Goal: Information Seeking & Learning: Compare options

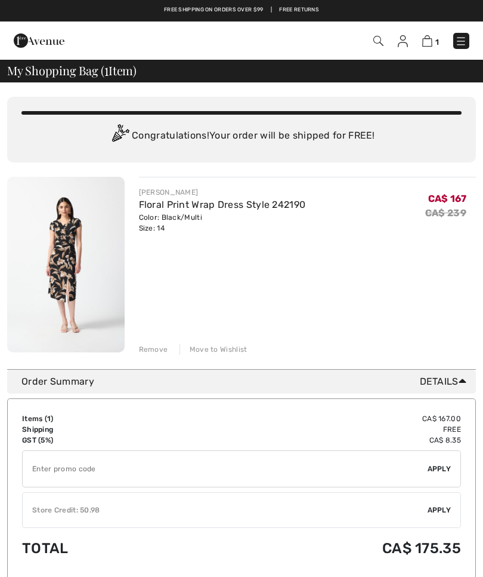
click at [150, 346] on div "Remove" at bounding box center [153, 349] width 29 height 11
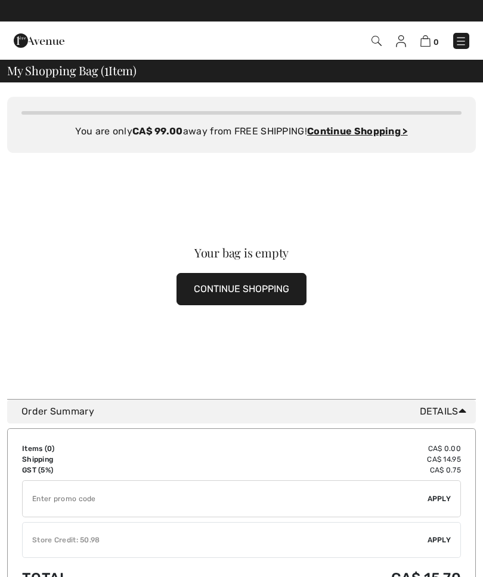
click at [402, 38] on img at bounding box center [401, 41] width 10 height 12
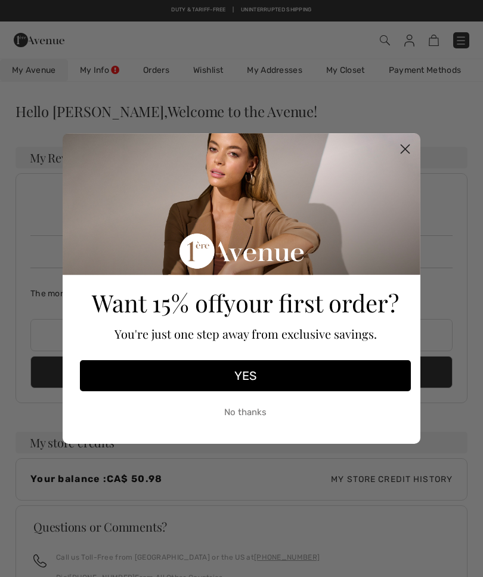
click at [407, 153] on circle "Close dialog" at bounding box center [406, 149] width 20 height 20
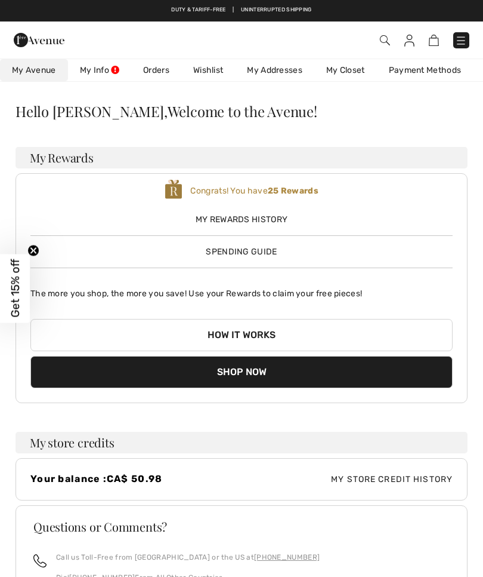
click at [120, 67] on link "My Info" at bounding box center [99, 70] width 63 height 22
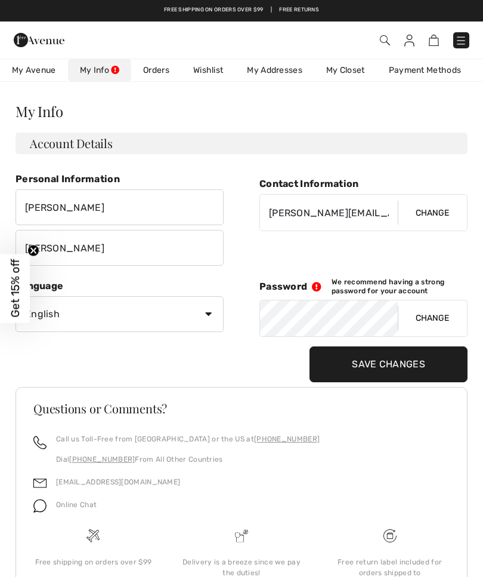
click at [164, 73] on link "Orders" at bounding box center [156, 70] width 50 height 22
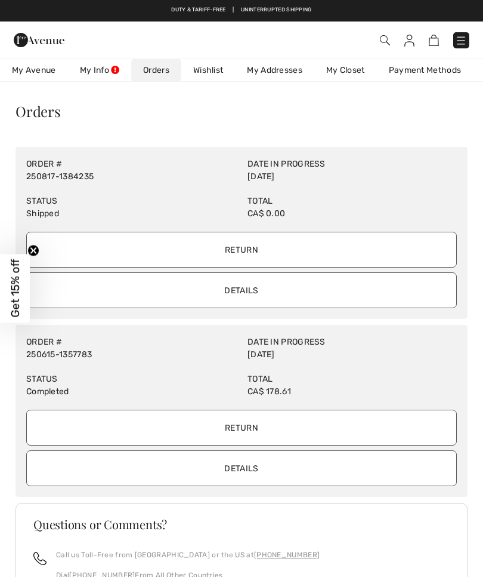
click at [147, 289] on input "Details" at bounding box center [241, 290] width 431 height 36
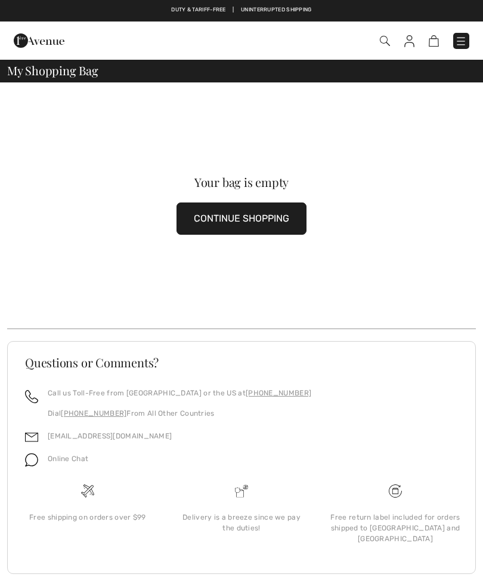
click at [412, 38] on img at bounding box center [410, 41] width 10 height 12
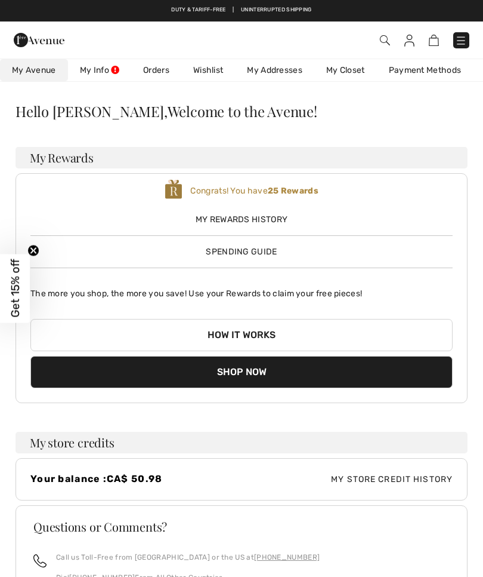
click at [159, 69] on link "Orders" at bounding box center [156, 70] width 50 height 22
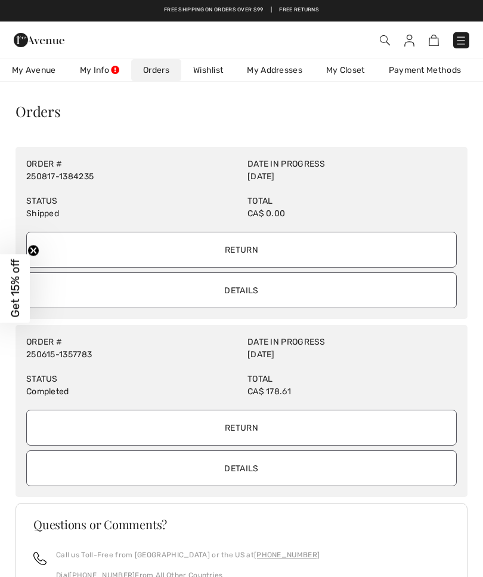
click at [237, 245] on input "Return" at bounding box center [241, 250] width 431 height 36
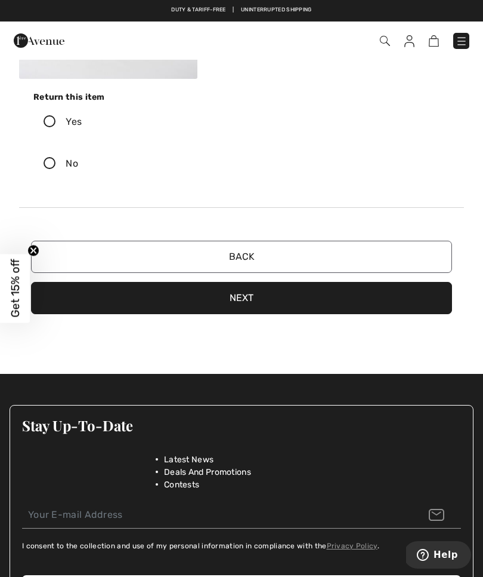
scroll to position [325, 0]
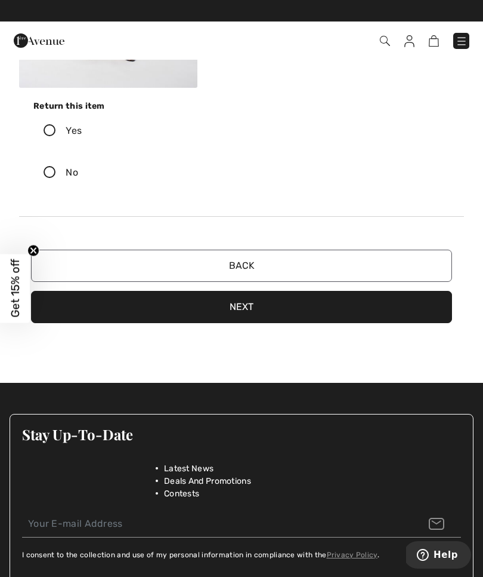
click at [48, 131] on icon at bounding box center [50, 131] width 32 height 13
click at [82, 131] on input "Yes" at bounding box center [86, 131] width 8 height 36
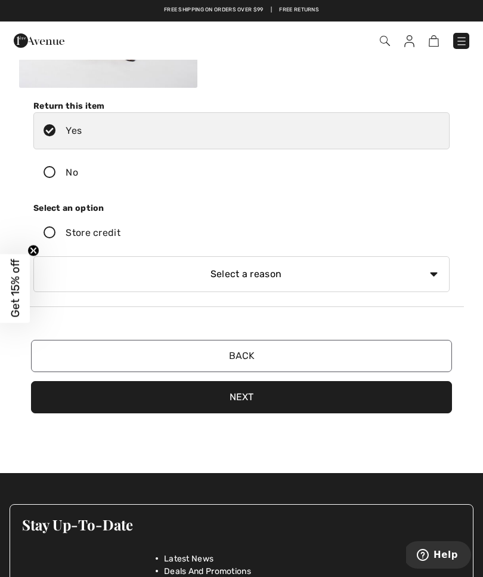
click at [54, 234] on icon at bounding box center [50, 233] width 32 height 13
click at [121, 234] on input "Store credit" at bounding box center [125, 233] width 8 height 36
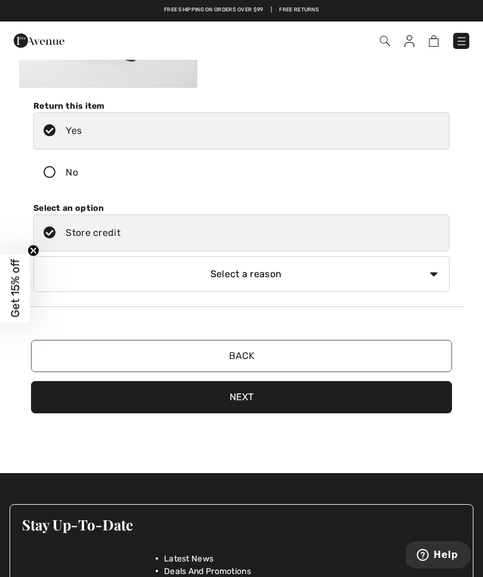
click at [434, 272] on select "Select a reason I received the wrong product or size My order arrived too late …" at bounding box center [241, 274] width 417 height 36
select select "other"
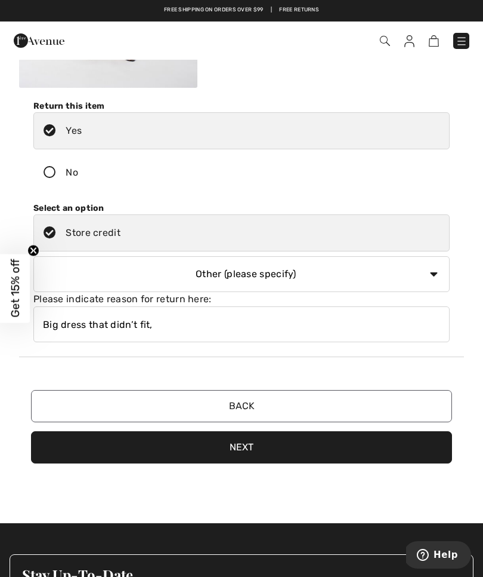
click at [187, 325] on input "Big dress that didn’t fit," at bounding box center [241, 324] width 417 height 36
click at [155, 316] on input "Big dress that didn’t fit, weird hem on dress" at bounding box center [241, 324] width 417 height 36
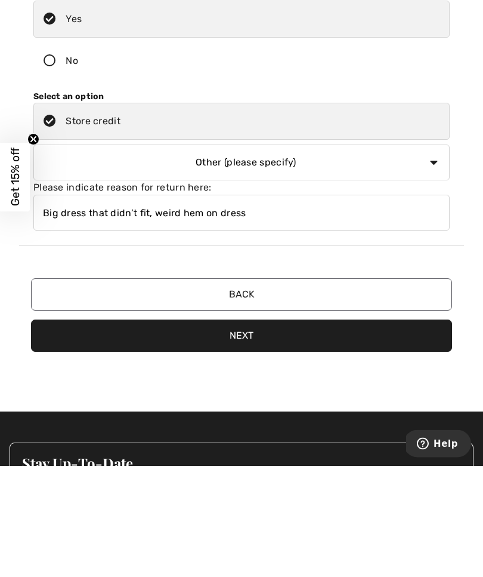
type input "Big dress that didn’t fit, weird hem on dress"
click at [193, 431] on button "Next" at bounding box center [241, 447] width 421 height 32
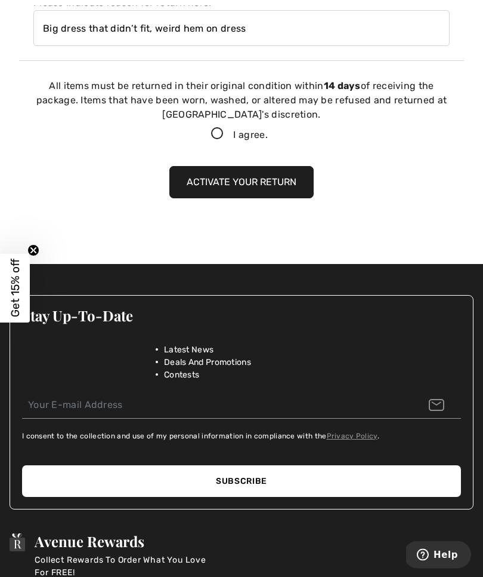
scroll to position [621, 0]
click at [217, 139] on icon at bounding box center [218, 134] width 32 height 13
click at [268, 138] on input "I agree." at bounding box center [272, 134] width 8 height 8
checkbox input "true"
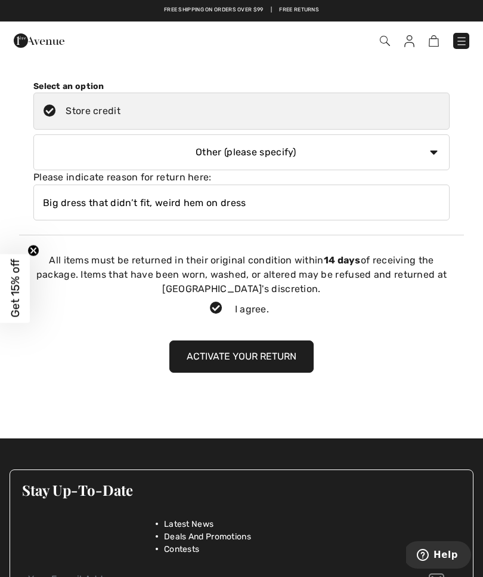
scroll to position [446, 0]
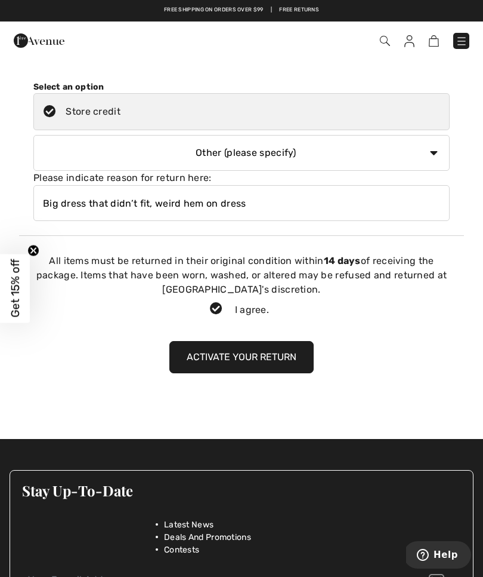
click at [245, 357] on button "Activate your return" at bounding box center [241, 357] width 144 height 32
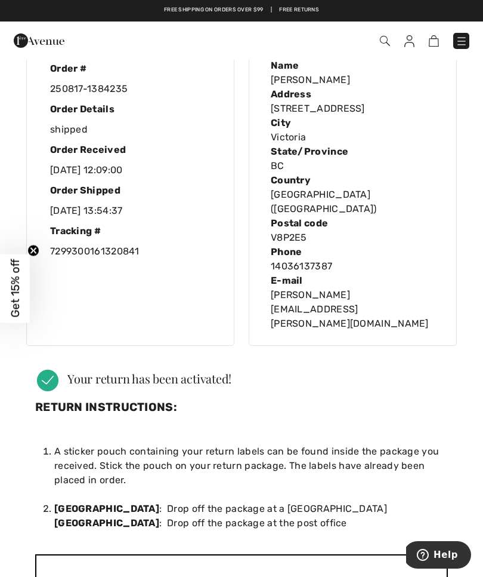
scroll to position [0, 0]
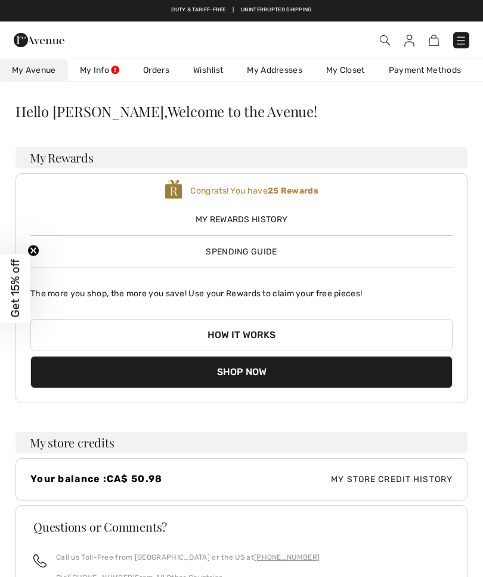
click at [254, 183] on div "Congrats! You have 25 Rewards" at bounding box center [241, 190] width 423 height 25
click at [226, 218] on span "My Rewards History" at bounding box center [241, 219] width 423 height 13
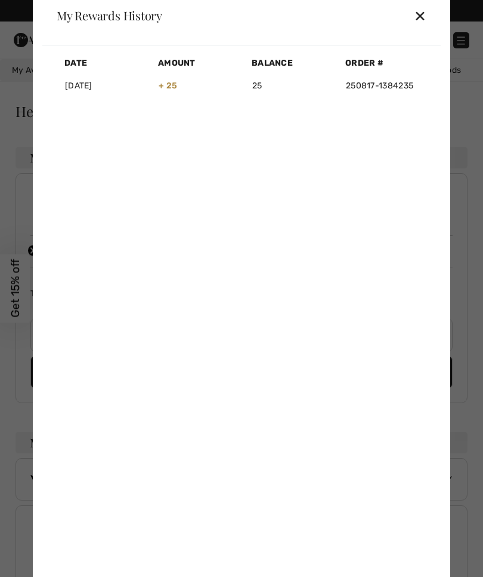
click at [423, 20] on div "✕" at bounding box center [420, 15] width 13 height 25
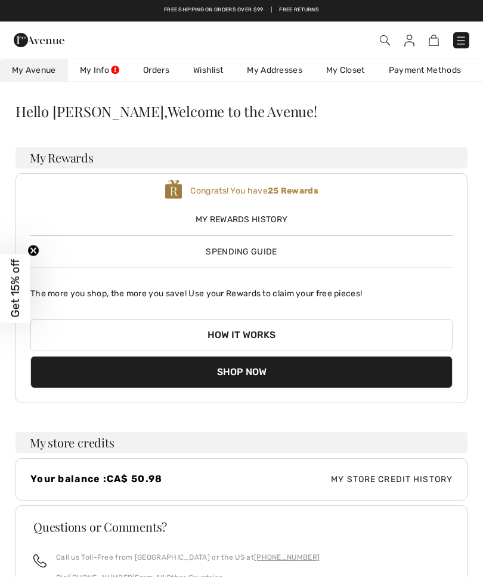
click at [363, 69] on link "My Closet" at bounding box center [346, 70] width 63 height 22
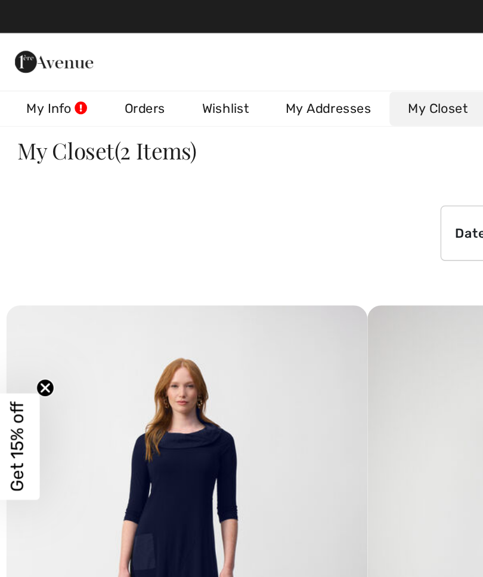
scroll to position [11, 0]
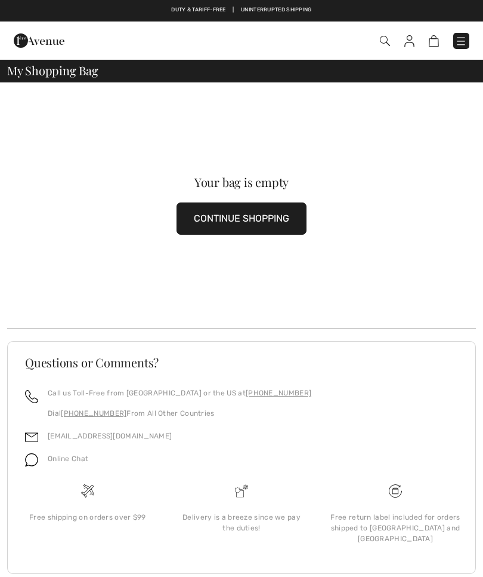
click at [224, 222] on button "CONTINUE SHOPPING" at bounding box center [242, 218] width 130 height 32
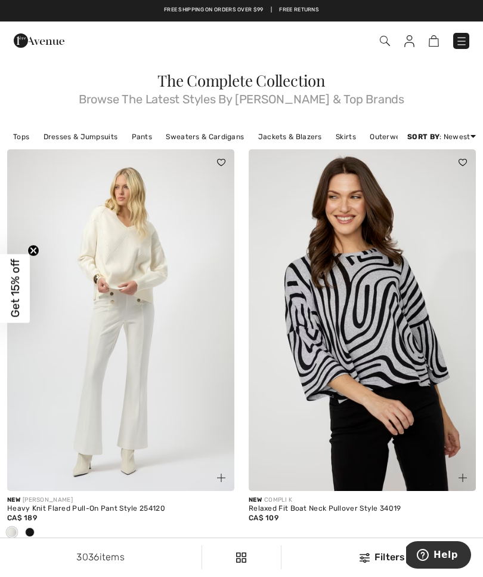
click at [78, 136] on link "Dresses & Jumpsuits" at bounding box center [81, 137] width 87 height 16
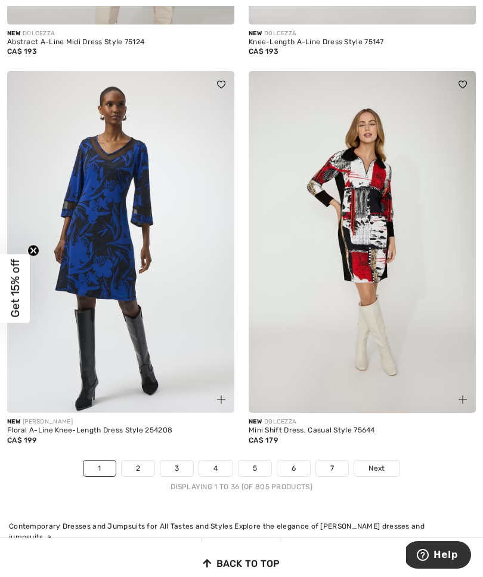
scroll to position [7062, 0]
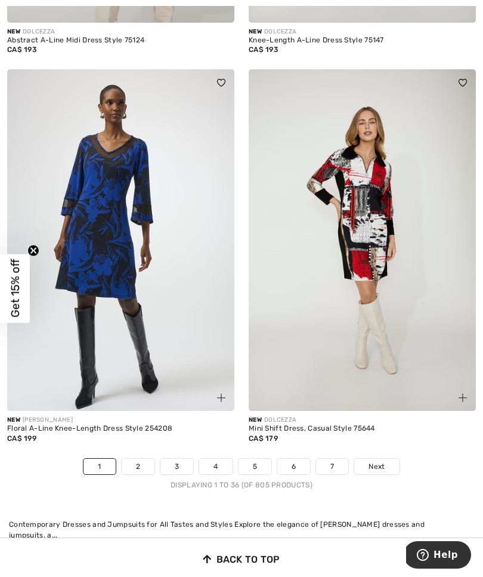
click at [133, 458] on link "2" at bounding box center [138, 466] width 33 height 16
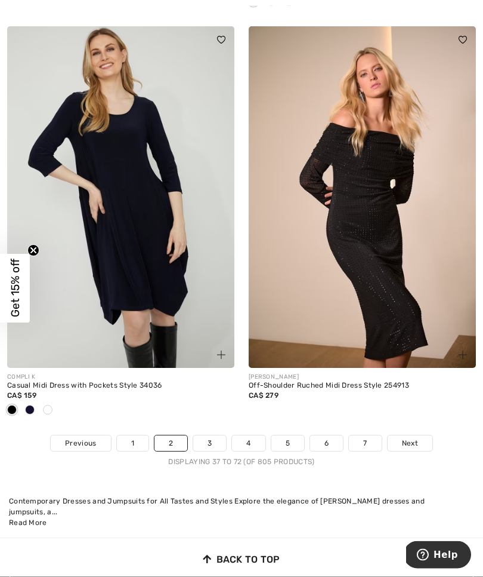
scroll to position [7085, 0]
click at [204, 435] on link "3" at bounding box center [209, 443] width 33 height 16
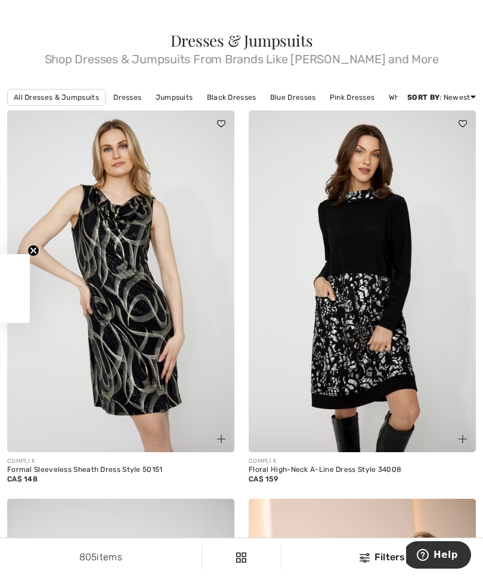
checkbox input "true"
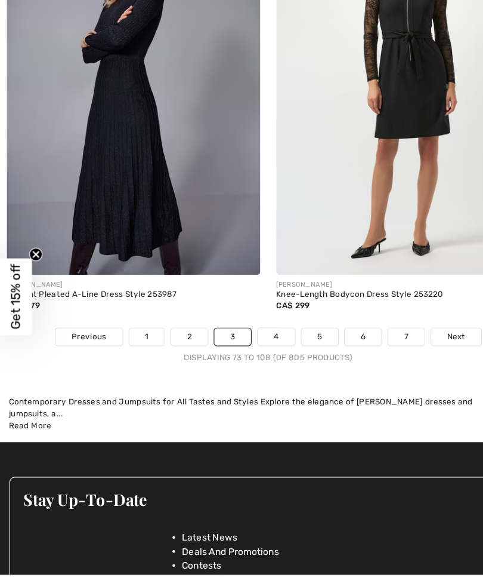
scroll to position [7160, 0]
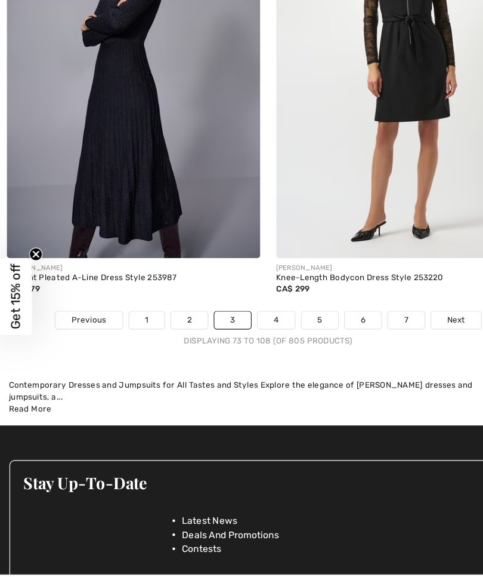
click at [403, 304] on span "Next" at bounding box center [410, 309] width 16 height 11
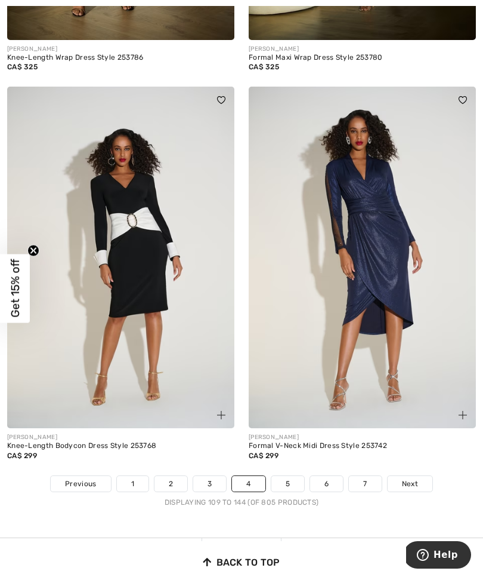
scroll to position [6988, 0]
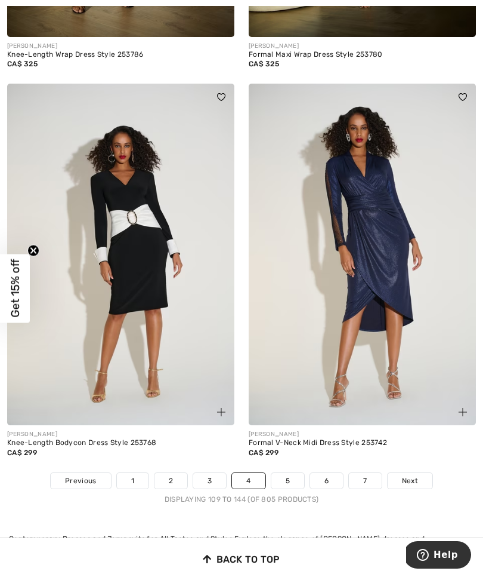
click at [413, 475] on span "Next" at bounding box center [410, 480] width 16 height 11
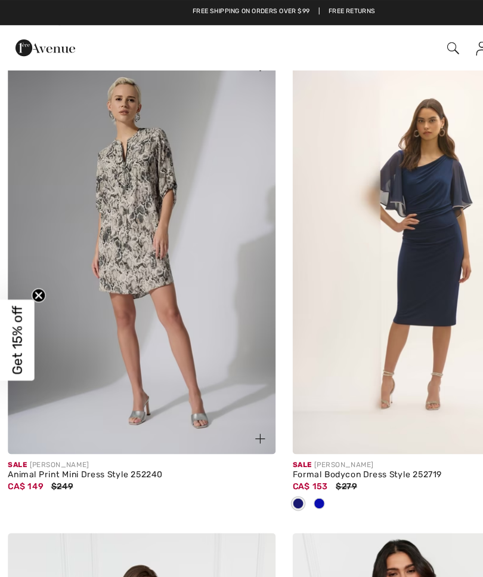
scroll to position [2862, 0]
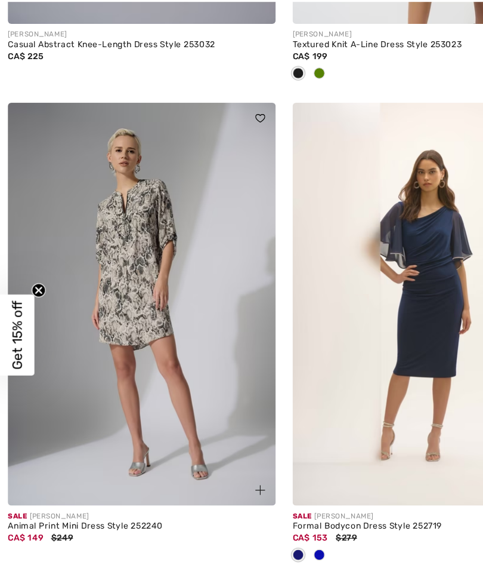
click at [380, 278] on img at bounding box center [362, 261] width 227 height 341
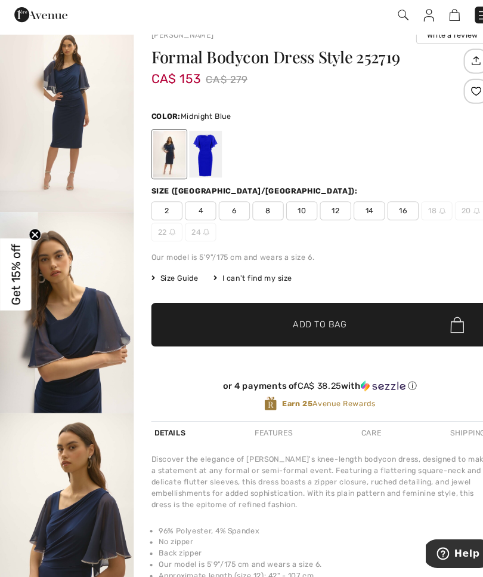
scroll to position [22, 0]
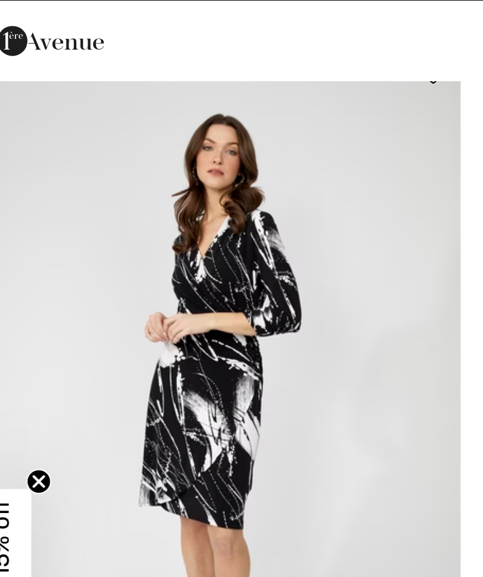
scroll to position [4435, 0]
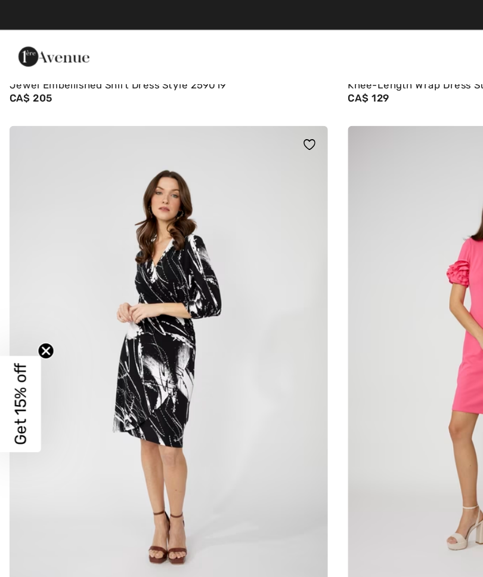
click at [90, 266] on img at bounding box center [120, 260] width 227 height 341
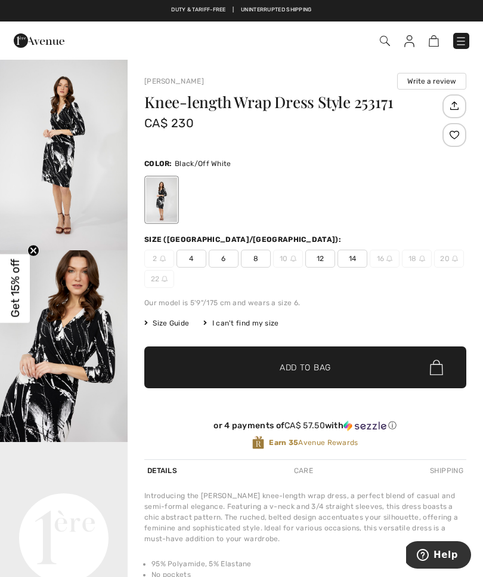
click at [56, 338] on img "2 / 4" at bounding box center [64, 346] width 128 height 192
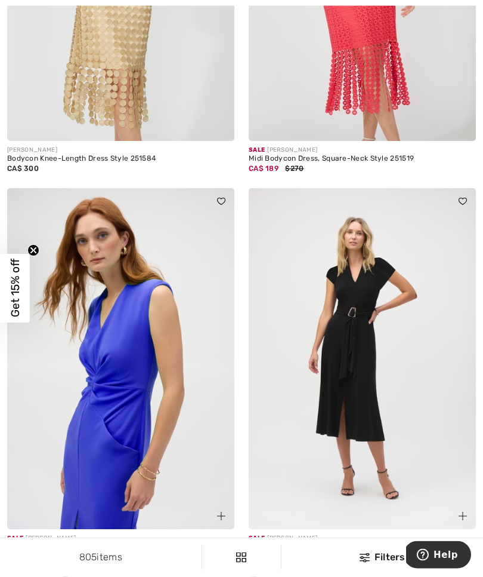
scroll to position [6074, 0]
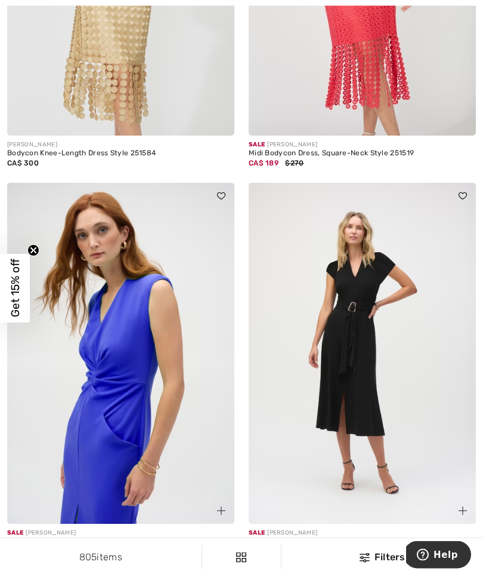
click at [357, 391] on img at bounding box center [362, 353] width 227 height 341
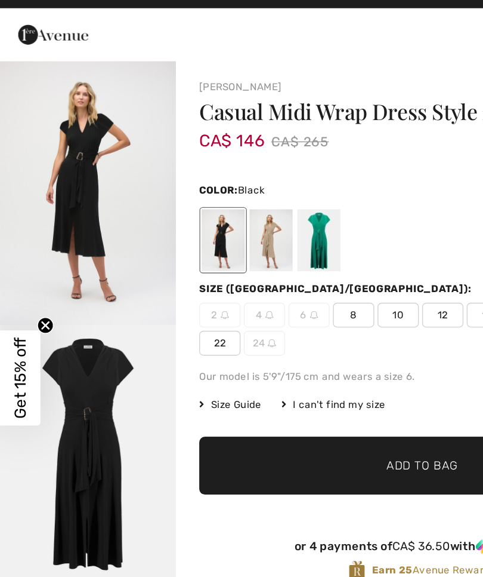
click at [229, 180] on div at bounding box center [230, 189] width 31 height 45
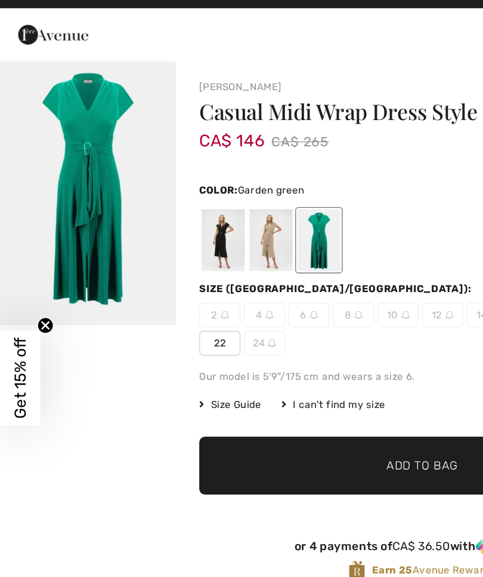
click at [191, 183] on div at bounding box center [196, 189] width 31 height 45
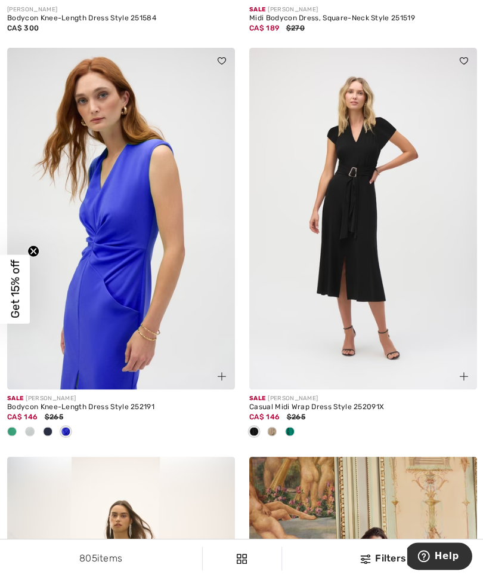
scroll to position [6259, 0]
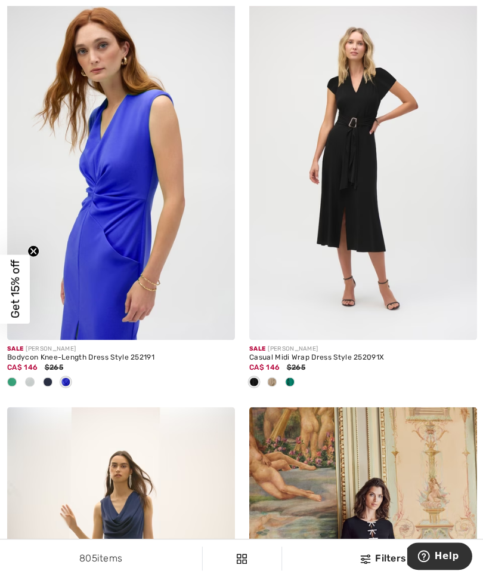
click at [34, 300] on img at bounding box center [120, 168] width 227 height 341
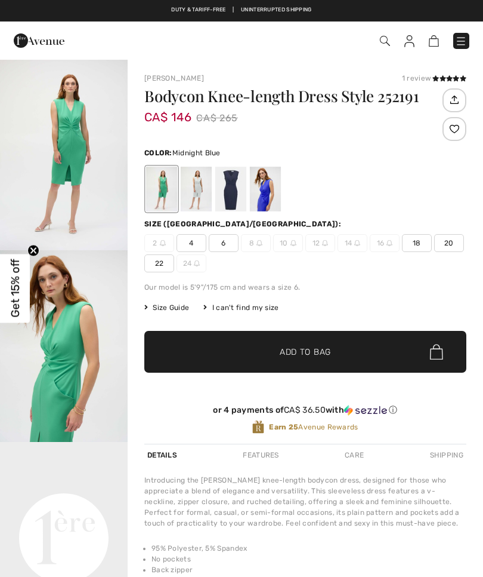
checkbox input "true"
click at [230, 199] on div at bounding box center [230, 189] width 31 height 45
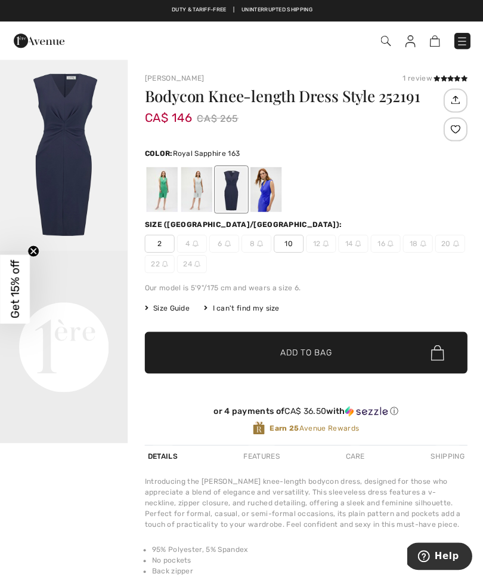
click at [272, 196] on div at bounding box center [265, 189] width 31 height 45
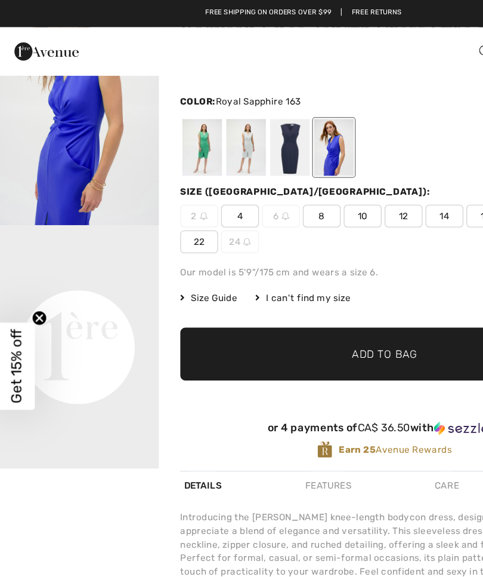
scroll to position [69, 0]
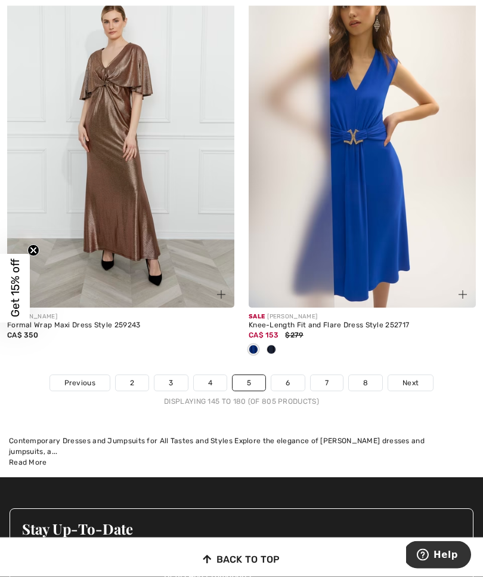
scroll to position [7121, 0]
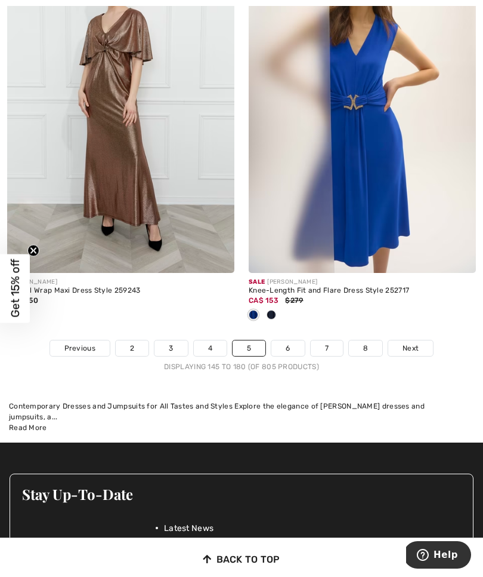
click at [411, 343] on span "Next" at bounding box center [411, 348] width 16 height 11
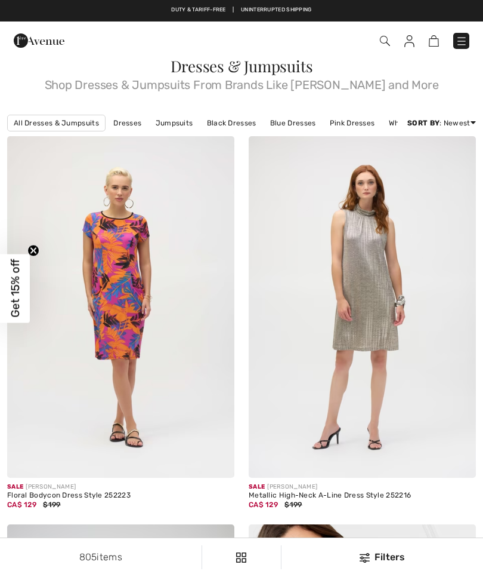
scroll to position [329, 0]
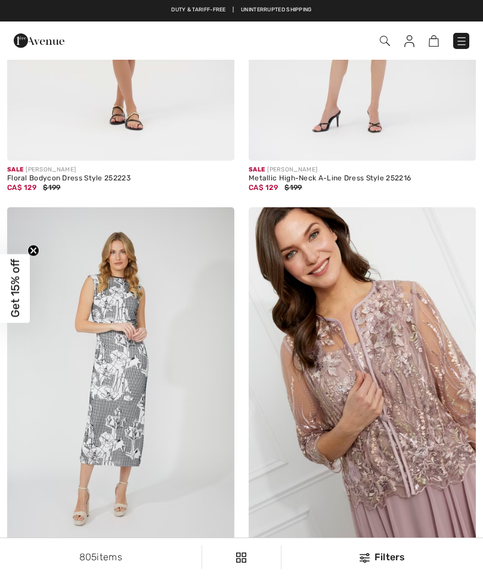
checkbox input "true"
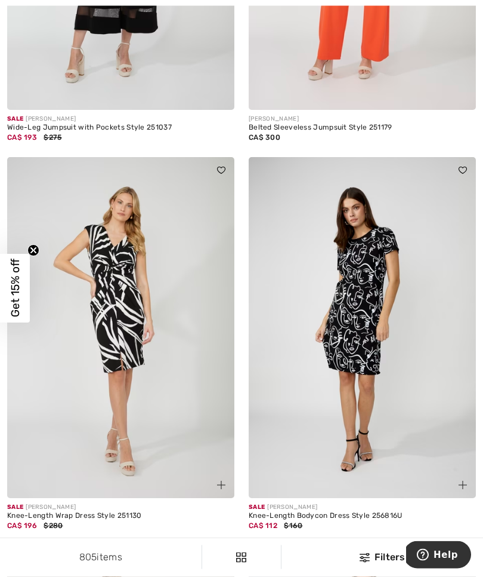
scroll to position [3574, 0]
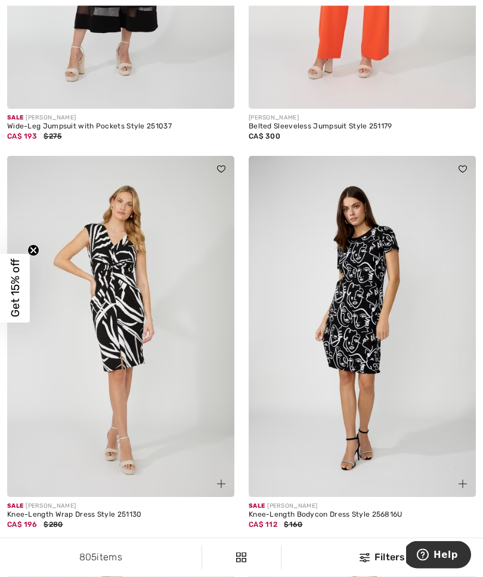
click at [61, 344] on img at bounding box center [120, 326] width 227 height 341
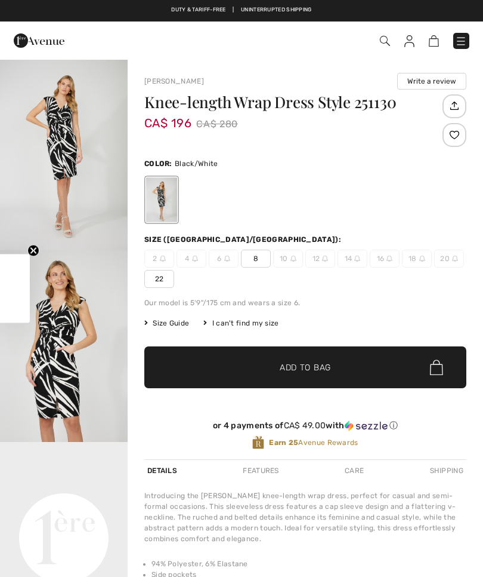
checkbox input "true"
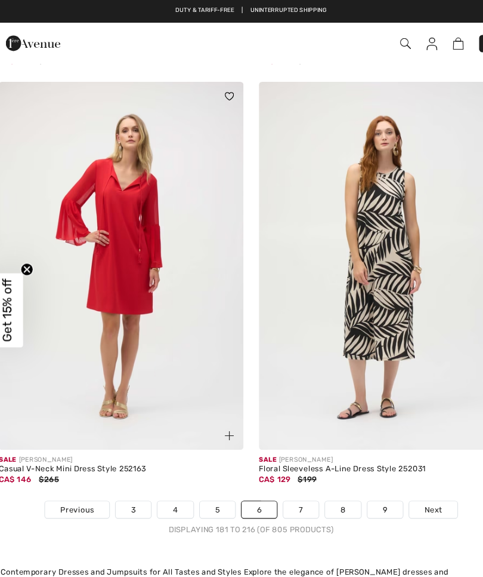
scroll to position [6972, 0]
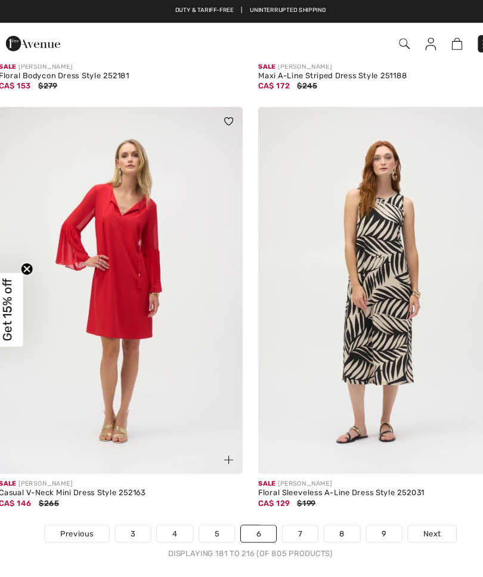
click at [278, 489] on link "7" at bounding box center [288, 497] width 32 height 16
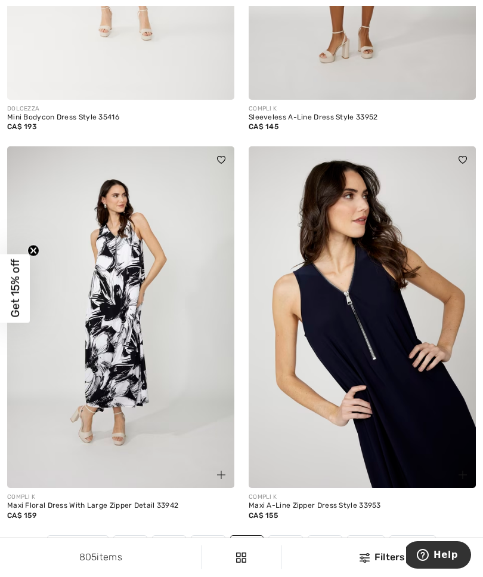
scroll to position [6919, 0]
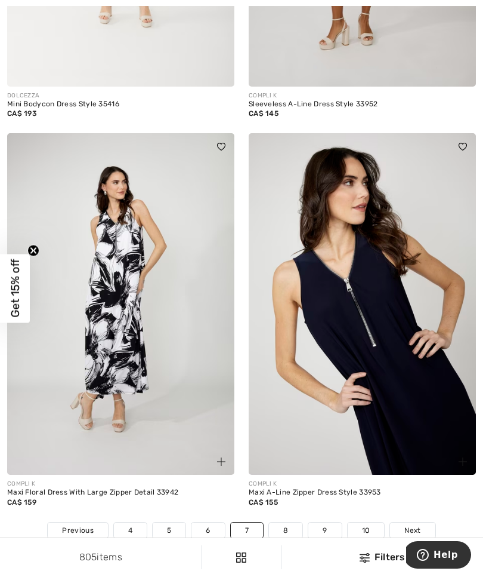
click at [286, 522] on link "8" at bounding box center [285, 530] width 33 height 16
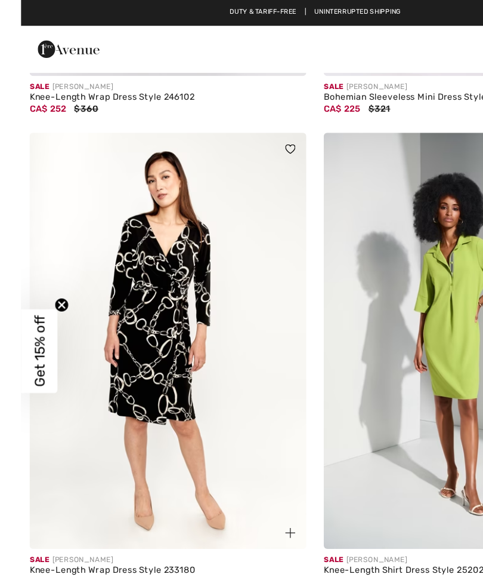
scroll to position [6852, 0]
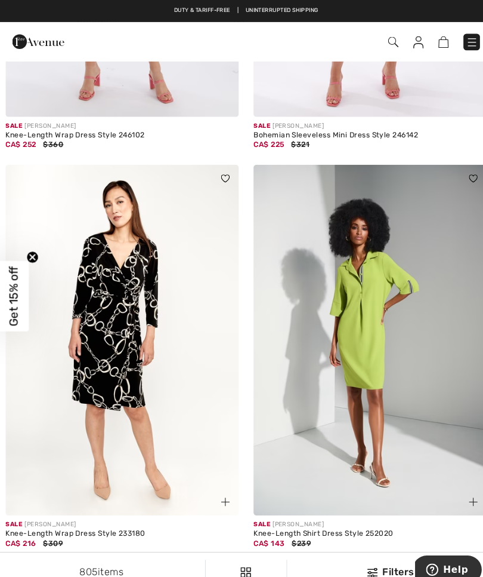
click at [93, 338] on img at bounding box center [120, 331] width 227 height 341
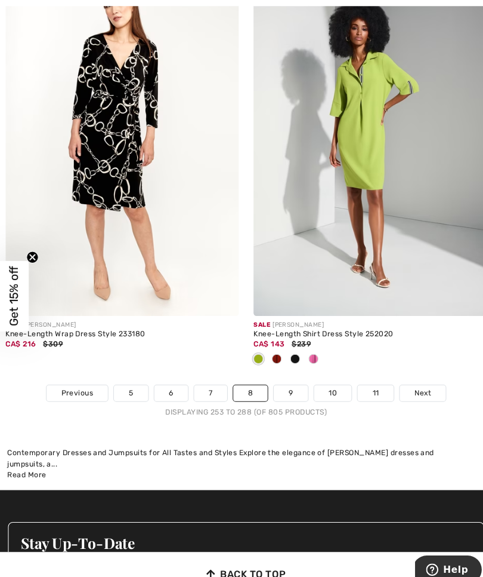
scroll to position [7048, 0]
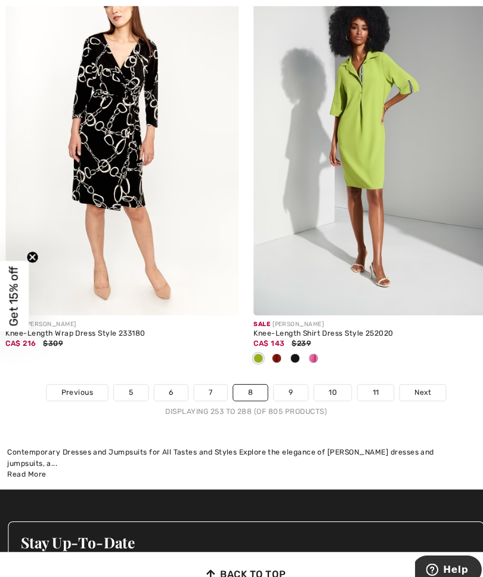
click at [286, 374] on link "9" at bounding box center [285, 382] width 33 height 16
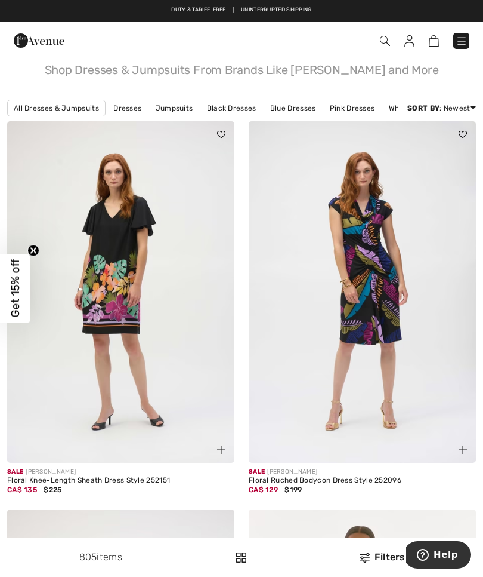
scroll to position [23, 0]
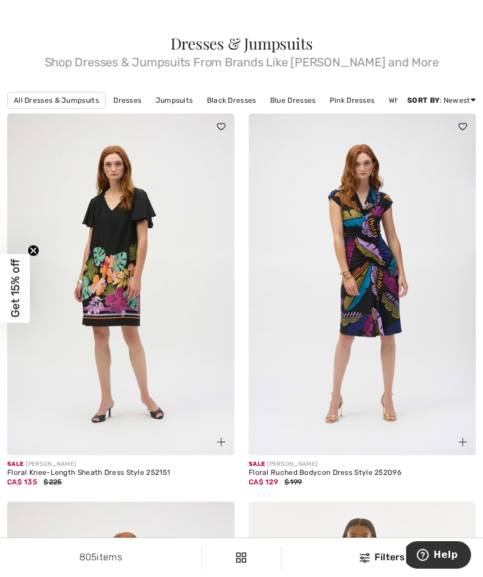
click at [59, 278] on img at bounding box center [120, 283] width 227 height 341
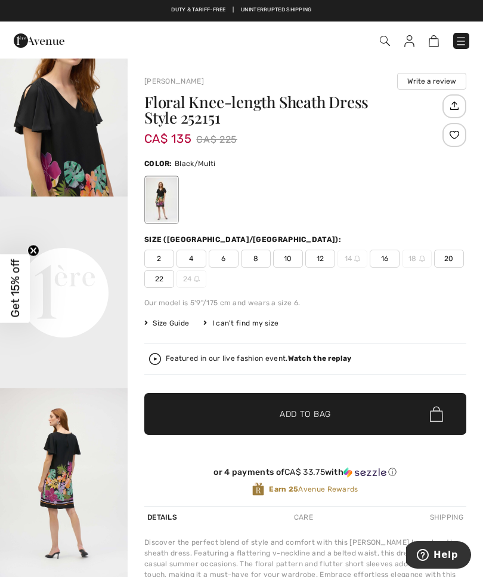
click at [28, 287] on span "Get 15% off" at bounding box center [15, 288] width 30 height 69
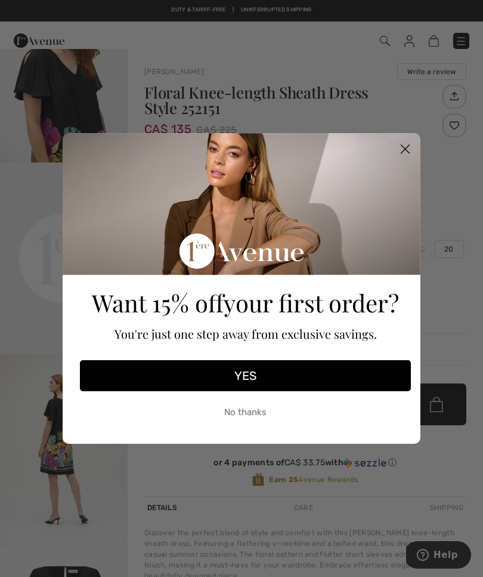
scroll to position [14, 0]
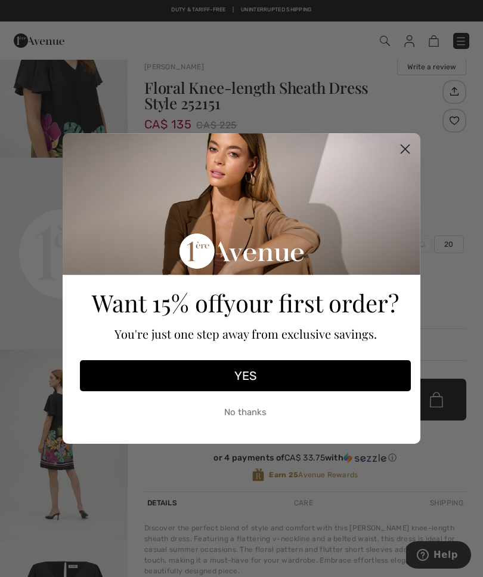
click at [397, 141] on icon "Close dialog" at bounding box center [405, 148] width 21 height 21
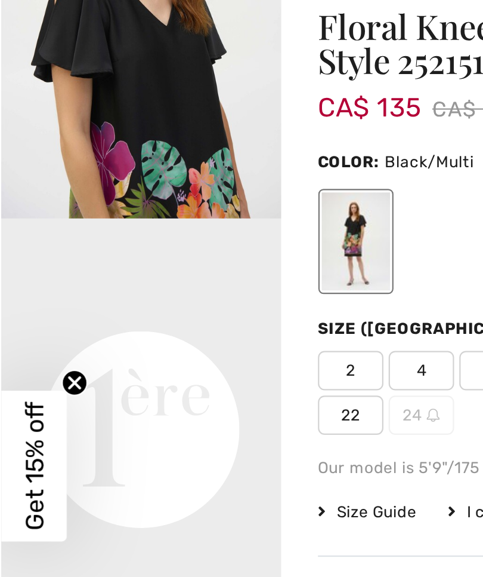
scroll to position [0, 0]
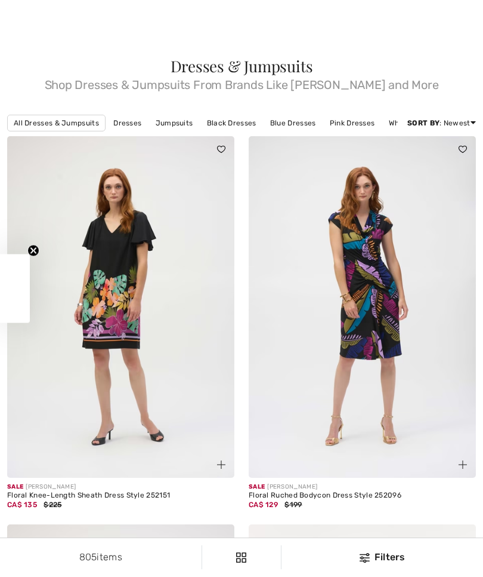
scroll to position [157, 0]
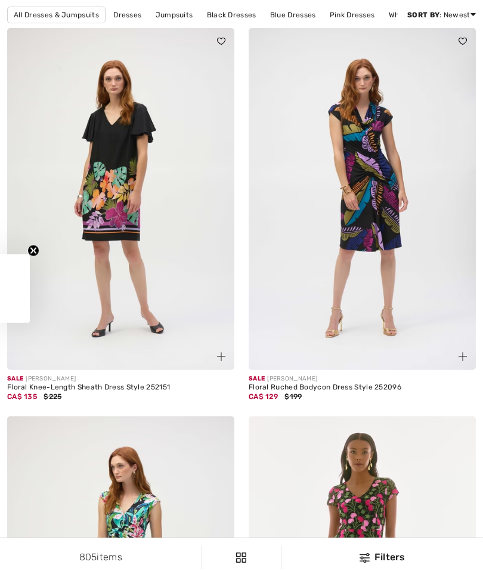
checkbox input "true"
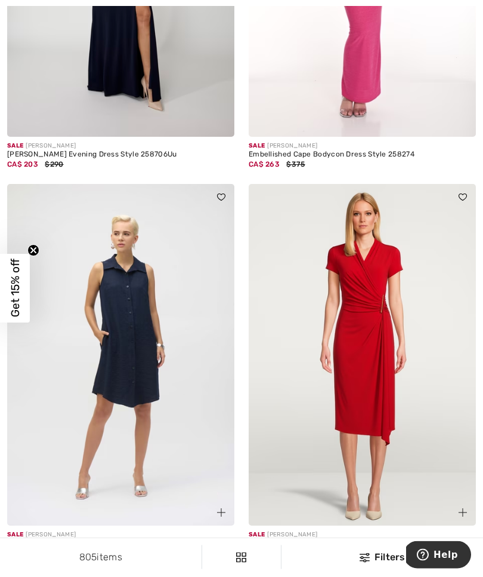
scroll to position [1541, 0]
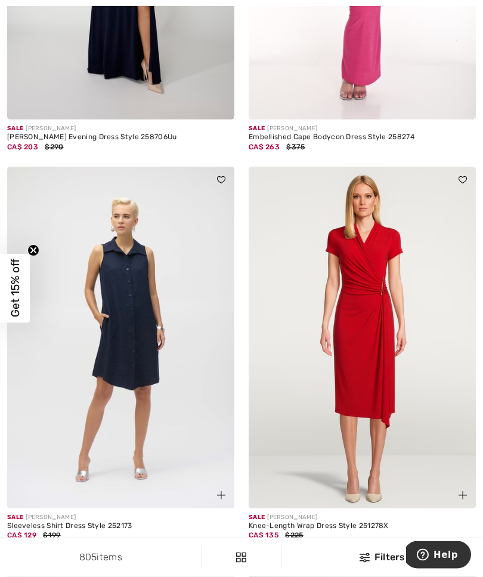
click at [297, 542] on div at bounding box center [289, 551] width 18 height 20
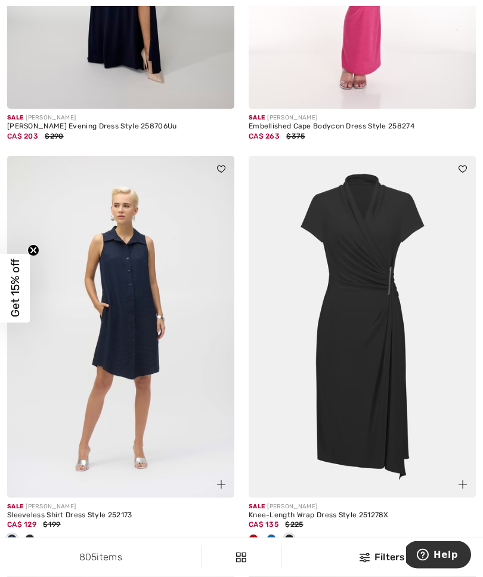
scroll to position [1554, 0]
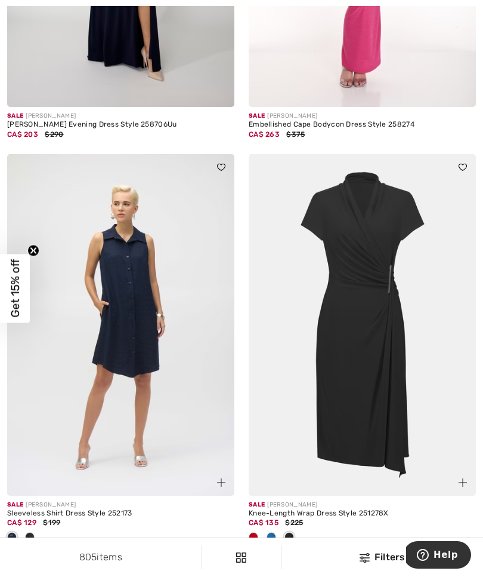
click at [393, 399] on img at bounding box center [362, 324] width 227 height 341
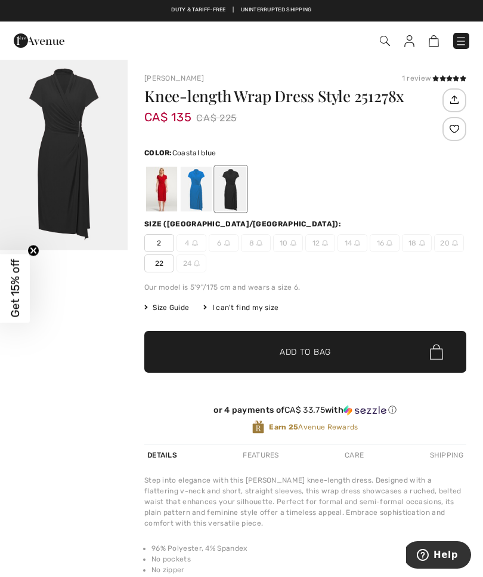
click at [198, 185] on div at bounding box center [196, 189] width 31 height 45
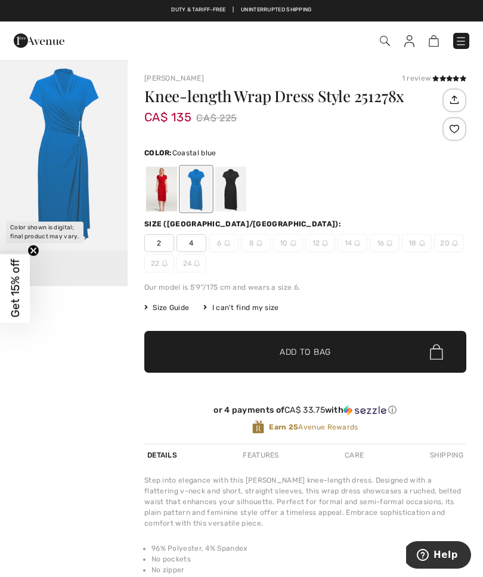
click at [165, 195] on div at bounding box center [161, 189] width 31 height 45
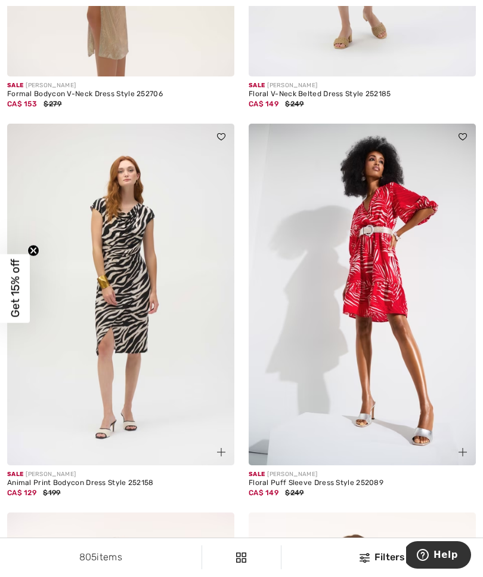
scroll to position [2879, 0]
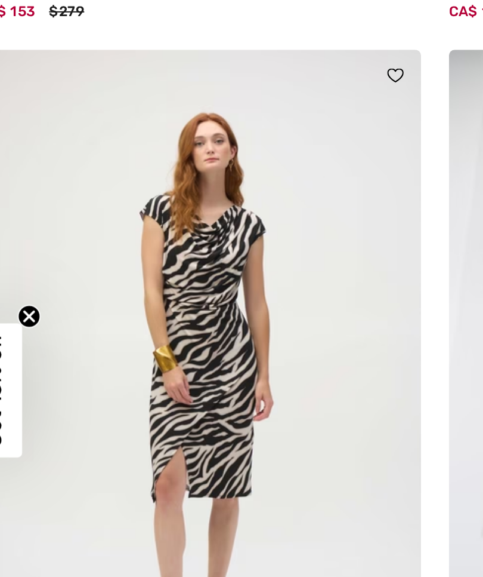
click at [60, 177] on img at bounding box center [120, 284] width 227 height 341
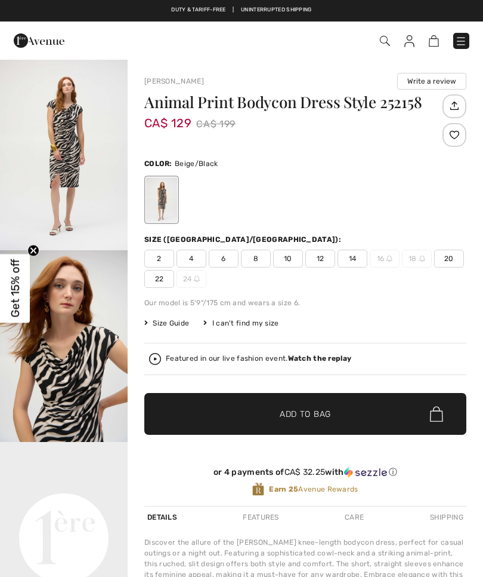
checkbox input "true"
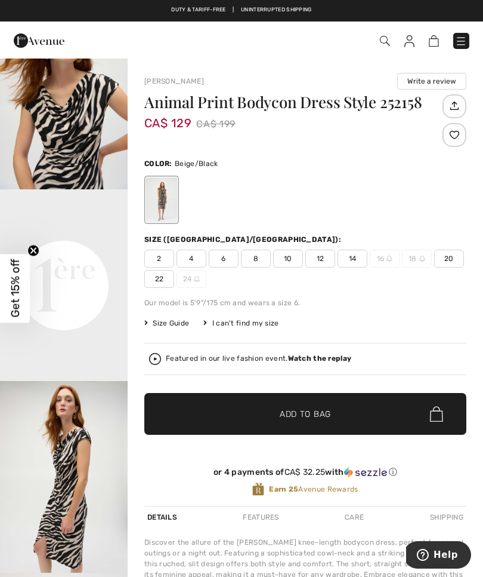
scroll to position [292, 0]
click at [50, 253] on video "Your browser does not support the video tag." at bounding box center [64, 221] width 128 height 64
click at [57, 424] on img "3 / 4" at bounding box center [64, 477] width 128 height 192
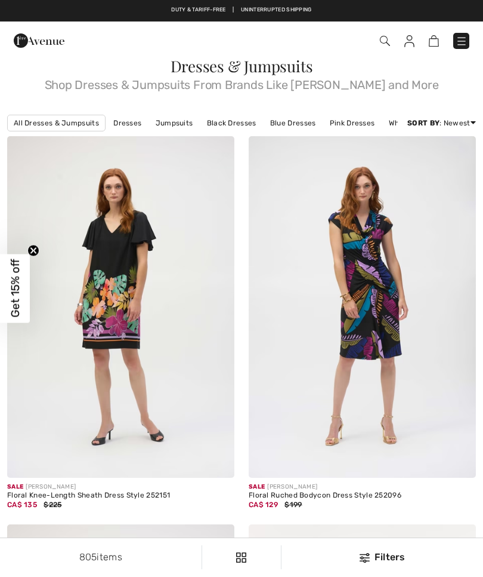
checkbox input "true"
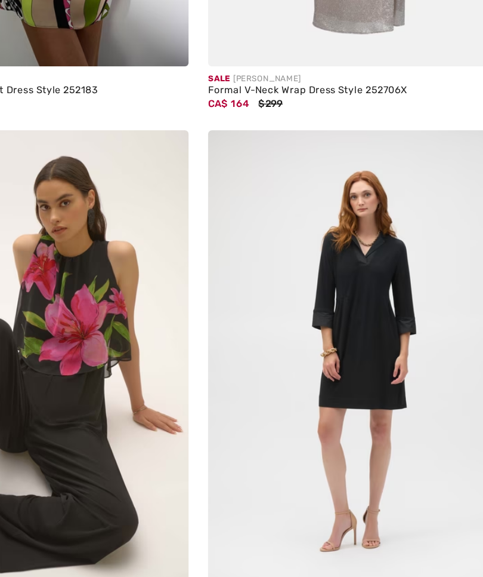
scroll to position [6570, 0]
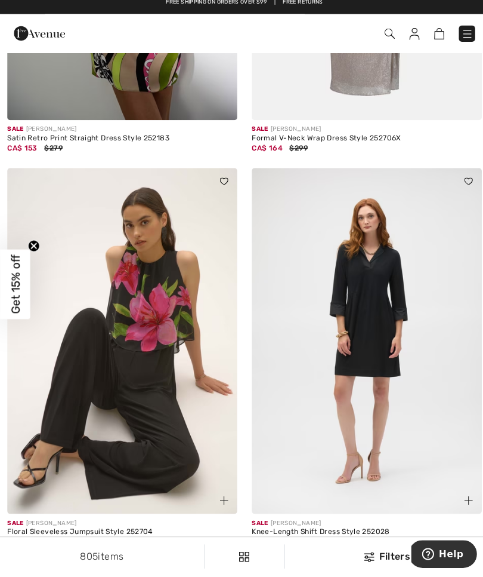
click at [368, 326] on img at bounding box center [362, 344] width 227 height 341
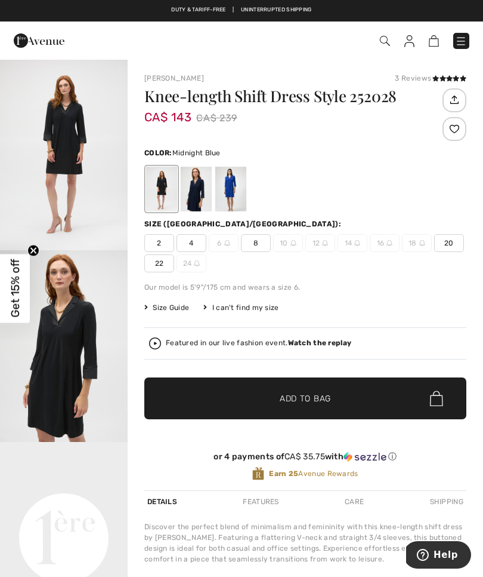
click at [196, 182] on div at bounding box center [196, 189] width 31 height 45
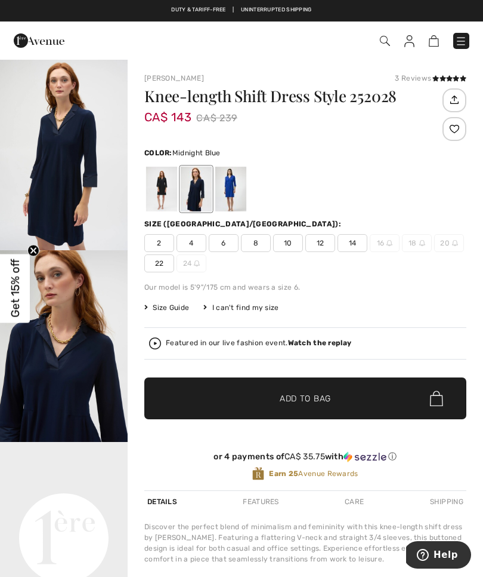
click at [58, 380] on img "2 / 4" at bounding box center [64, 346] width 128 height 192
click at [238, 186] on div at bounding box center [230, 189] width 31 height 45
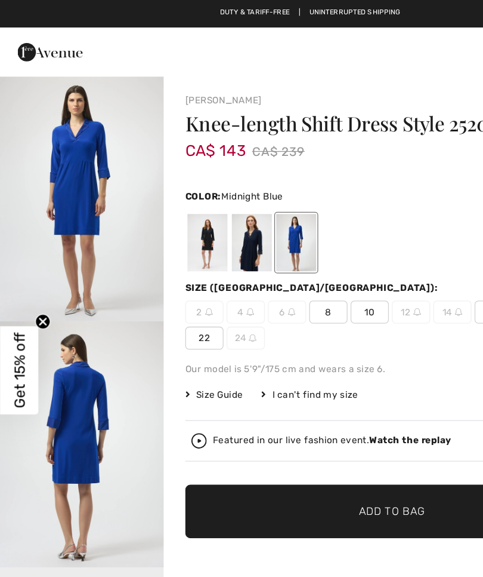
click at [193, 196] on div at bounding box center [196, 189] width 31 height 45
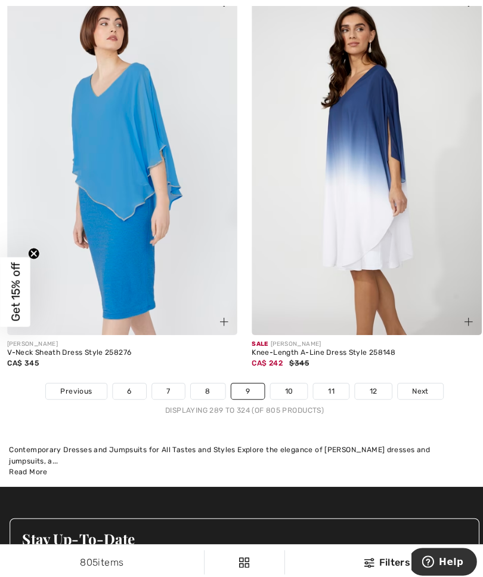
scroll to position [7181, 0]
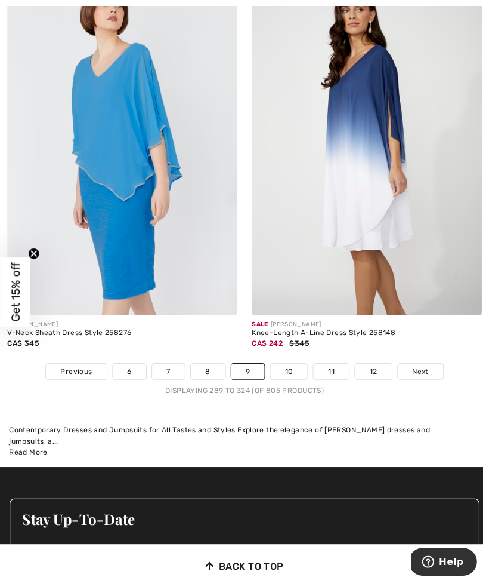
click at [291, 363] on link "10" at bounding box center [285, 367] width 37 height 16
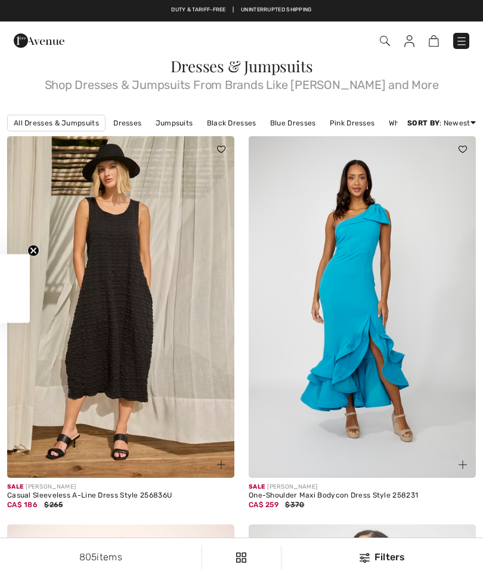
checkbox input "true"
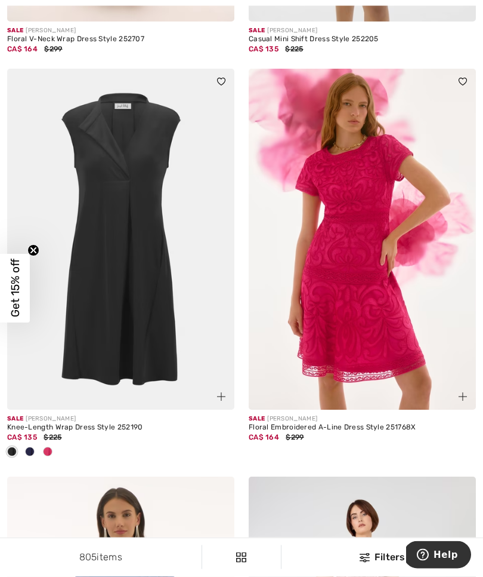
scroll to position [844, 0]
click at [79, 304] on img at bounding box center [120, 239] width 227 height 341
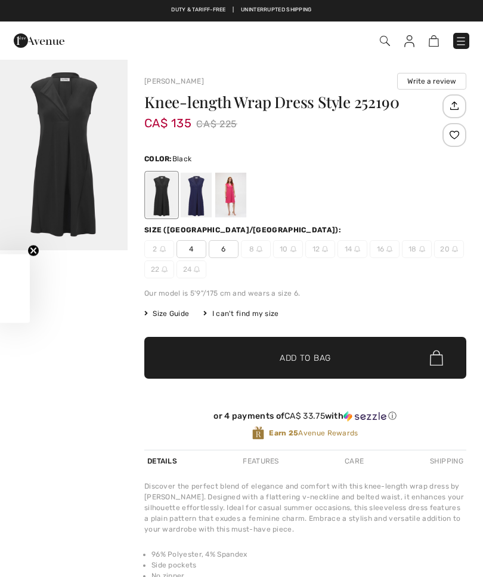
checkbox input "true"
click at [199, 196] on div at bounding box center [196, 194] width 31 height 45
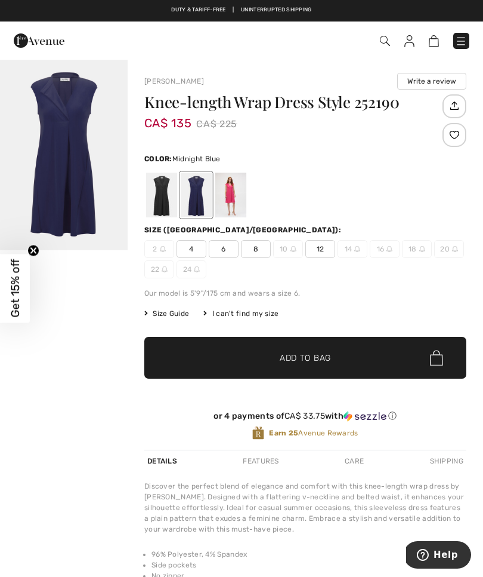
click at [228, 203] on div at bounding box center [230, 194] width 31 height 45
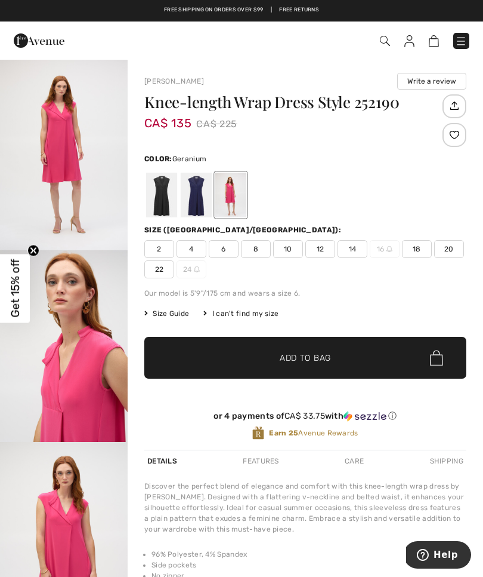
click at [191, 201] on div at bounding box center [196, 194] width 31 height 45
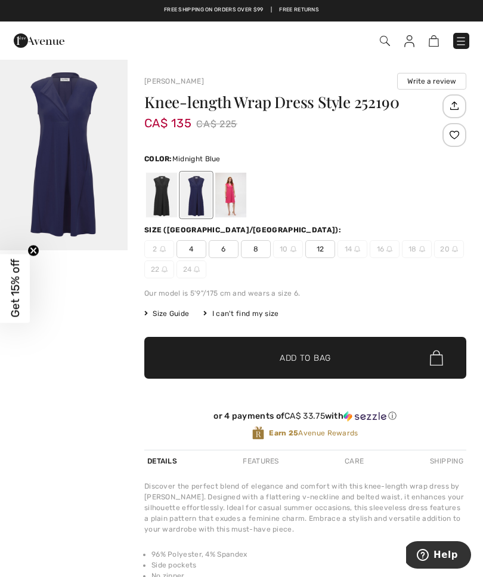
click at [53, 186] on img "1 / 1" at bounding box center [64, 154] width 128 height 192
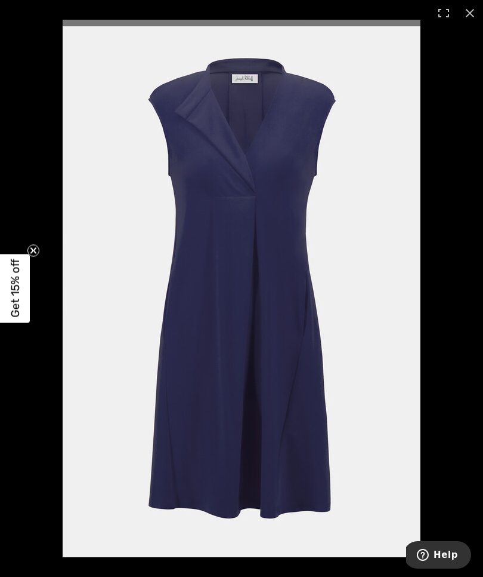
click at [32, 246] on circle "Close teaser" at bounding box center [33, 250] width 11 height 11
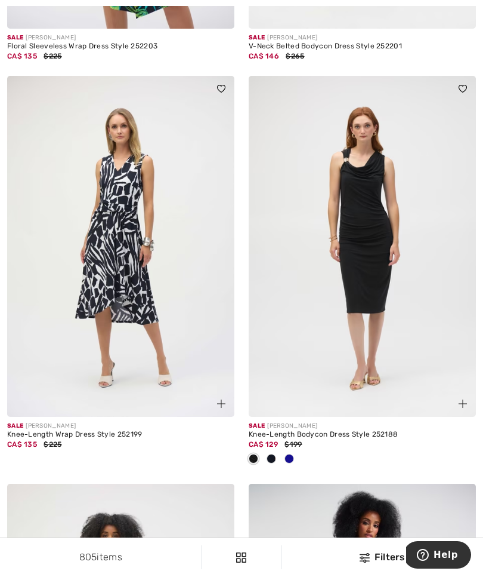
scroll to position [5900, 0]
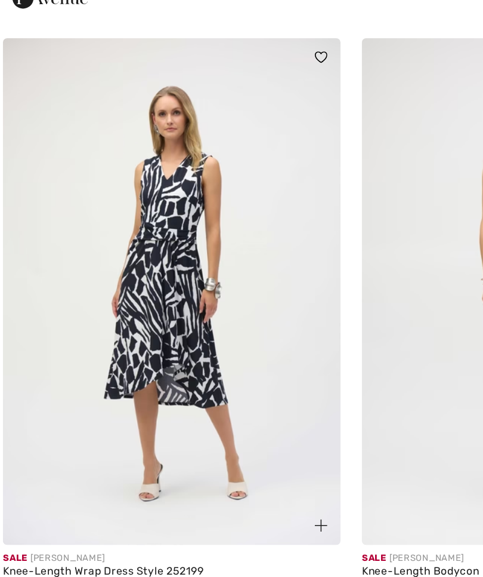
click at [84, 224] on img at bounding box center [120, 237] width 227 height 341
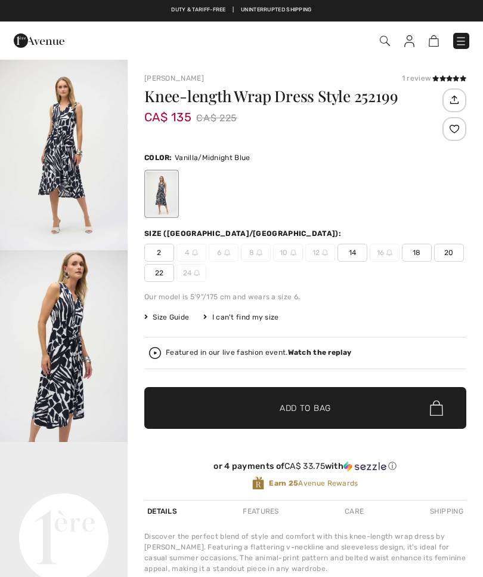
checkbox input "true"
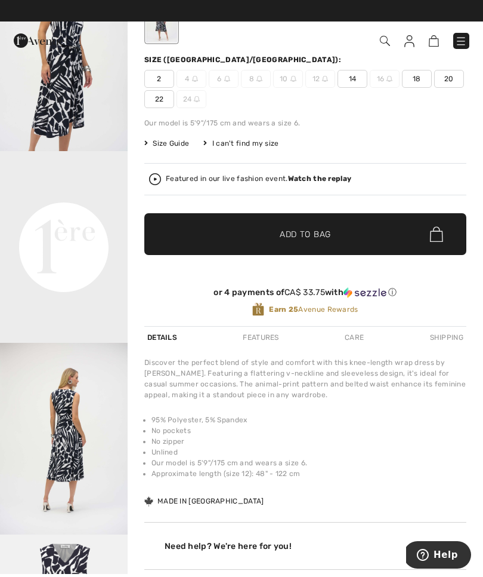
scroll to position [110, 0]
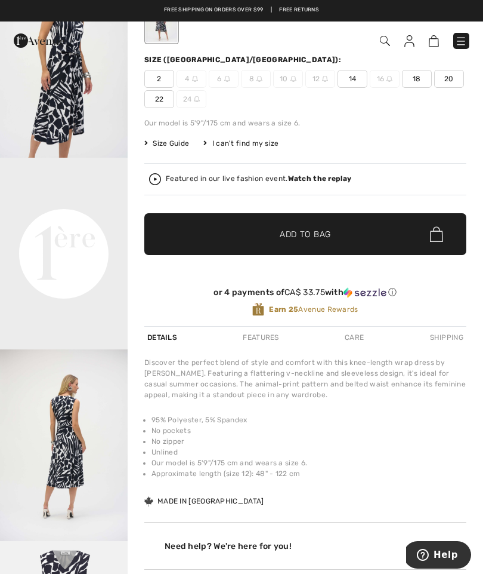
click at [48, 158] on img "2 / 4" at bounding box center [64, 62] width 128 height 192
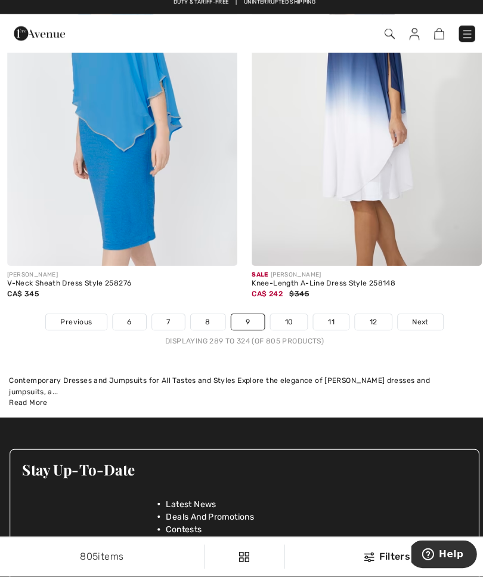
click at [415, 320] on span "Next" at bounding box center [416, 325] width 16 height 11
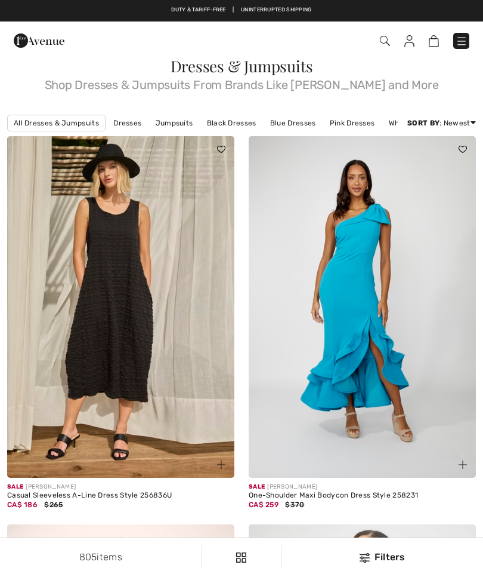
checkbox input "true"
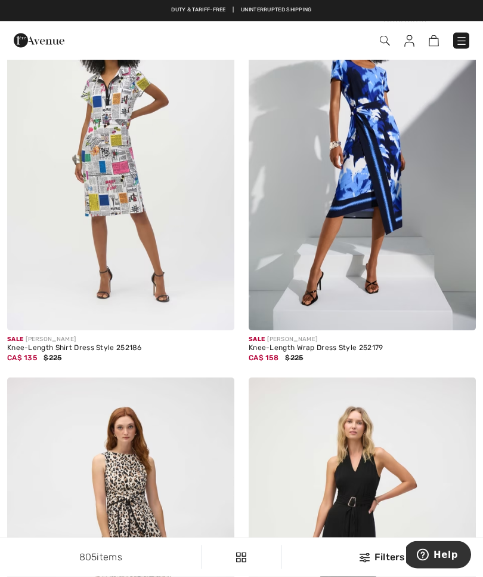
scroll to position [6383, 0]
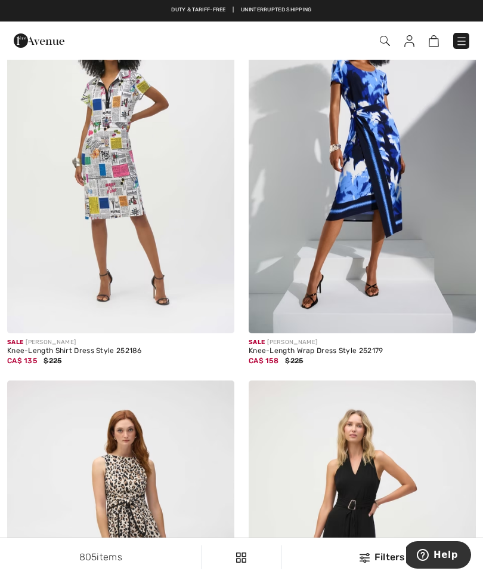
click at [394, 211] on img at bounding box center [362, 162] width 227 height 341
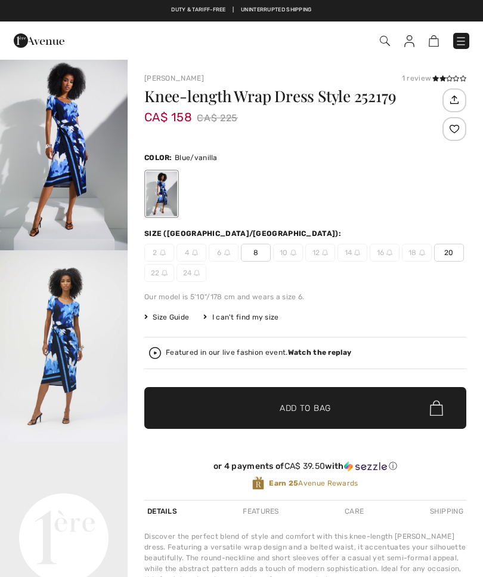
checkbox input "true"
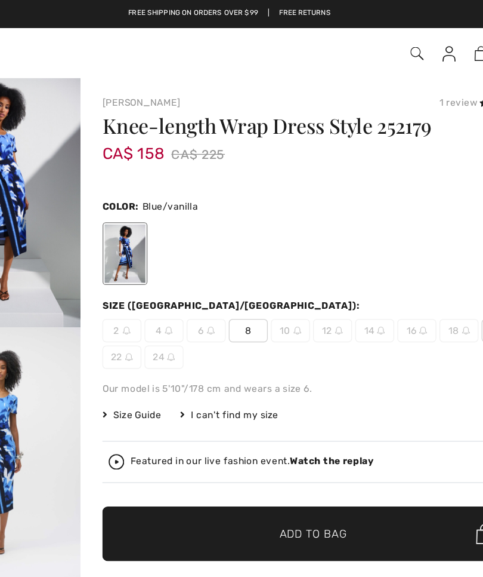
click at [288, 350] on strong "Watch the replay" at bounding box center [320, 352] width 64 height 8
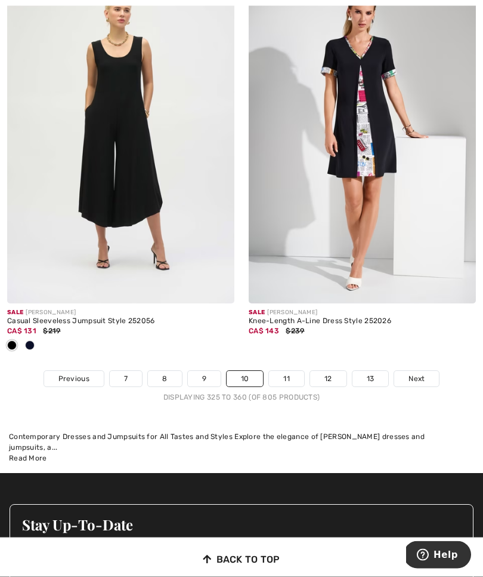
scroll to position [7200, 0]
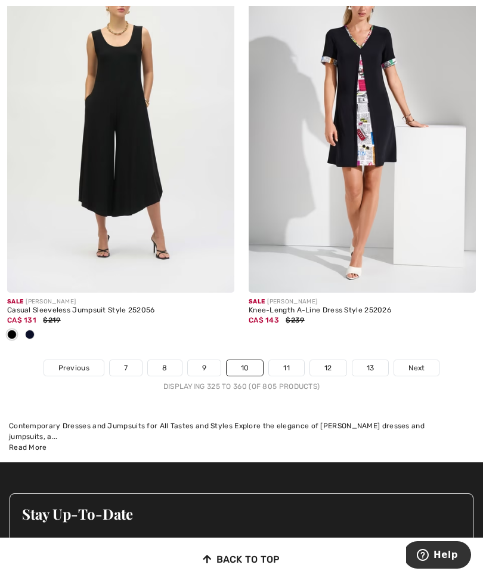
click at [290, 360] on link "11" at bounding box center [286, 368] width 35 height 16
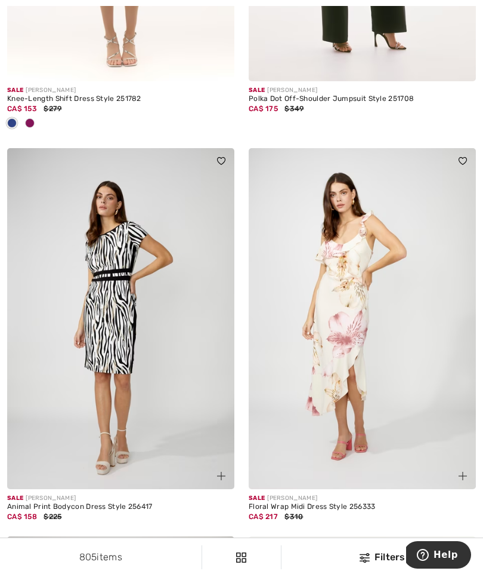
scroll to position [3259, 0]
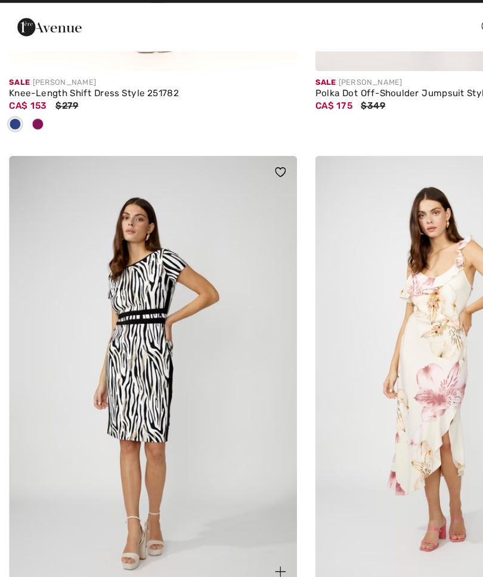
click at [79, 294] on img at bounding box center [120, 312] width 227 height 341
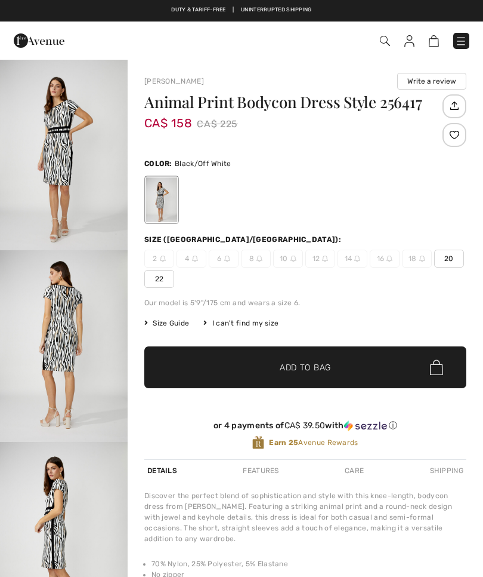
checkbox input "true"
click at [72, 321] on img "2 / 4" at bounding box center [64, 346] width 128 height 192
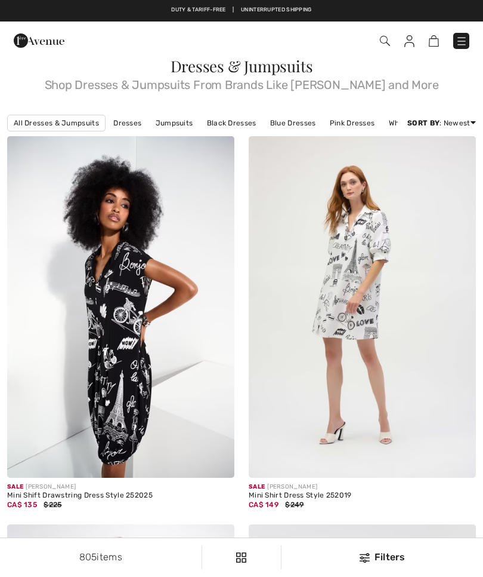
checkbox input "true"
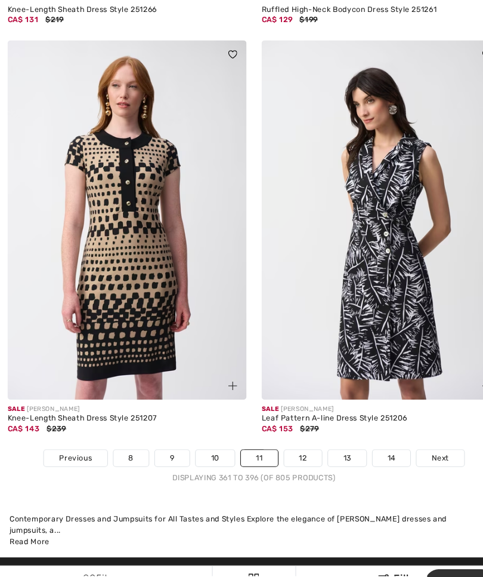
scroll to position [7145, 0]
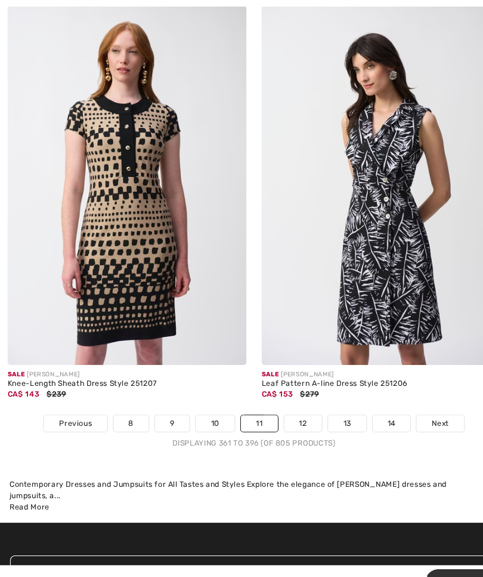
click at [286, 394] on link "12" at bounding box center [288, 402] width 36 height 16
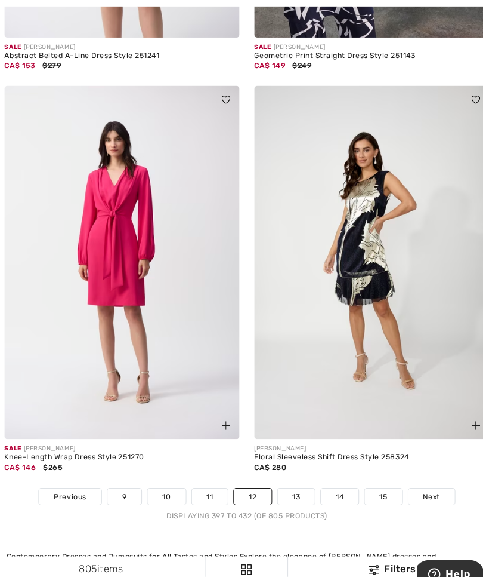
scroll to position [7002, 0]
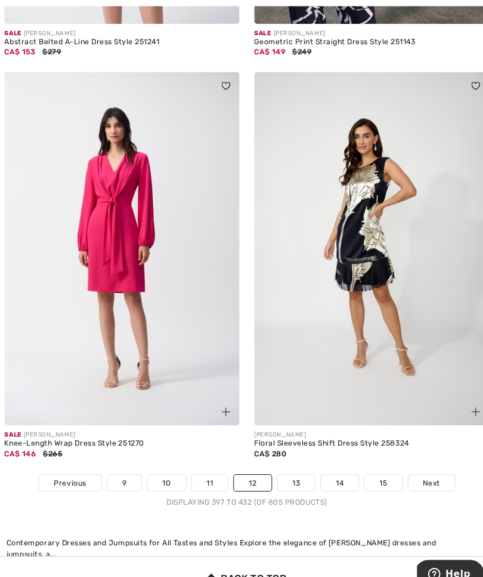
click at [289, 459] on link "13" at bounding box center [290, 467] width 36 height 16
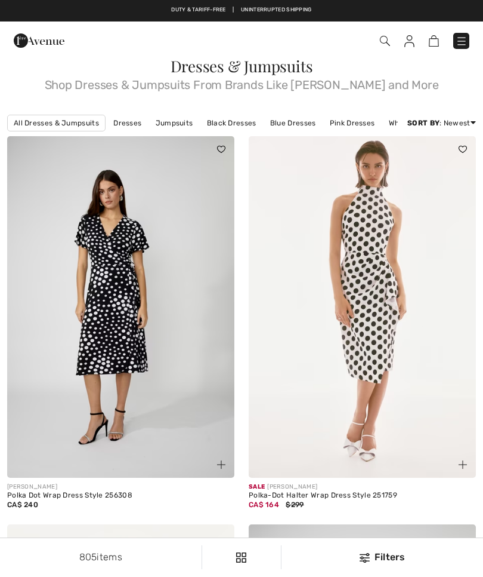
checkbox input "true"
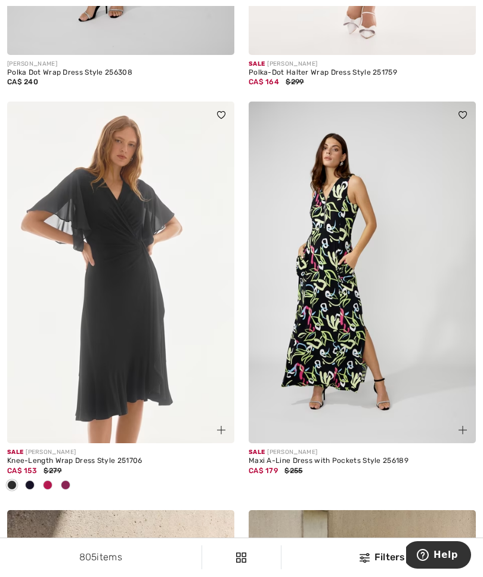
scroll to position [428, 0]
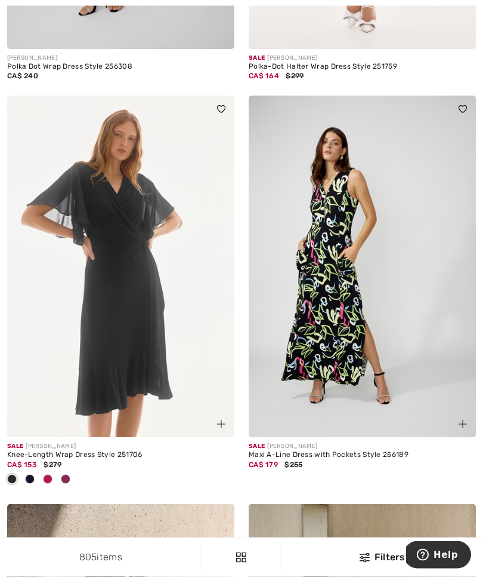
click at [91, 335] on img at bounding box center [120, 266] width 227 height 341
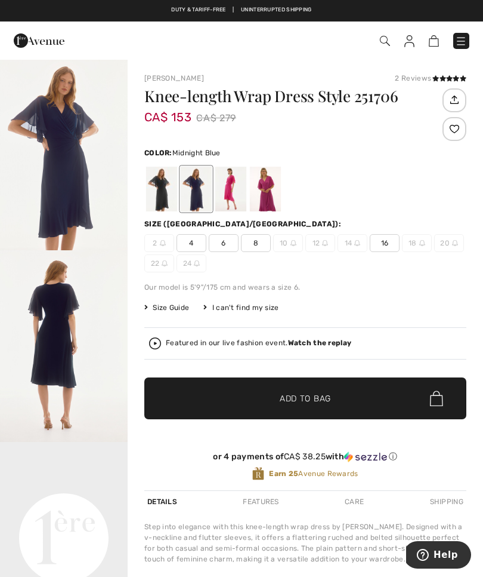
click at [233, 194] on div at bounding box center [230, 189] width 31 height 45
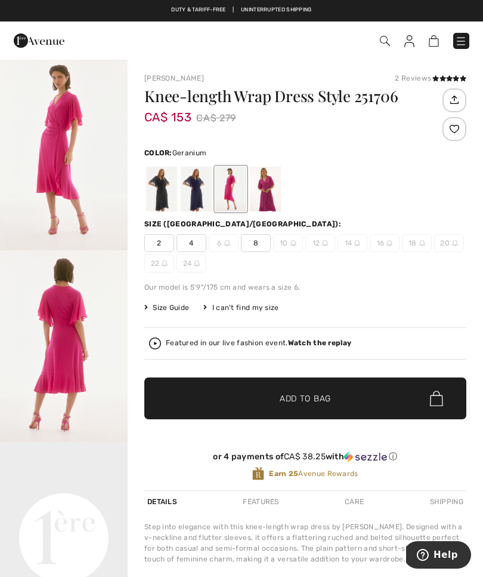
click at [263, 211] on div at bounding box center [265, 189] width 31 height 45
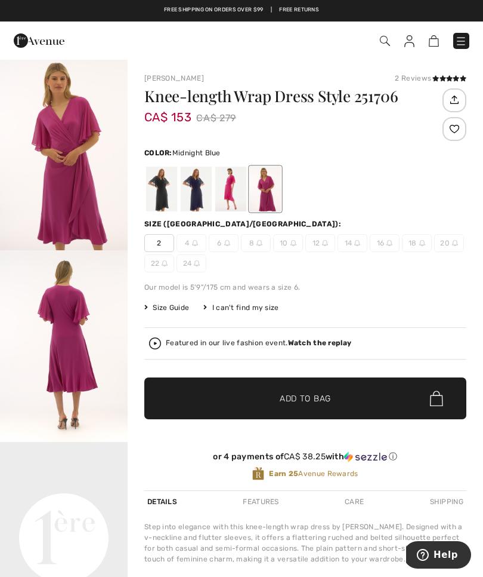
click at [188, 197] on div at bounding box center [196, 189] width 31 height 45
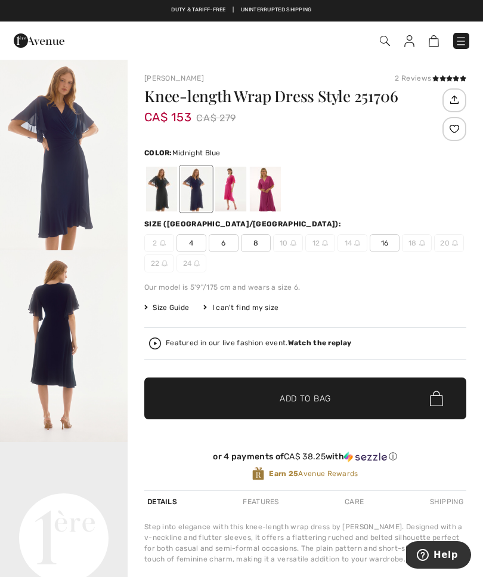
click at [56, 330] on img "2 / 5" at bounding box center [64, 346] width 128 height 192
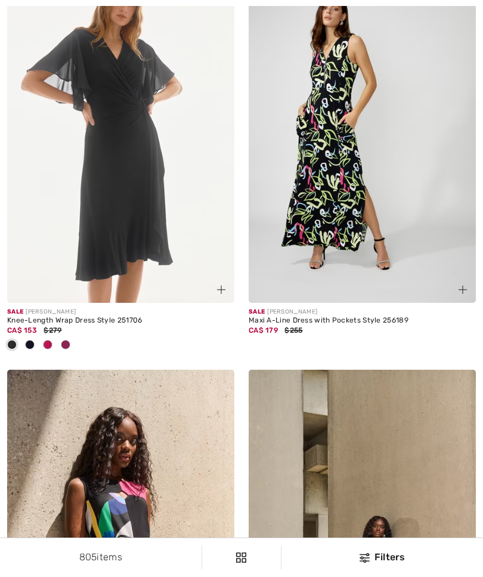
checkbox input "true"
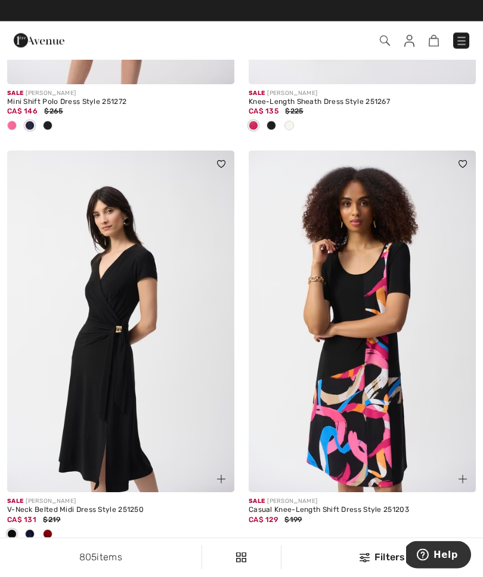
scroll to position [4532, 0]
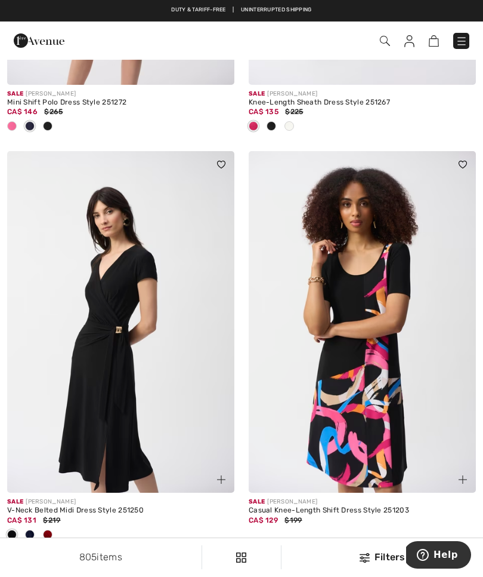
click at [403, 382] on img at bounding box center [362, 321] width 227 height 341
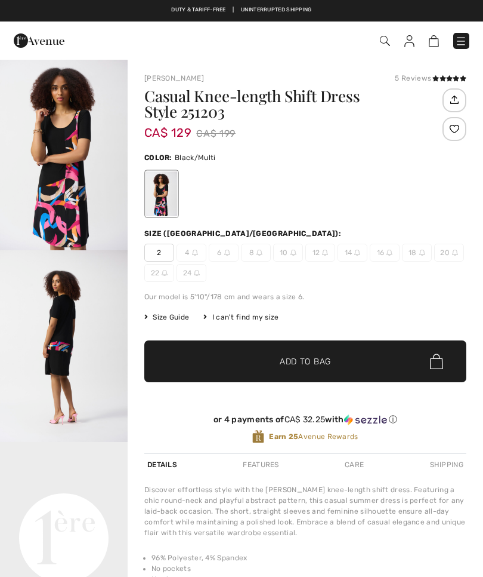
checkbox input "true"
click at [53, 329] on img "2 / 5" at bounding box center [64, 346] width 128 height 192
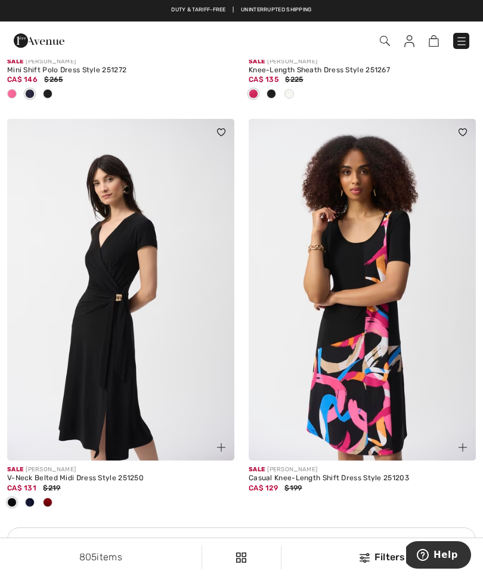
scroll to position [4563, 0]
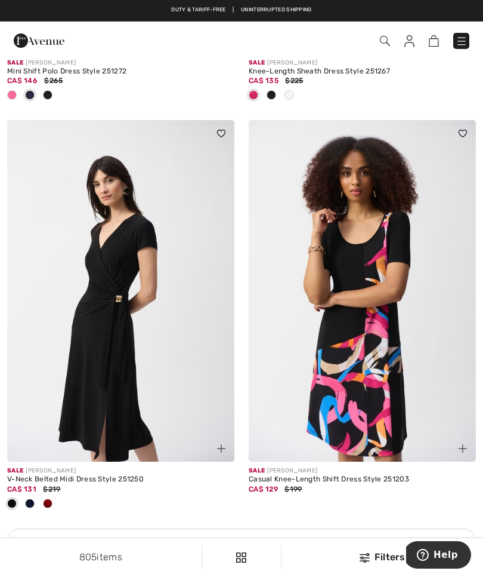
click at [33, 338] on img at bounding box center [120, 290] width 227 height 341
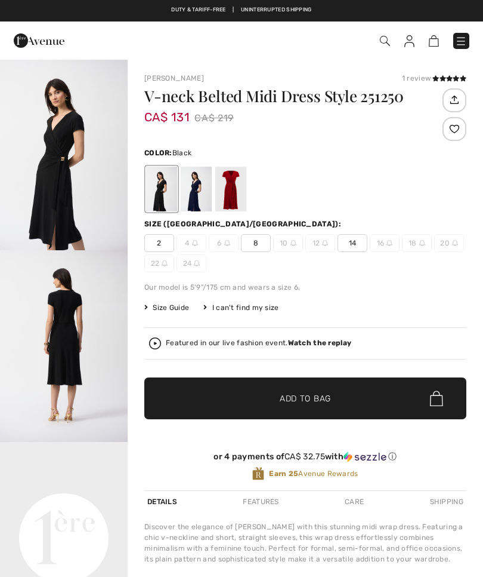
checkbox input "true"
click at [198, 194] on div at bounding box center [196, 189] width 31 height 45
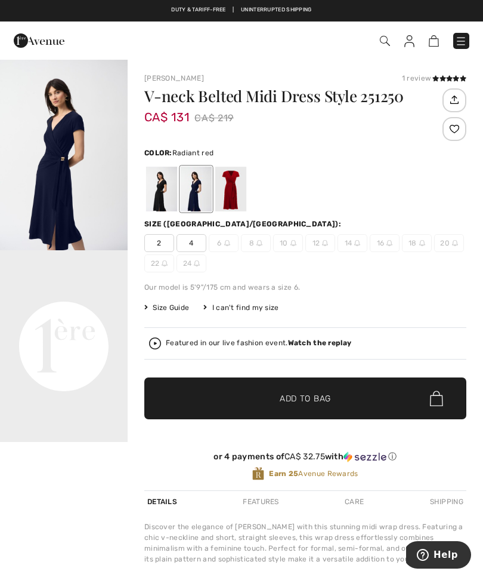
click at [242, 202] on div at bounding box center [230, 189] width 31 height 45
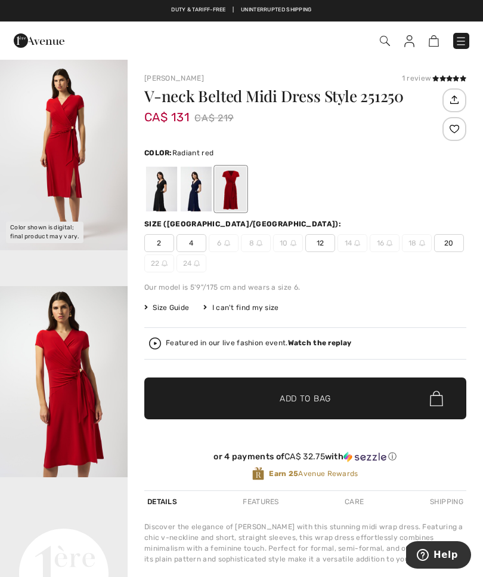
click at [152, 202] on div at bounding box center [161, 189] width 31 height 45
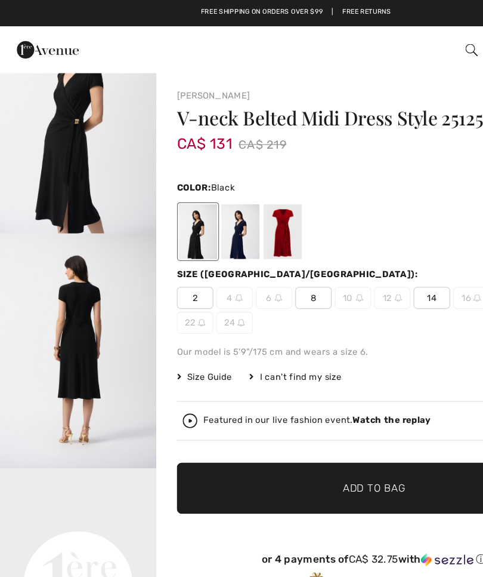
scroll to position [73, 0]
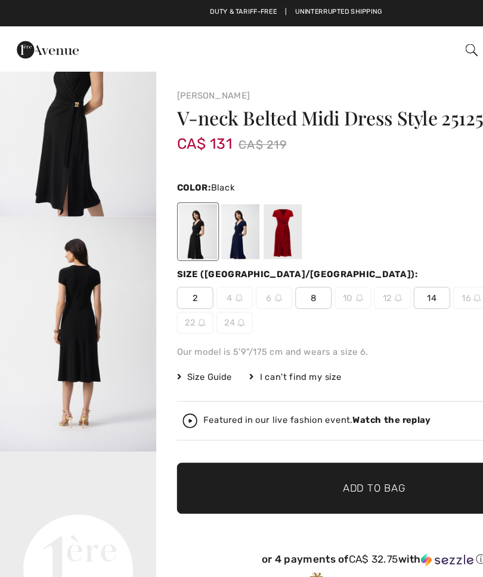
click at [319, 343] on strong "Watch the replay" at bounding box center [320, 342] width 64 height 8
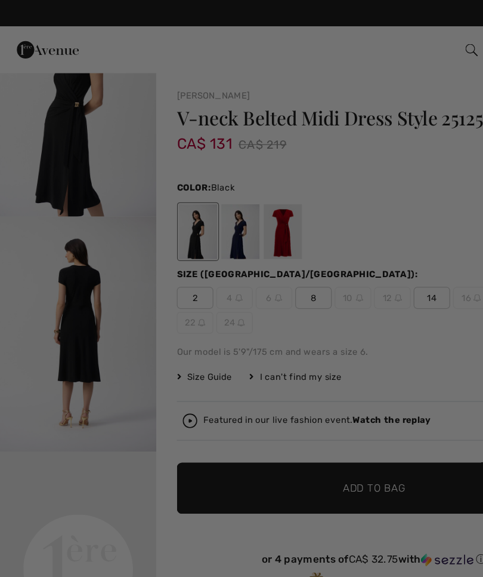
scroll to position [0, 0]
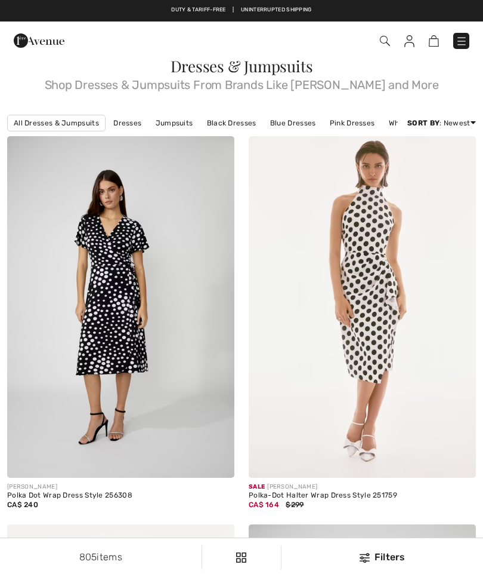
checkbox input "true"
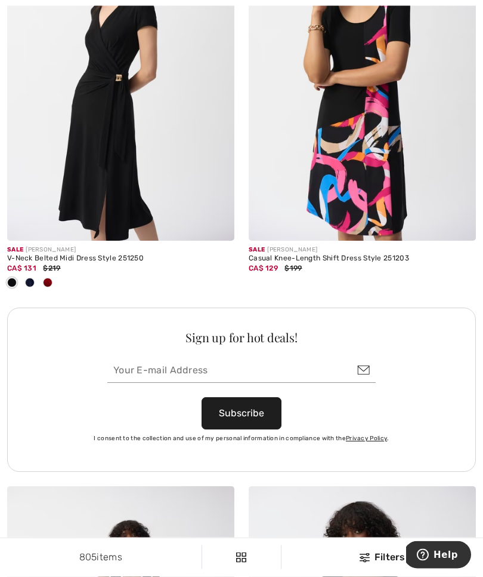
scroll to position [4785, 0]
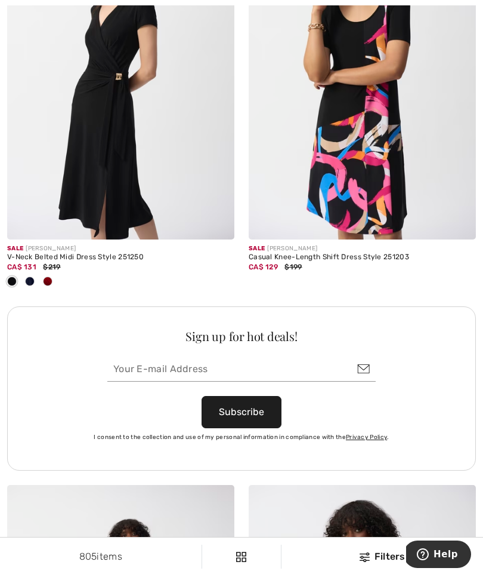
click at [42, 203] on img at bounding box center [120, 69] width 227 height 341
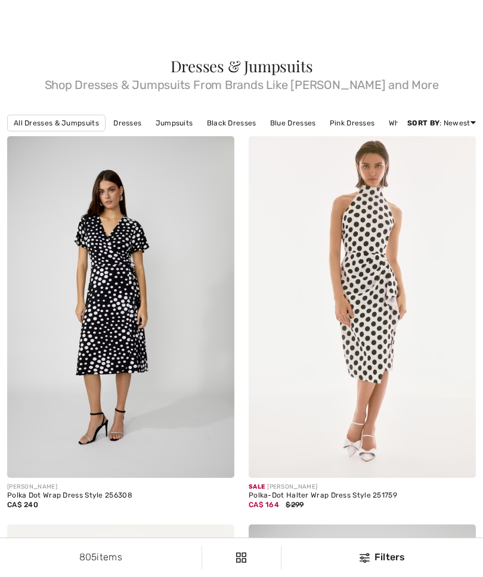
checkbox input "true"
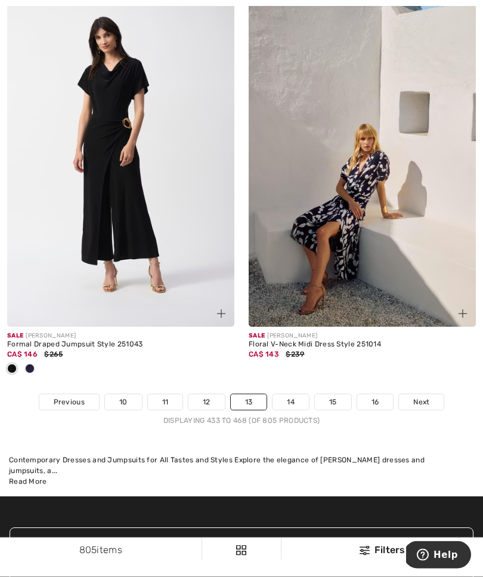
scroll to position [7284, 0]
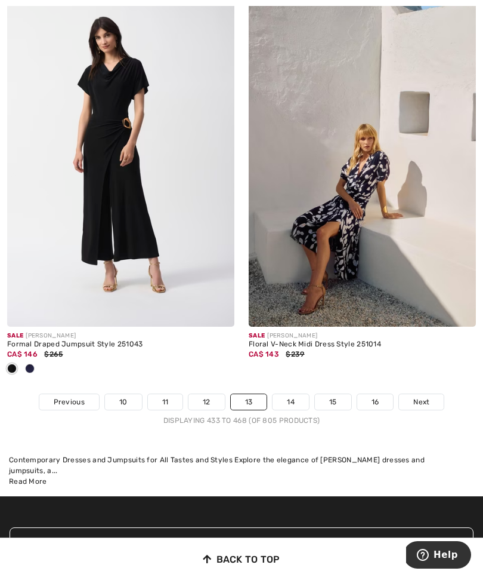
click at [294, 415] on div "Displaying 433 to 468 (of 805 products)" at bounding box center [241, 420] width 483 height 11
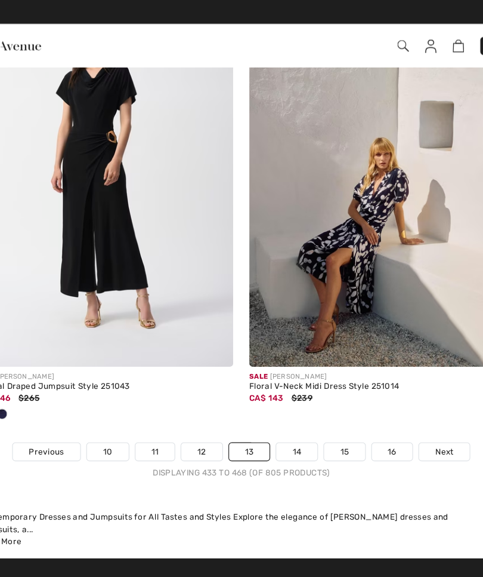
scroll to position [7280, 0]
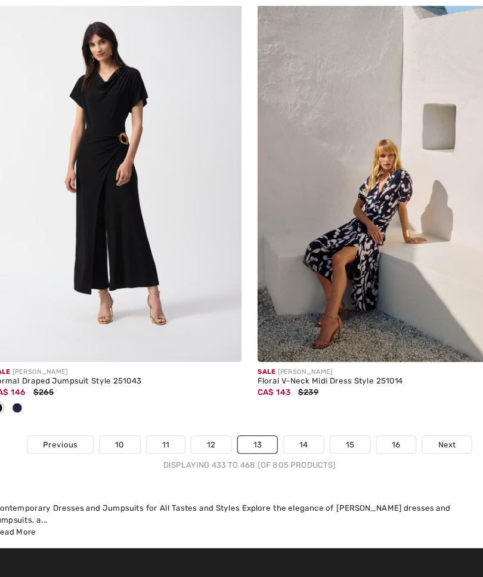
click at [334, 230] on img at bounding box center [362, 159] width 227 height 341
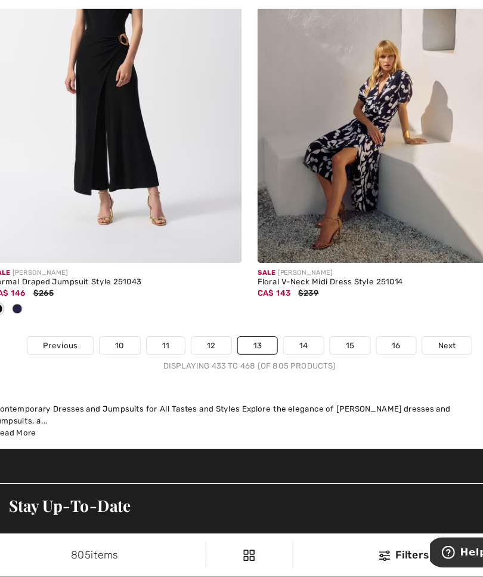
click at [403, 358] on link "Next" at bounding box center [421, 366] width 45 height 16
click at [414, 360] on span "Next" at bounding box center [422, 365] width 16 height 11
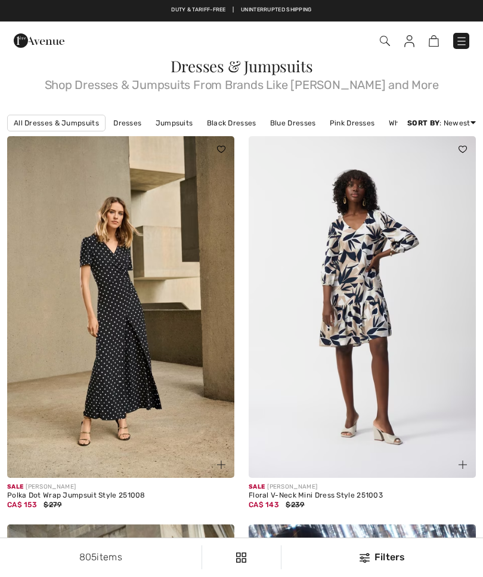
checkbox input "true"
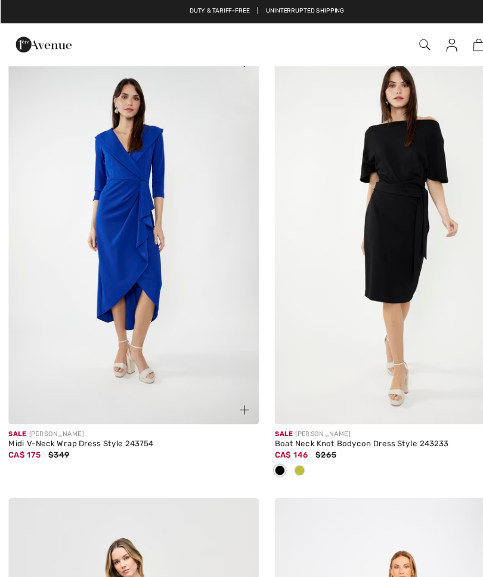
scroll to position [3332, 0]
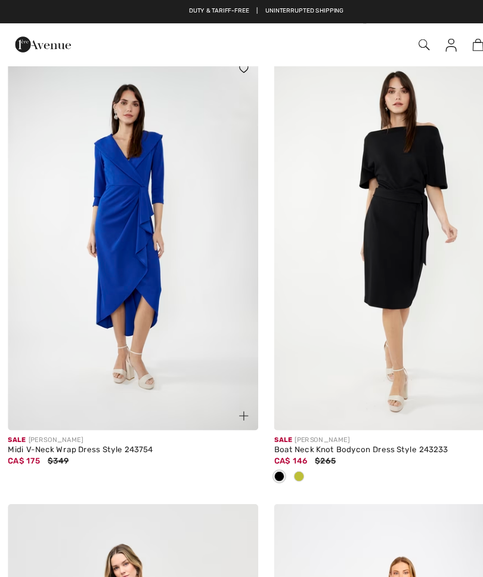
click at [378, 233] on img at bounding box center [362, 220] width 227 height 341
click at [378, 229] on img at bounding box center [362, 220] width 227 height 341
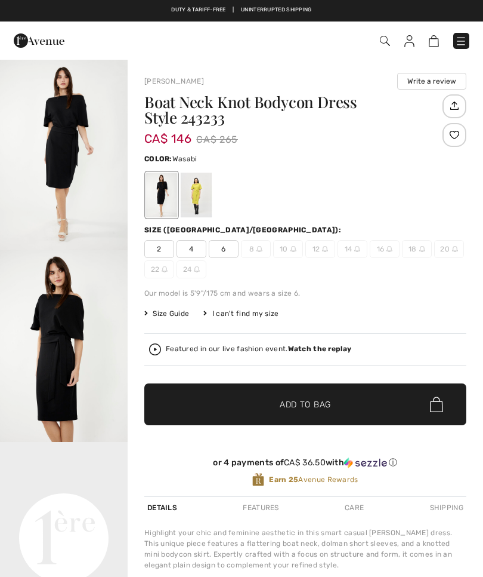
click at [204, 192] on div at bounding box center [196, 194] width 31 height 45
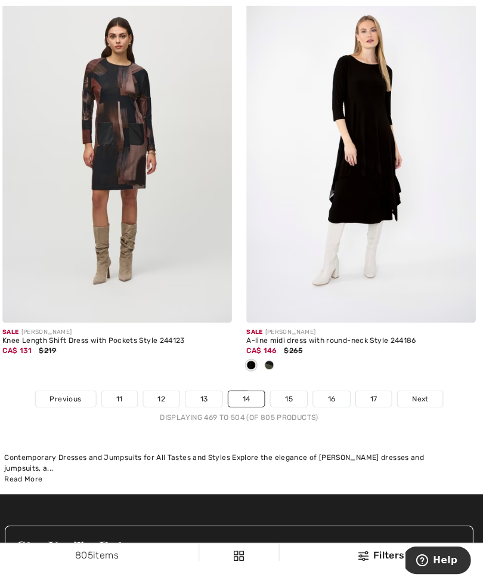
scroll to position [7159, 0]
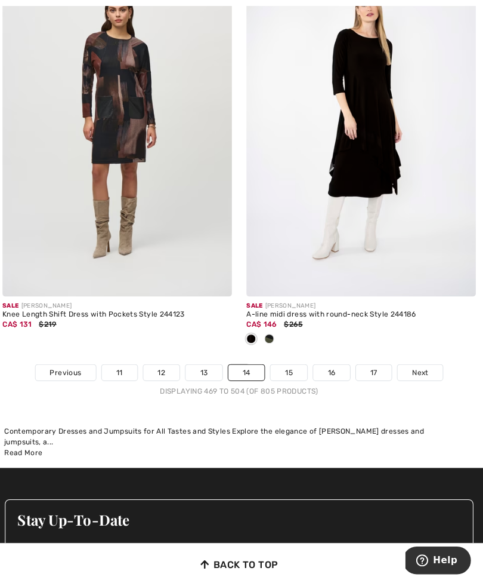
click at [286, 361] on link "15" at bounding box center [291, 369] width 36 height 16
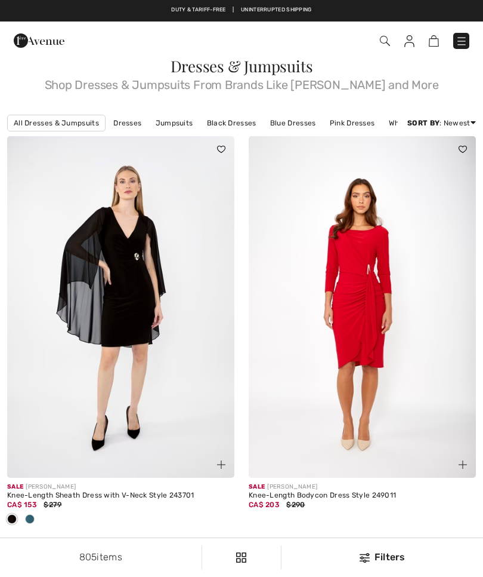
checkbox input "true"
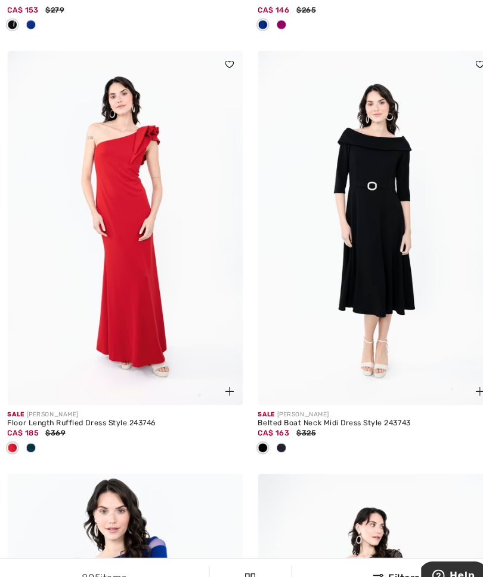
scroll to position [1727, 0]
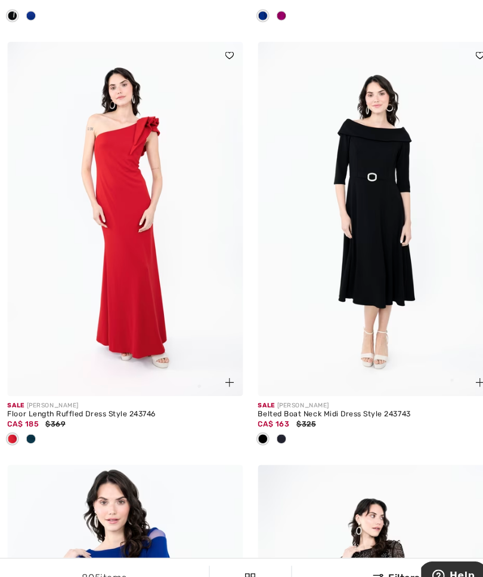
click at [391, 292] on img at bounding box center [362, 210] width 227 height 341
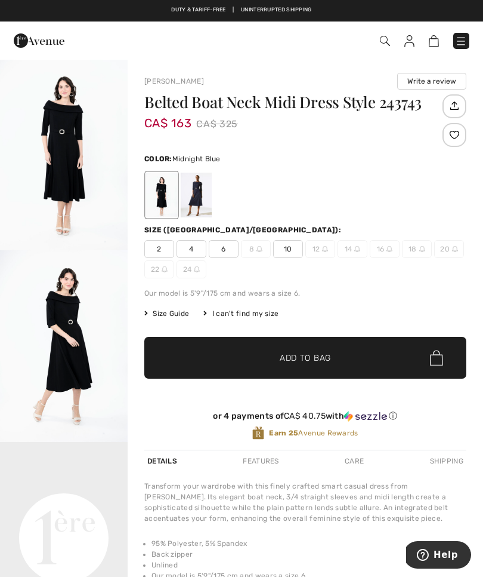
click at [201, 197] on div at bounding box center [196, 194] width 31 height 45
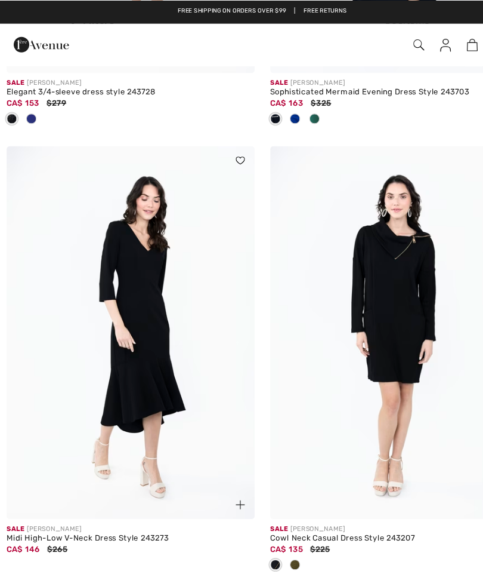
scroll to position [2937, 0]
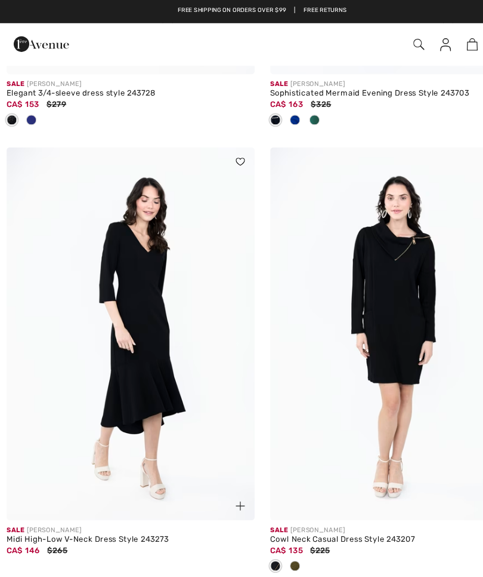
click at [107, 313] on img at bounding box center [120, 305] width 227 height 341
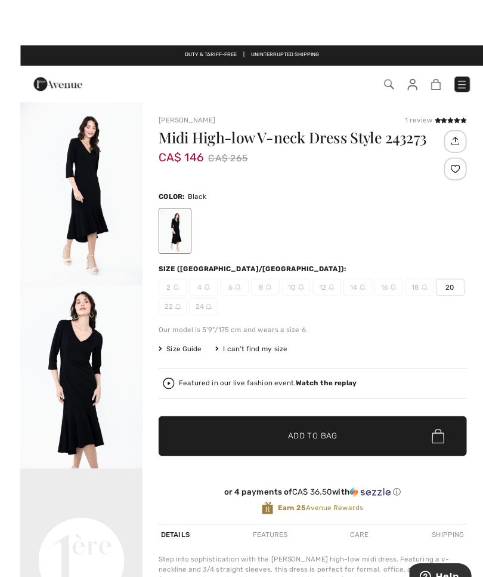
scroll to position [2, 0]
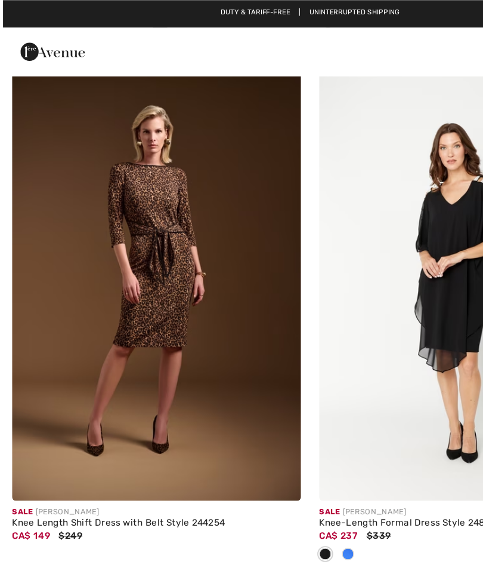
scroll to position [5995, 0]
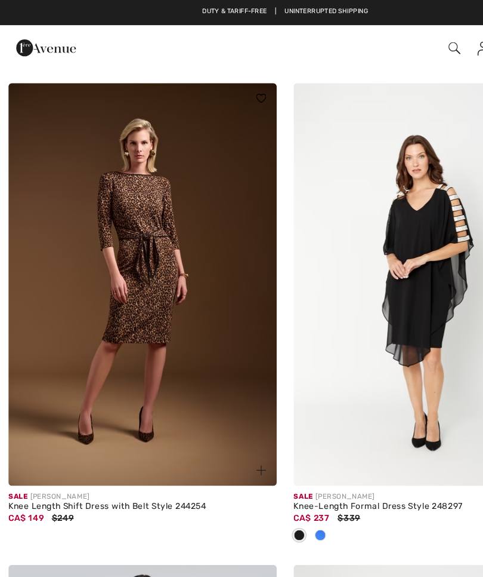
click at [93, 239] on img at bounding box center [120, 240] width 227 height 341
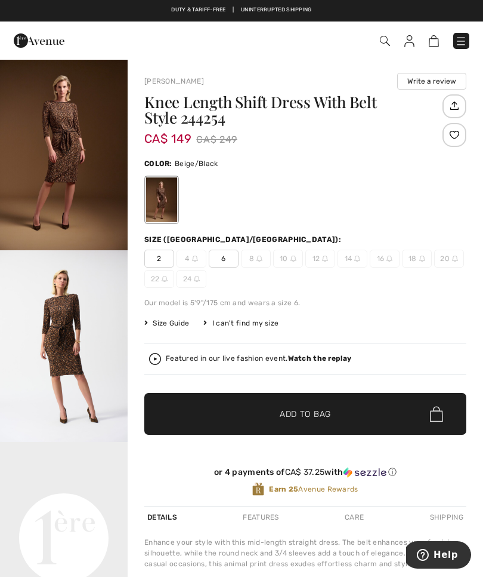
click at [316, 358] on strong "Watch the replay" at bounding box center [320, 358] width 64 height 8
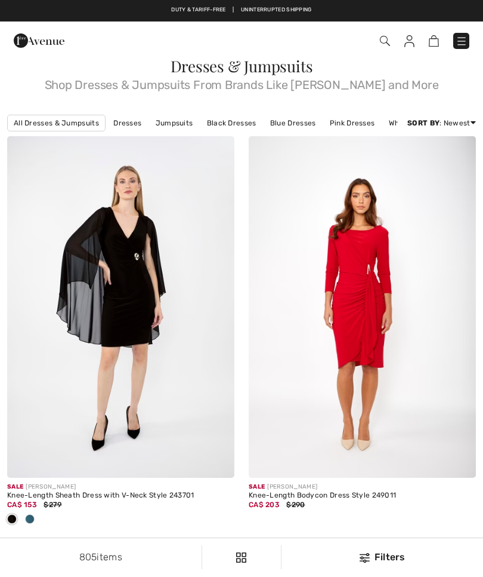
checkbox input "true"
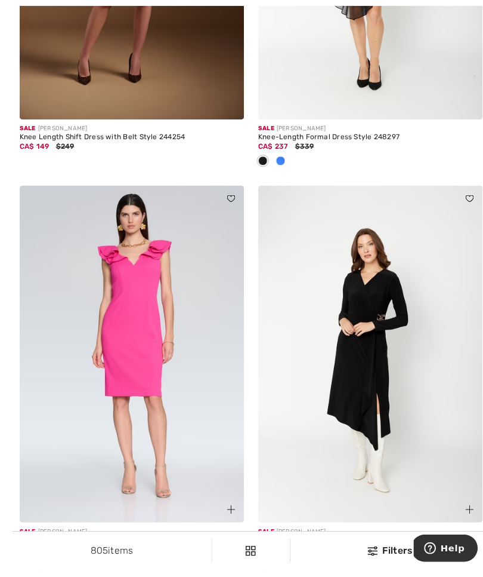
scroll to position [6293, 0]
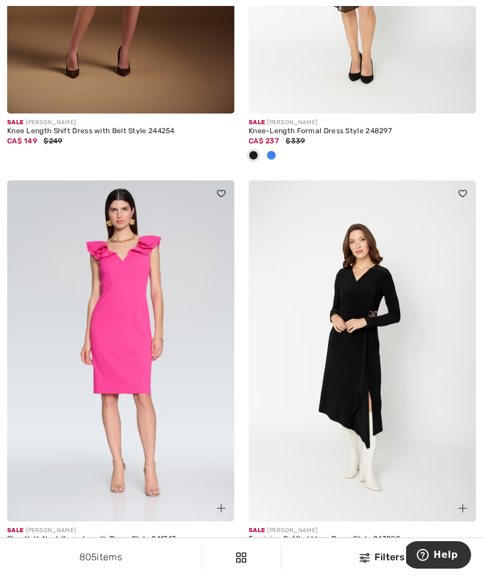
click at [377, 356] on img at bounding box center [362, 350] width 227 height 341
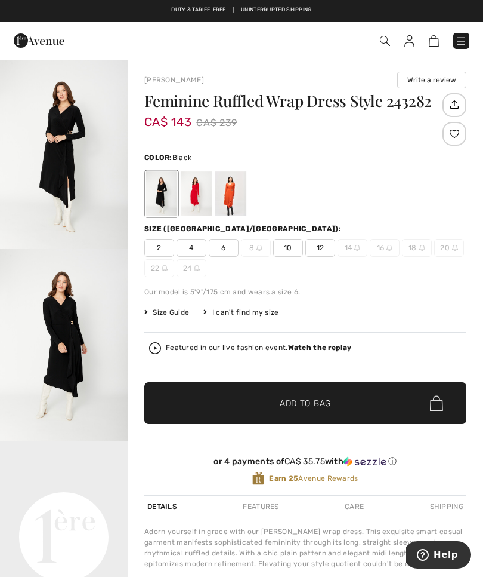
scroll to position [1, 0]
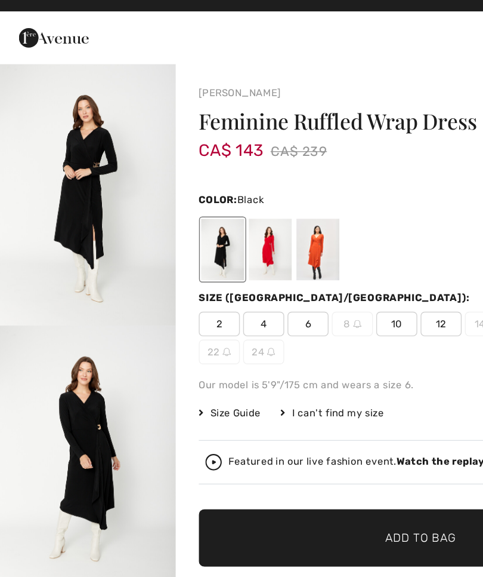
click at [316, 344] on strong "Watch the replay" at bounding box center [320, 348] width 64 height 8
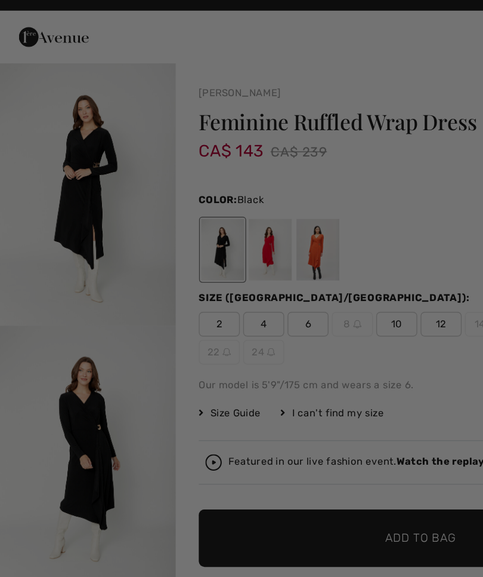
scroll to position [0, 0]
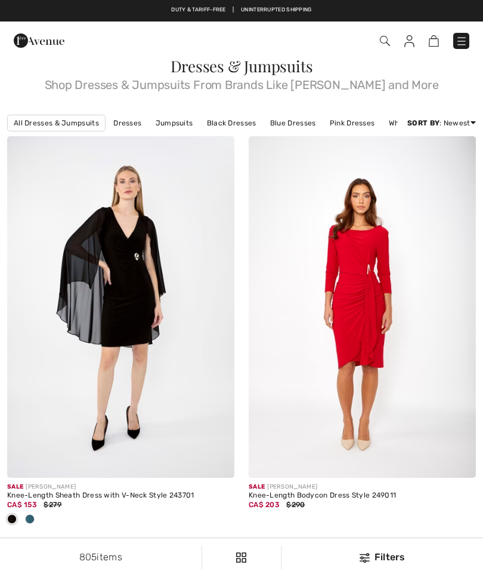
checkbox input "true"
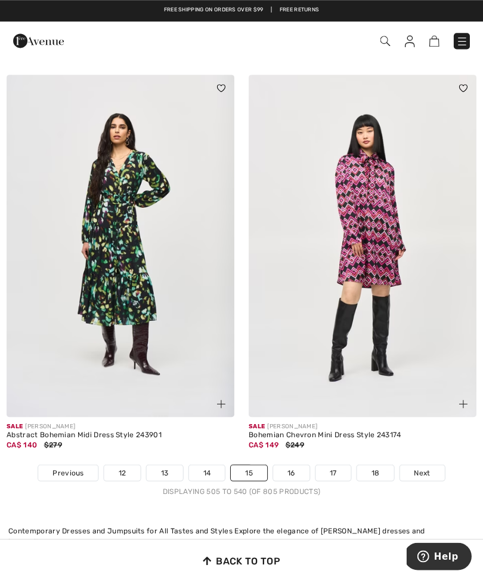
scroll to position [7209, 0]
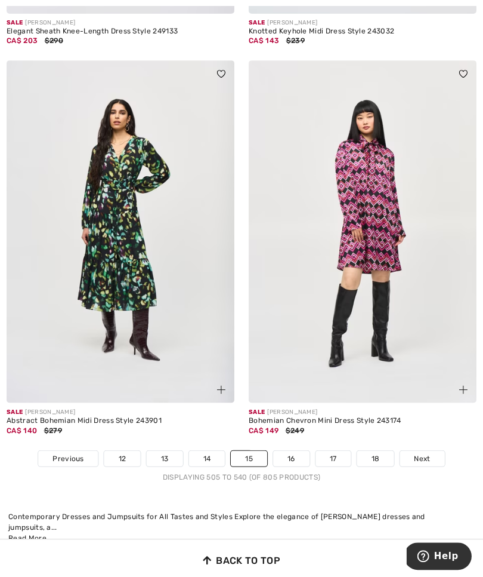
click at [296, 449] on link "16" at bounding box center [291, 457] width 36 height 16
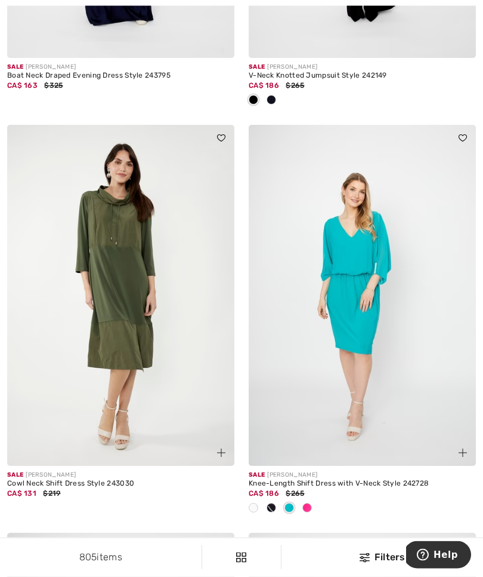
scroll to position [3665, 0]
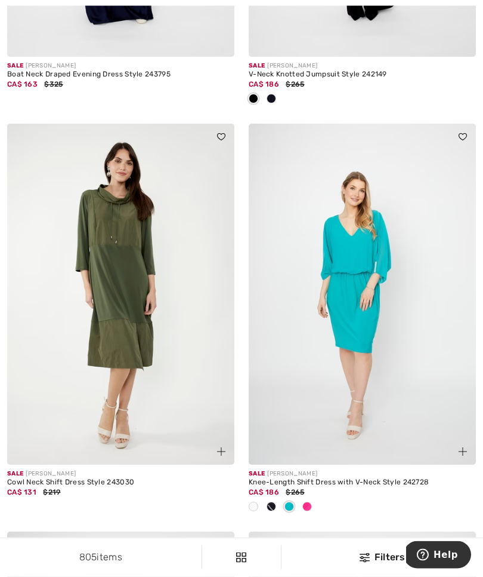
click at [313, 503] on div at bounding box center [307, 508] width 18 height 20
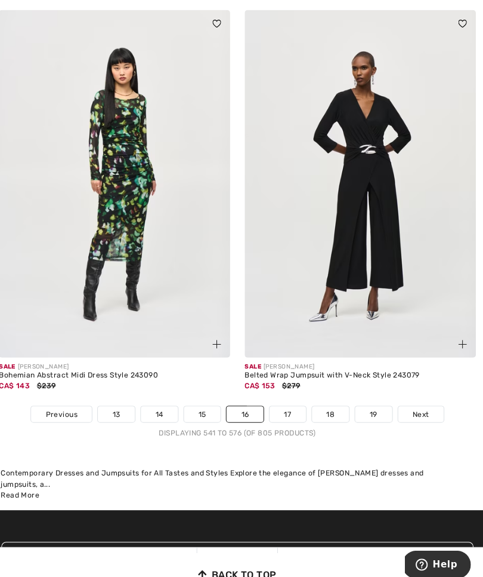
scroll to position [7141, 0]
click at [282, 399] on link "17" at bounding box center [291, 407] width 36 height 16
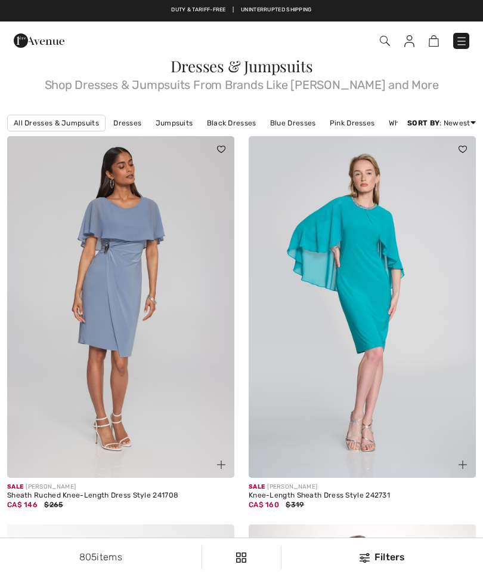
checkbox input "true"
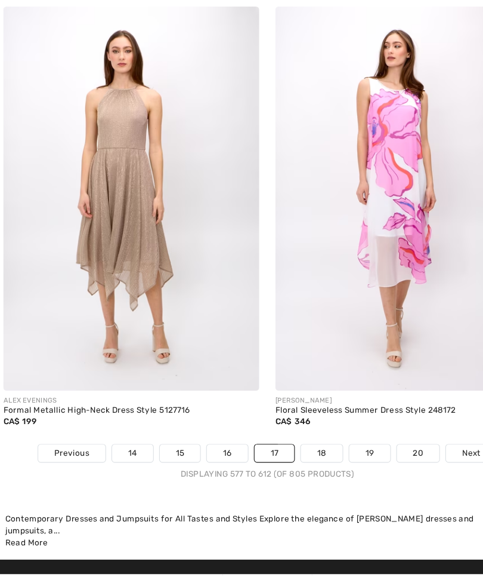
scroll to position [7171, 0]
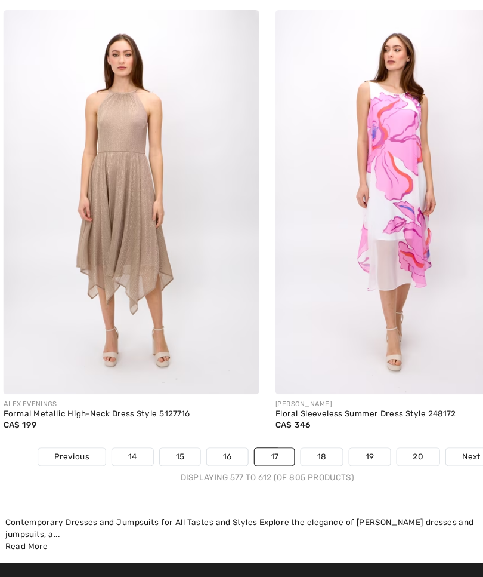
click at [285, 417] on link "18" at bounding box center [290, 425] width 37 height 16
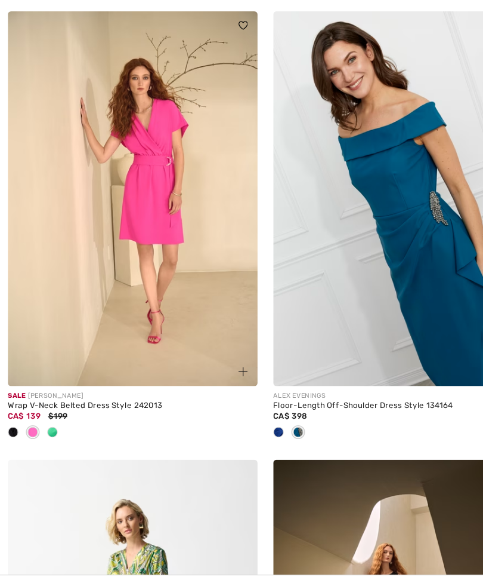
scroll to position [947, 0]
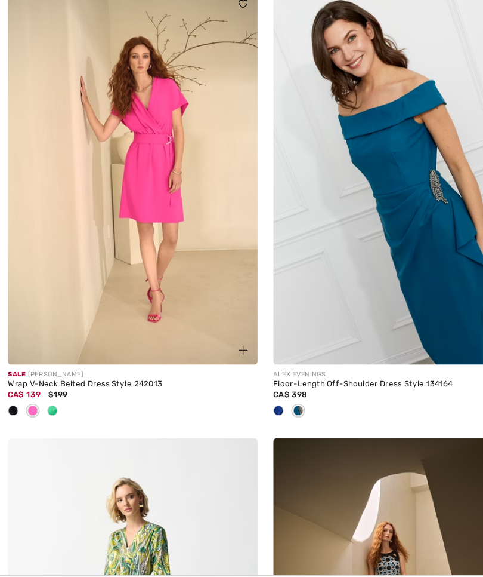
click at [4, 378] on div at bounding box center [12, 388] width 18 height 20
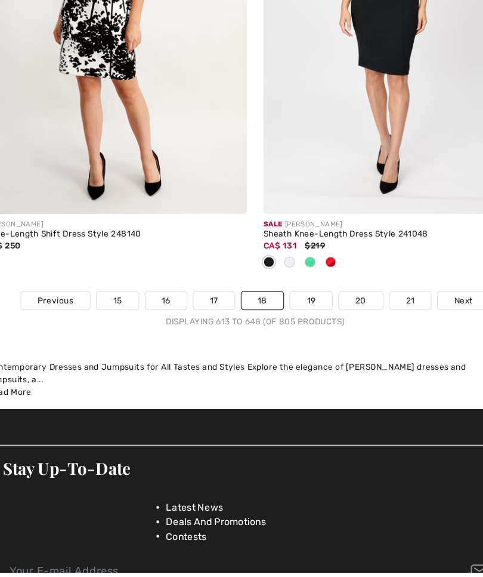
scroll to position [7311, 0]
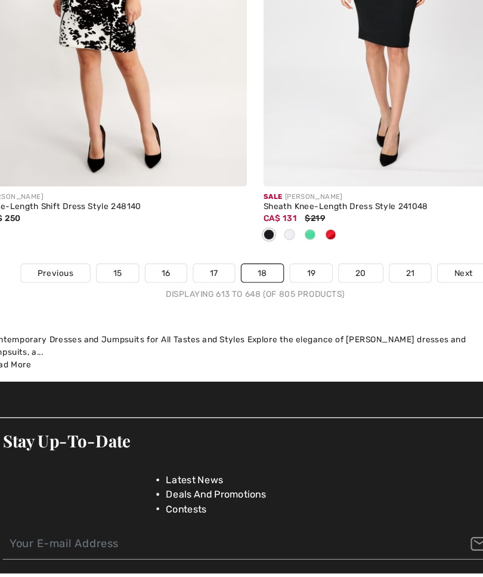
click at [273, 269] on link "19" at bounding box center [290, 277] width 36 height 16
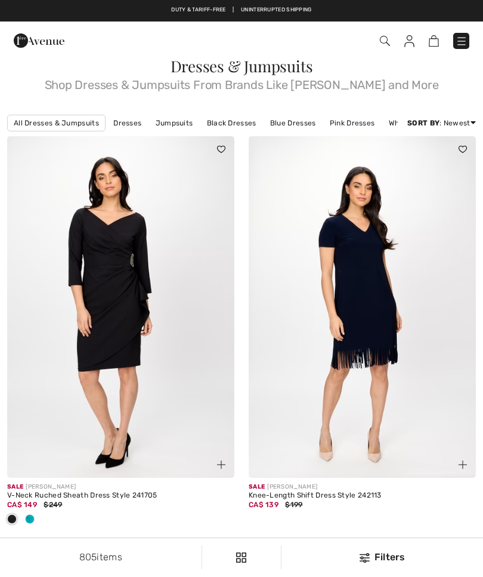
checkbox input "true"
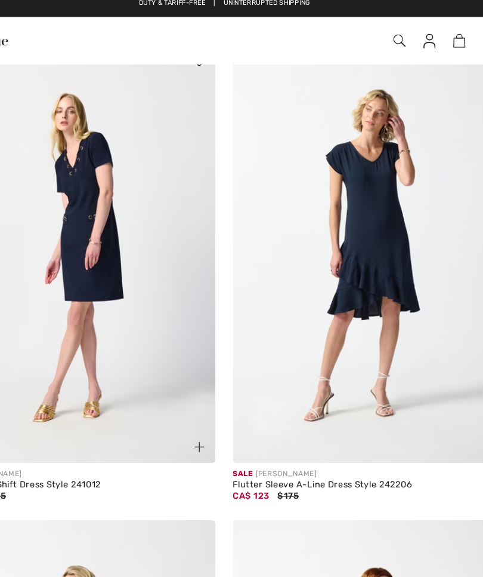
scroll to position [1712, 0]
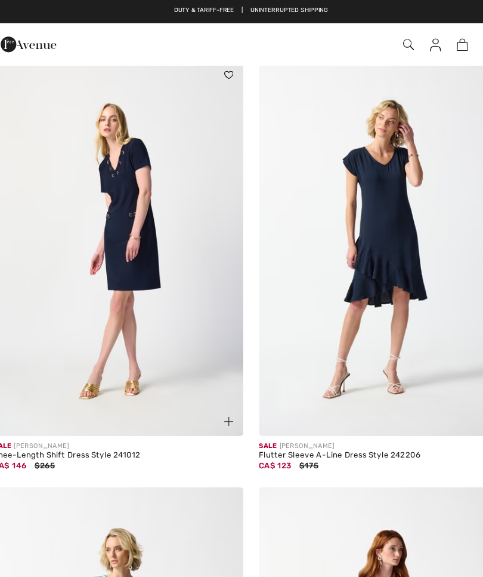
click at [351, 214] on img at bounding box center [362, 226] width 227 height 341
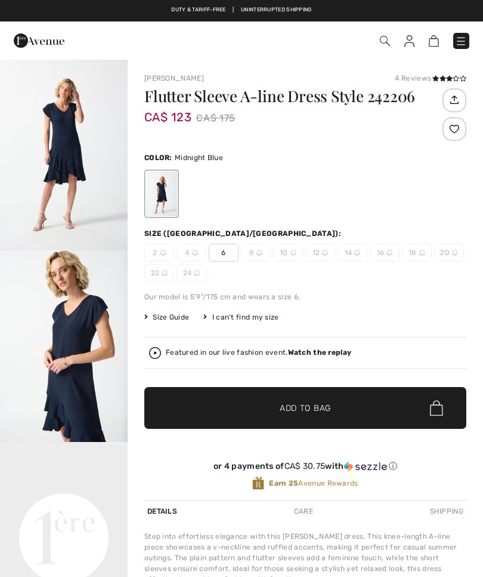
checkbox input "true"
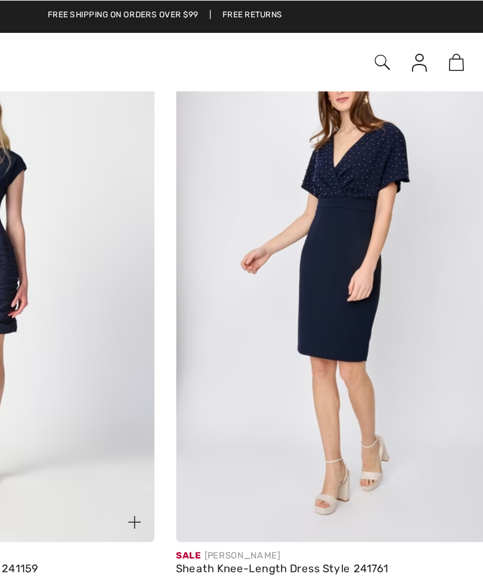
scroll to position [4608, 0]
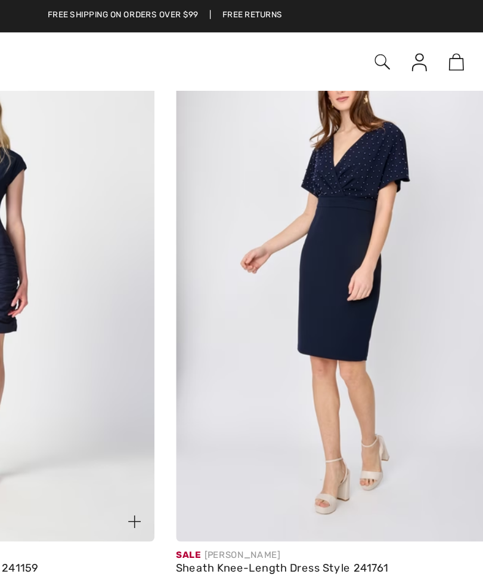
click at [249, 156] on img at bounding box center [362, 186] width 227 height 341
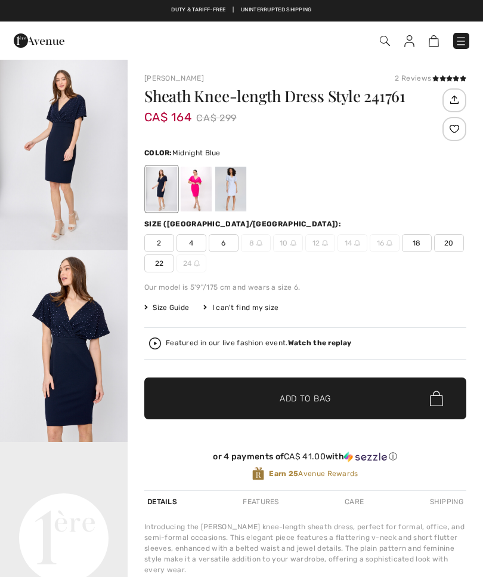
checkbox input "true"
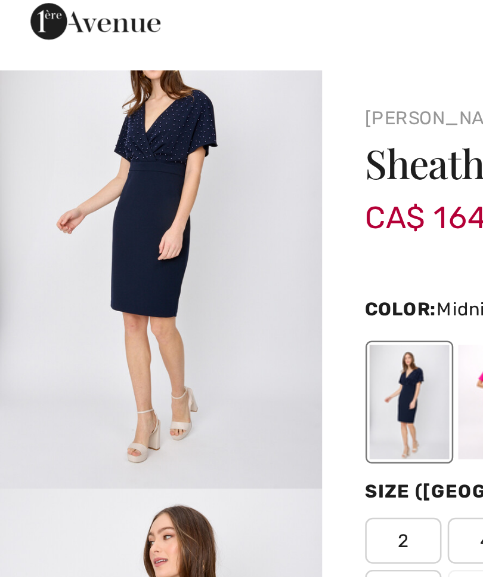
scroll to position [63, 0]
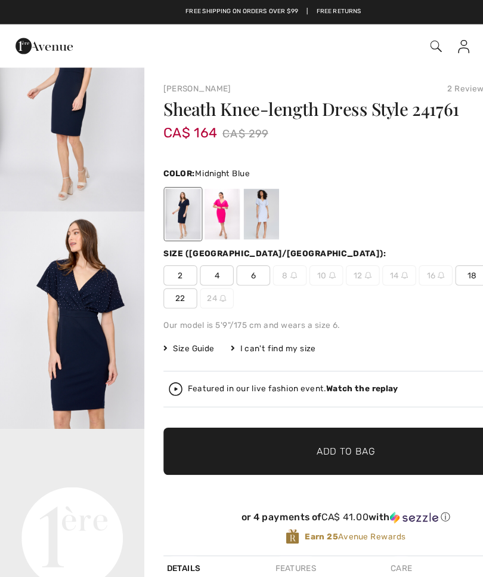
click at [192, 195] on div at bounding box center [196, 189] width 31 height 45
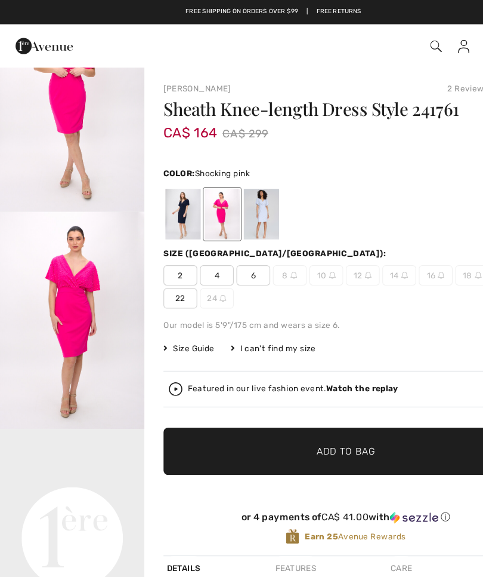
scroll to position [0, 0]
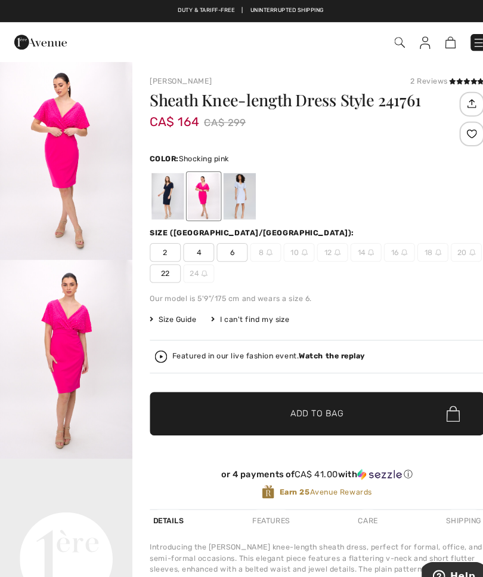
click at [231, 202] on div at bounding box center [230, 189] width 31 height 45
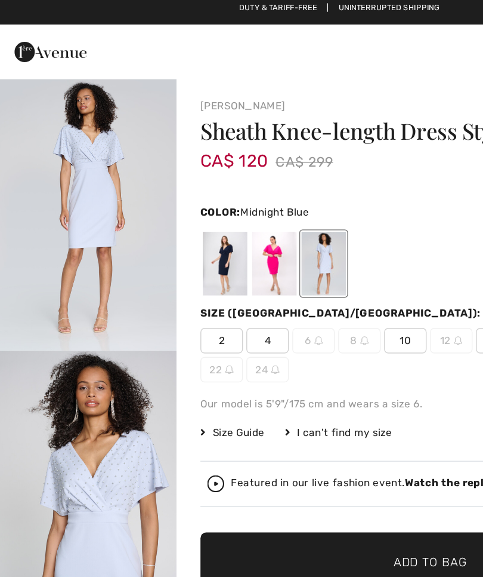
click at [152, 184] on div at bounding box center [161, 189] width 31 height 45
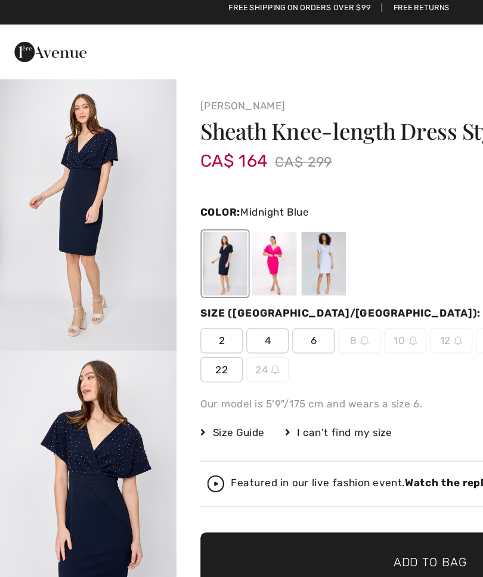
click at [319, 338] on strong "Watch the replay" at bounding box center [320, 342] width 64 height 8
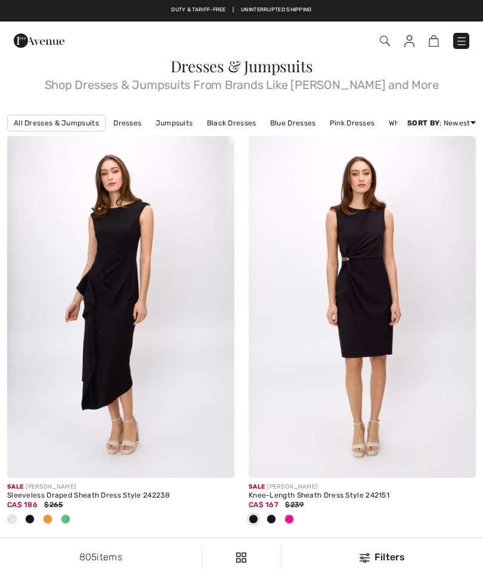
scroll to position [7311, 0]
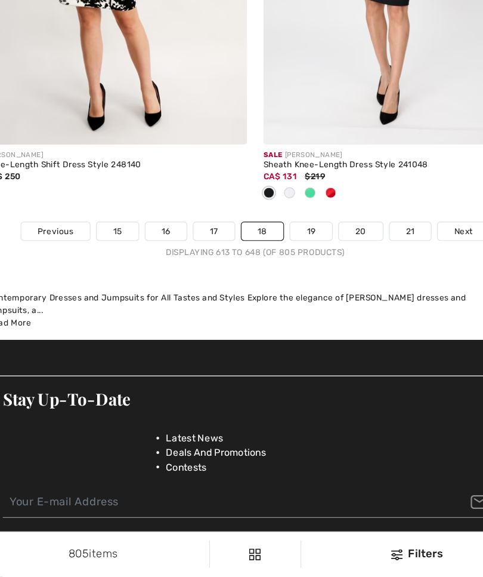
checkbox input "true"
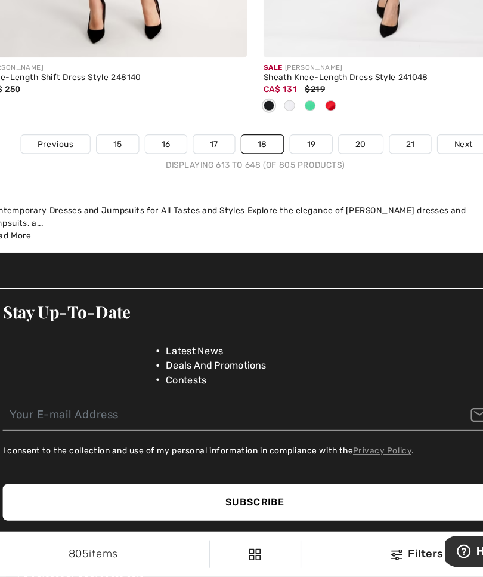
click at [272, 196] on link "19" at bounding box center [290, 201] width 36 height 16
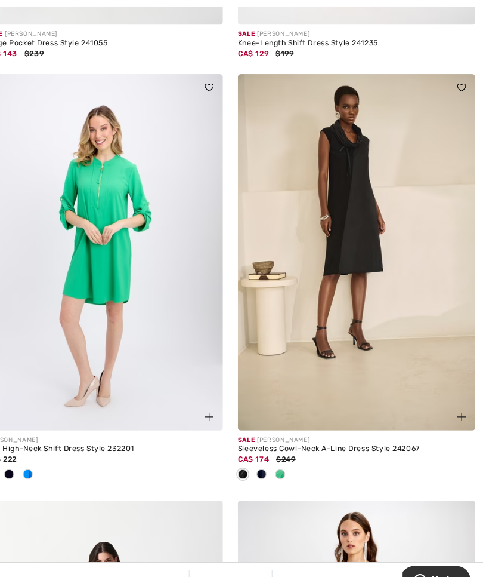
scroll to position [5918, 0]
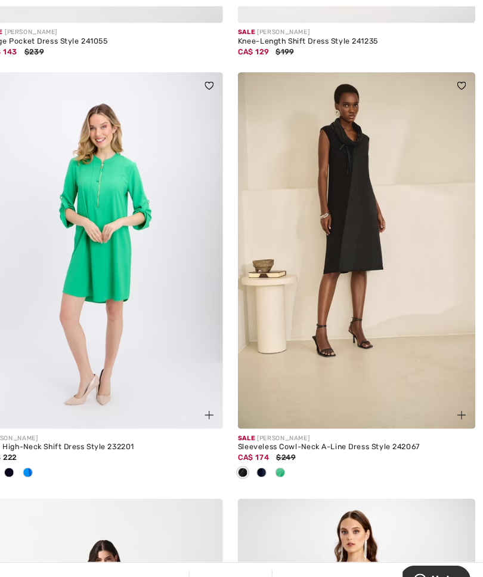
click at [349, 235] on img at bounding box center [362, 239] width 227 height 341
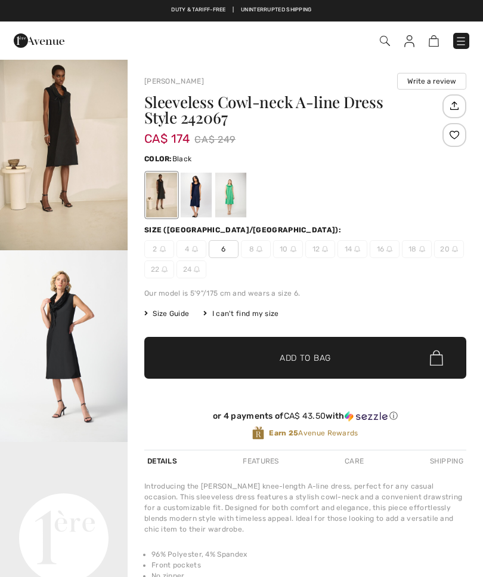
checkbox input "true"
click at [197, 197] on div at bounding box center [196, 194] width 31 height 45
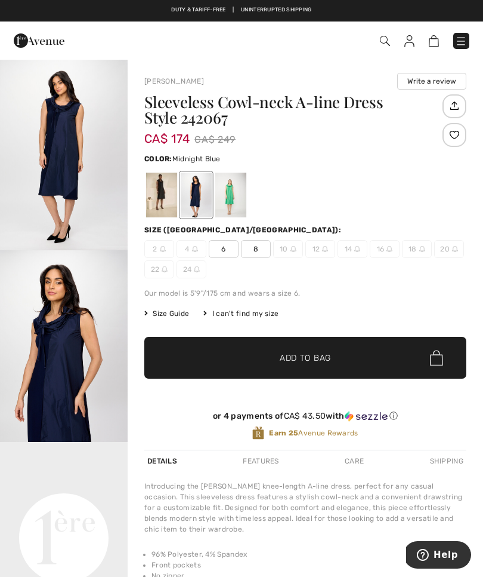
click at [229, 195] on div at bounding box center [230, 194] width 31 height 45
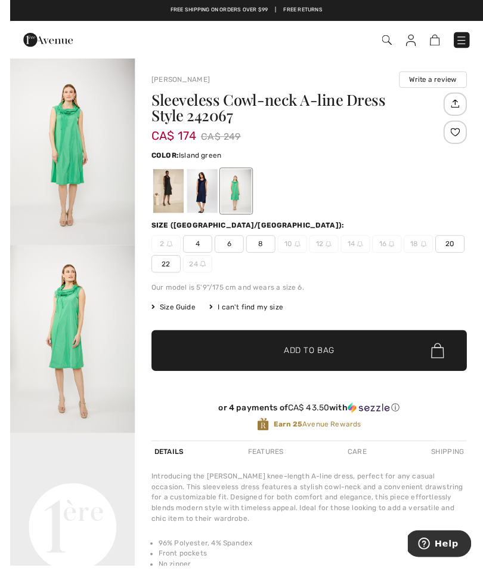
scroll to position [1, 0]
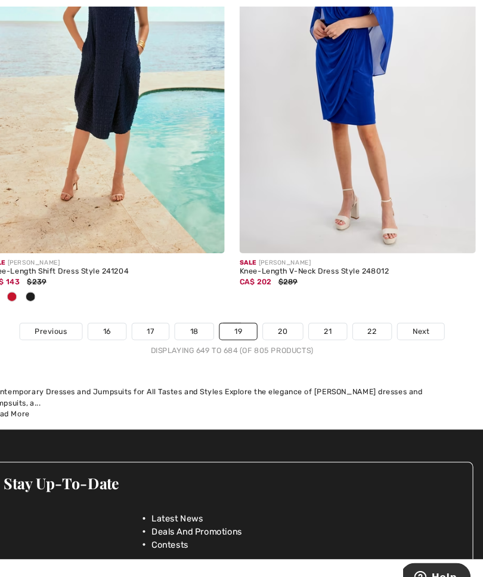
scroll to position [7269, 0]
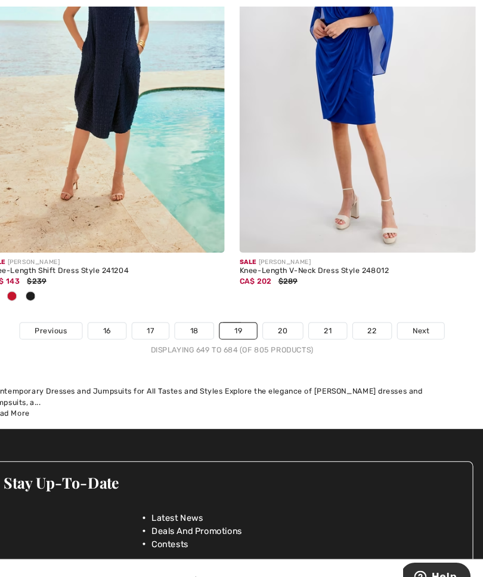
click at [415, 313] on span "Next" at bounding box center [423, 318] width 16 height 11
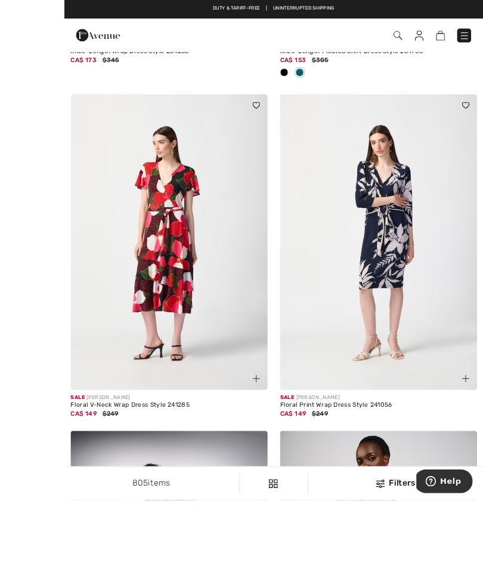
scroll to position [895, 0]
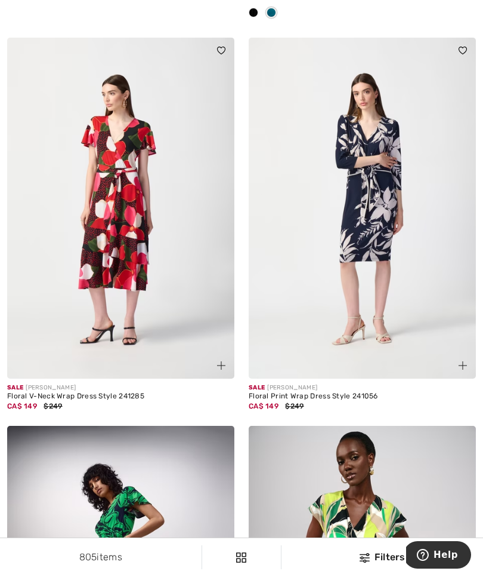
click at [375, 243] on img at bounding box center [362, 208] width 227 height 341
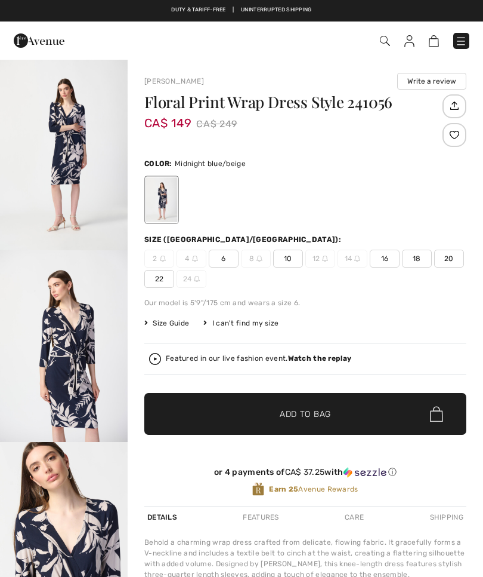
checkbox input "true"
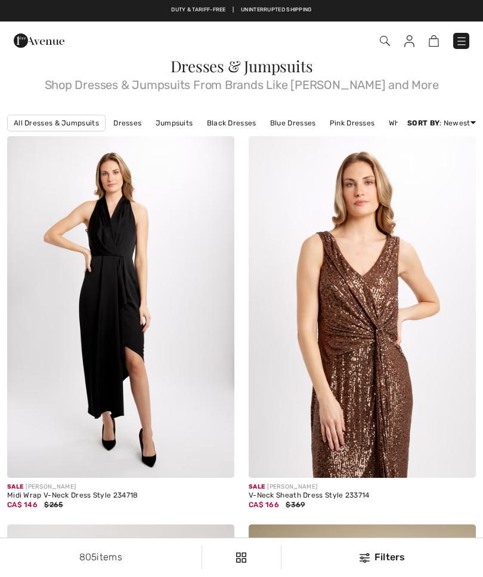
checkbox input "true"
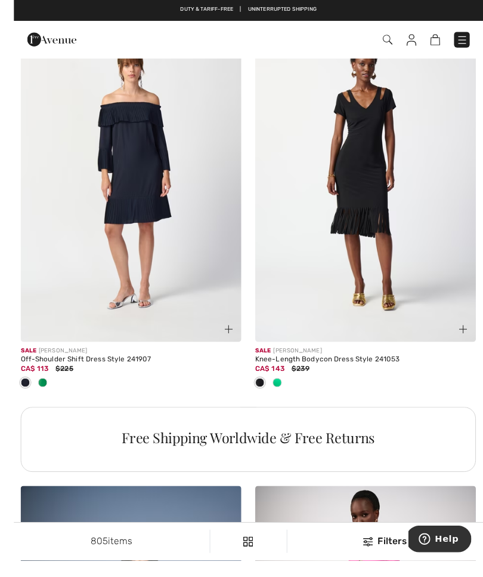
scroll to position [2115, 0]
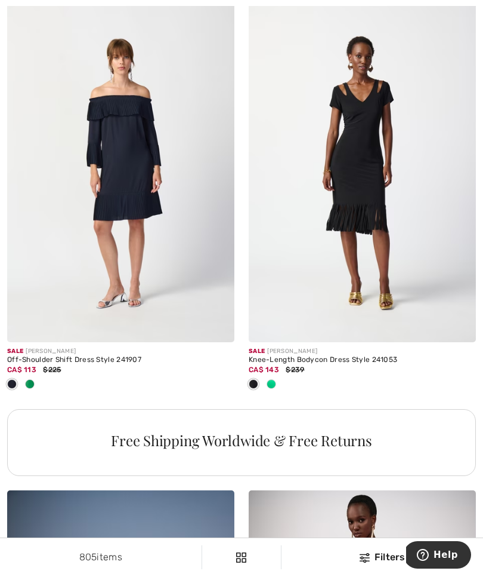
click at [95, 198] on img at bounding box center [120, 171] width 227 height 341
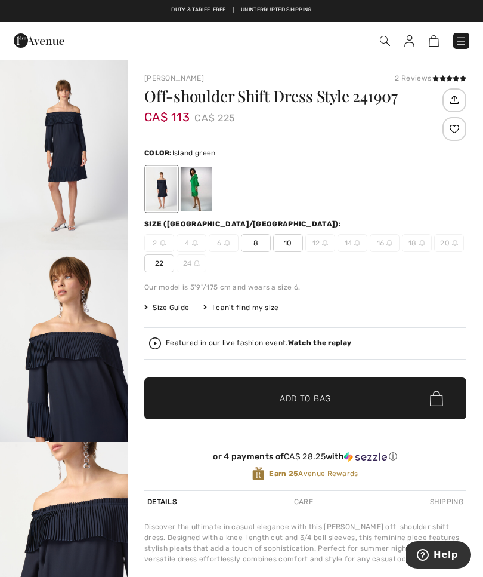
click at [196, 189] on div at bounding box center [196, 189] width 31 height 45
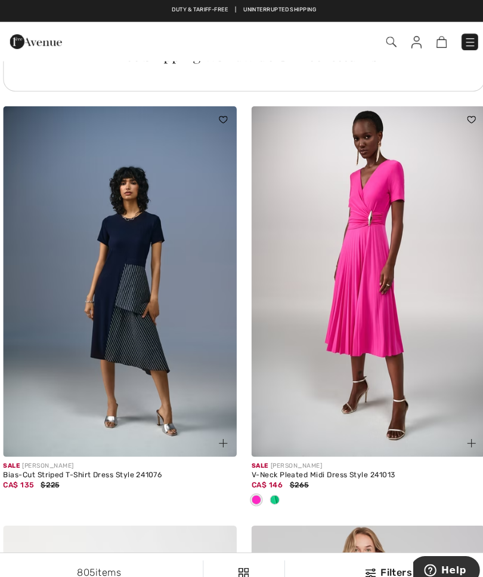
scroll to position [2501, 0]
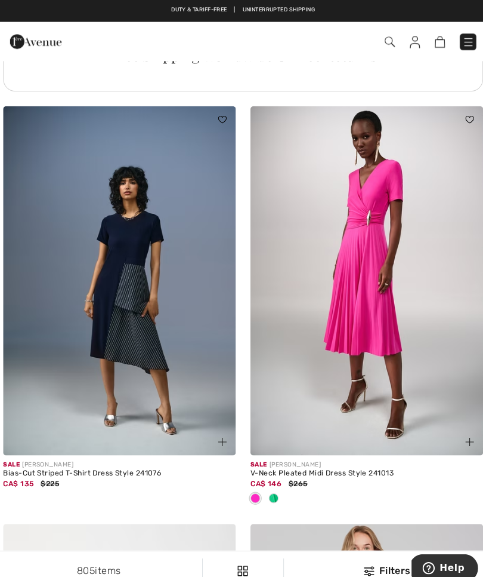
click at [105, 282] on img at bounding box center [120, 274] width 227 height 341
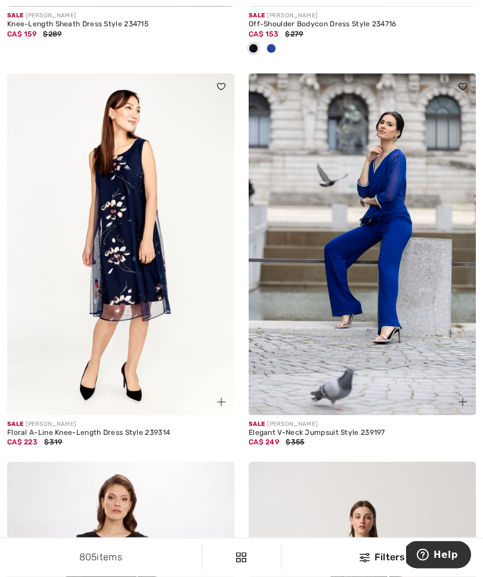
scroll to position [4143, 0]
click at [81, 252] on img at bounding box center [120, 243] width 227 height 341
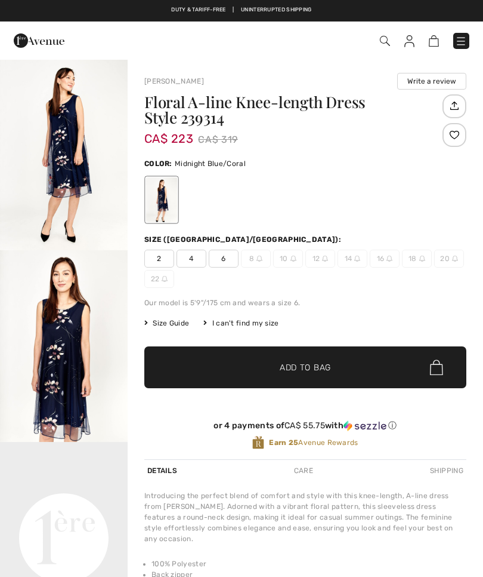
checkbox input "true"
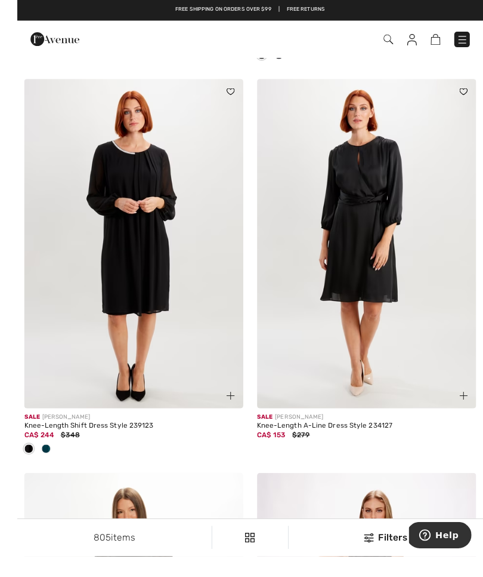
scroll to position [5511, 0]
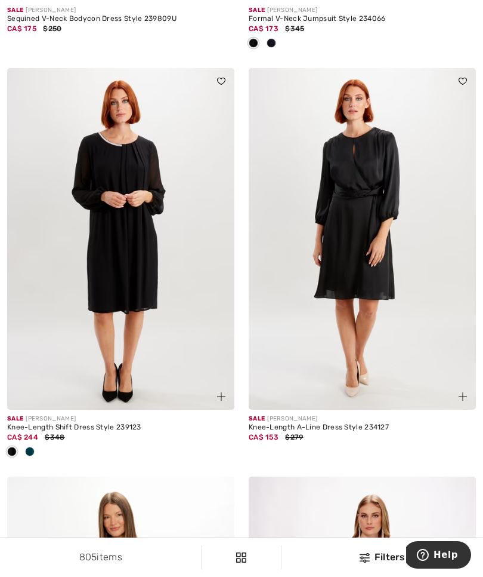
click at [378, 235] on img at bounding box center [362, 238] width 227 height 341
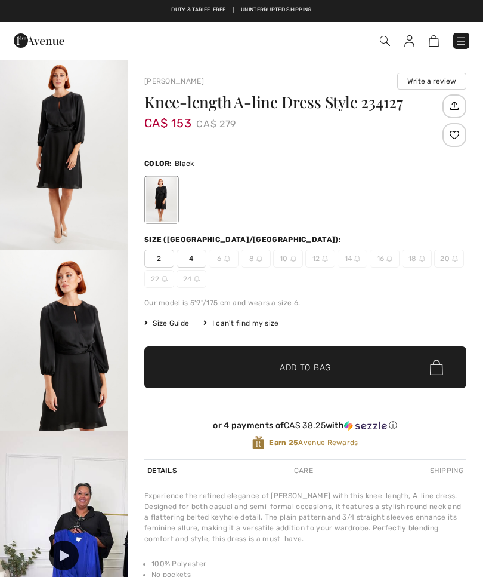
checkbox input "true"
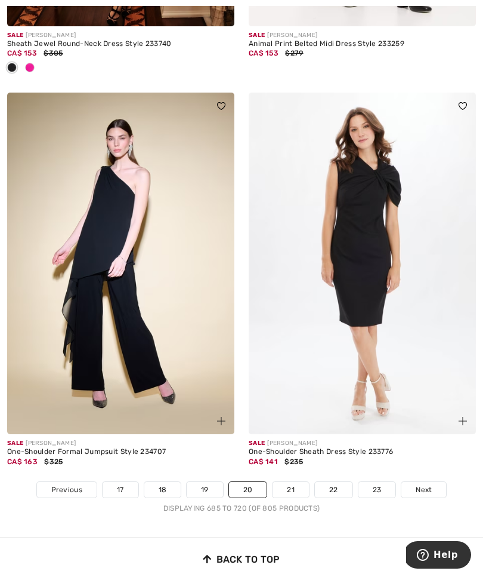
scroll to position [7084, 0]
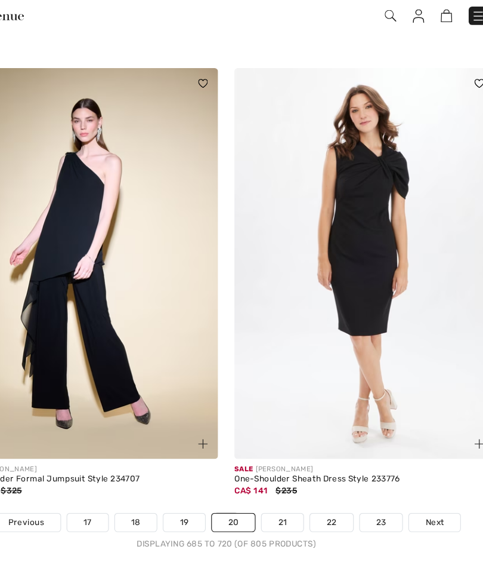
click at [273, 476] on link "21" at bounding box center [291, 484] width 36 height 16
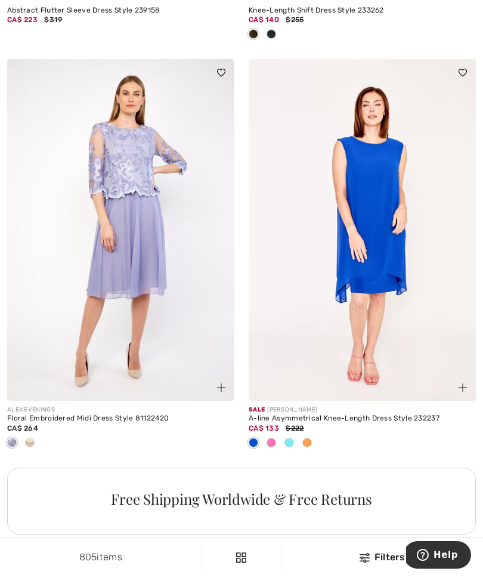
scroll to position [2103, 0]
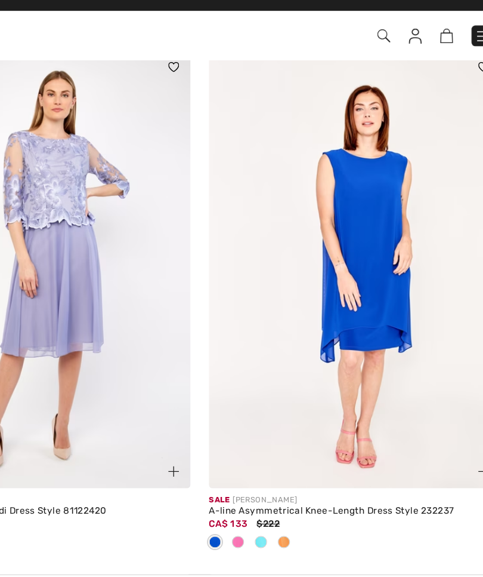
click at [306, 196] on img at bounding box center [362, 222] width 227 height 341
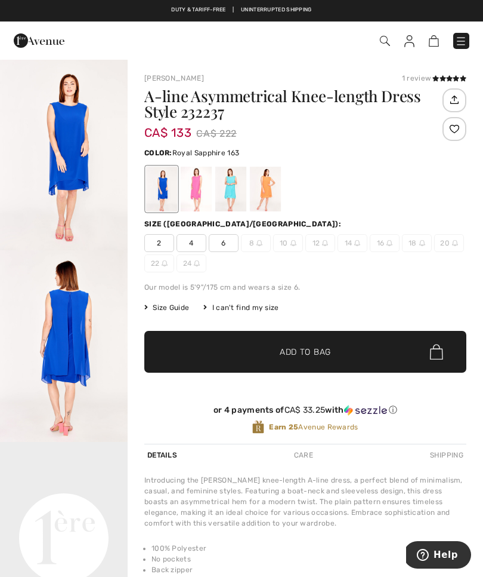
click at [275, 190] on div at bounding box center [265, 189] width 31 height 45
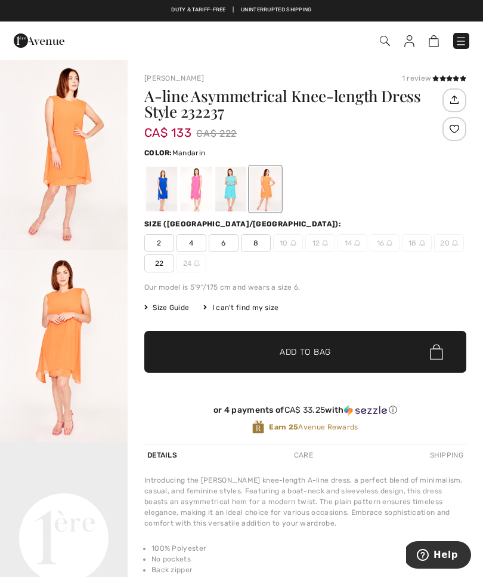
click at [252, 188] on div at bounding box center [265, 189] width 31 height 45
click at [235, 190] on div at bounding box center [230, 189] width 31 height 45
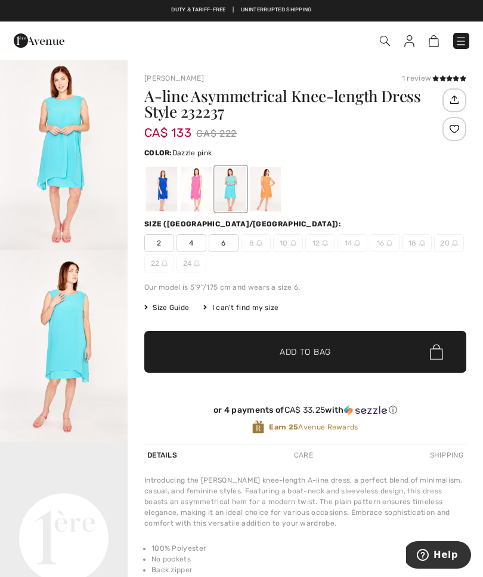
click at [200, 191] on div at bounding box center [196, 189] width 31 height 45
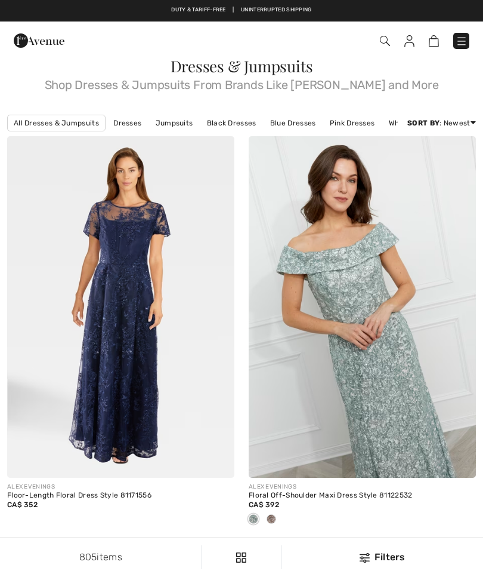
checkbox input "true"
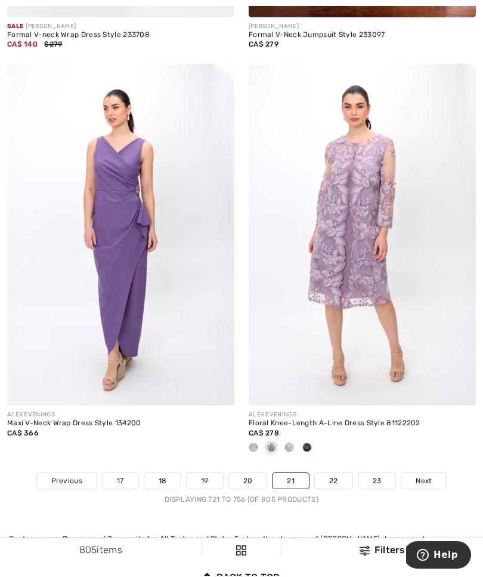
scroll to position [7275, 0]
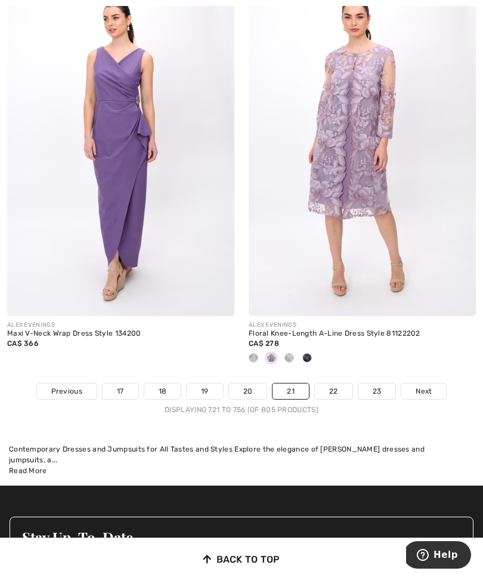
click at [427, 386] on span "Next" at bounding box center [424, 391] width 16 height 11
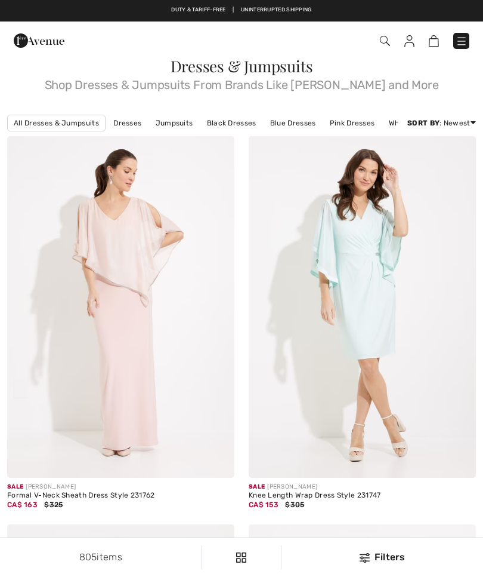
checkbox input "true"
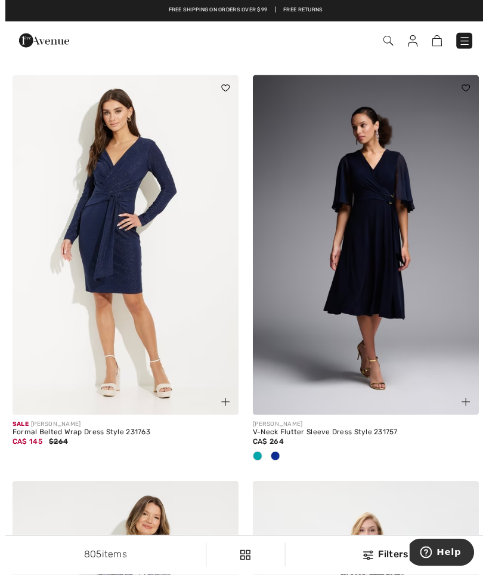
scroll to position [4132, 0]
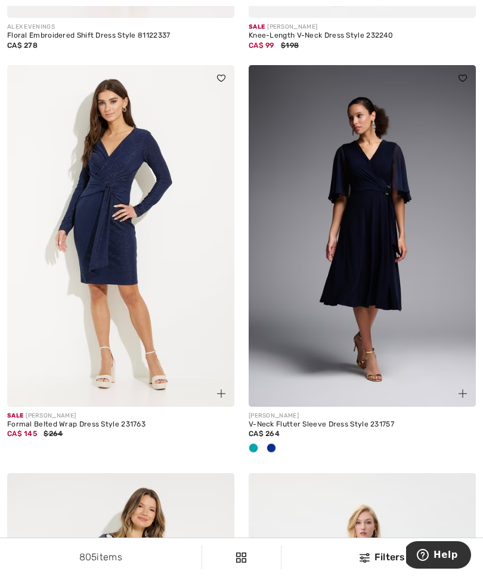
click at [379, 248] on img at bounding box center [362, 235] width 227 height 341
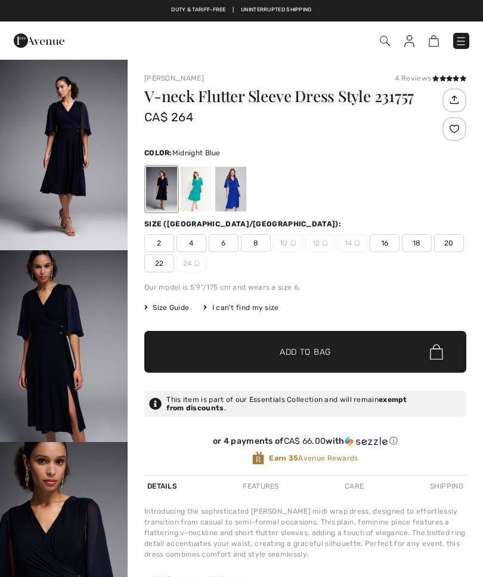
checkbox input "true"
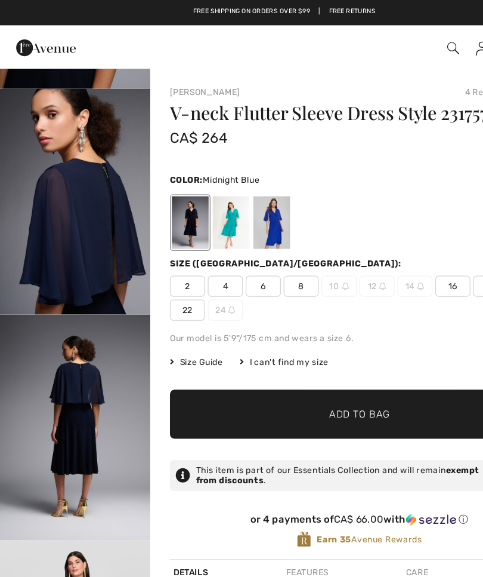
scroll to position [531, 0]
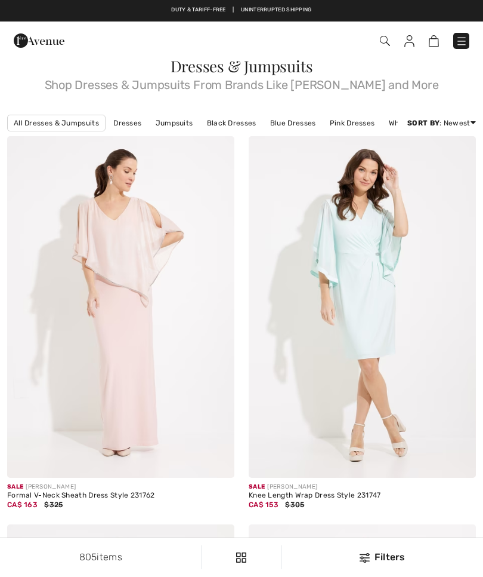
checkbox input "true"
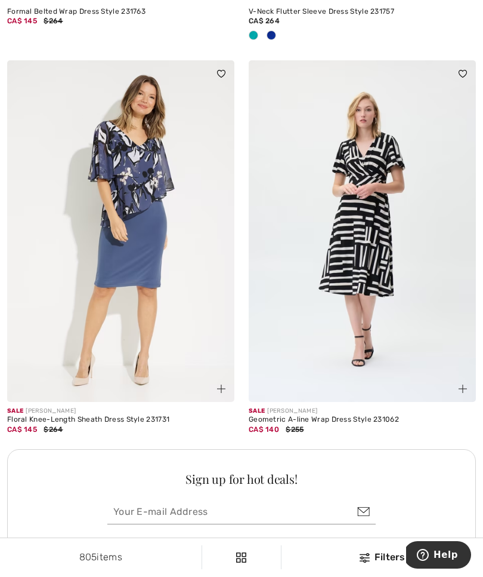
scroll to position [4551, 0]
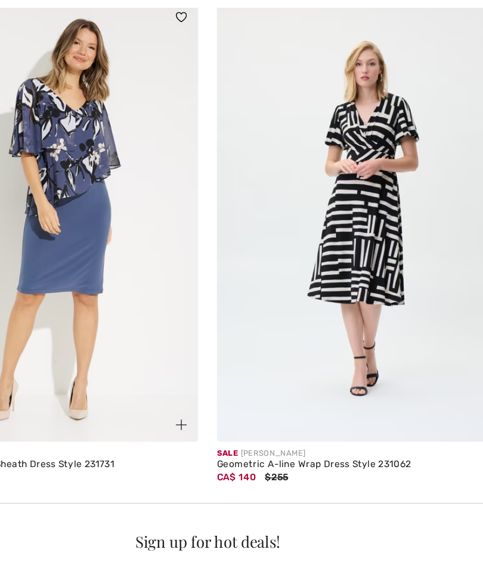
click at [296, 180] on img at bounding box center [362, 224] width 227 height 341
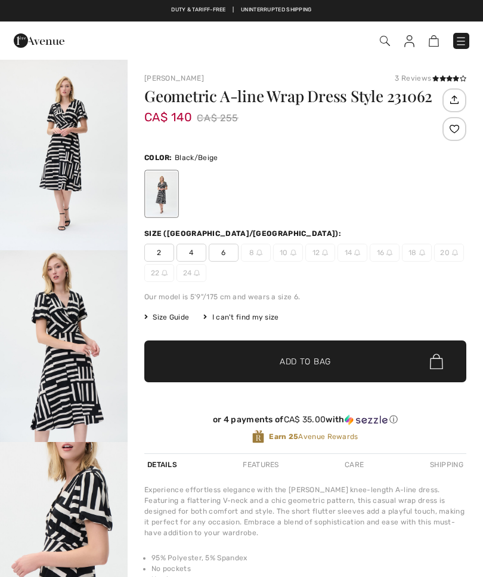
checkbox input "true"
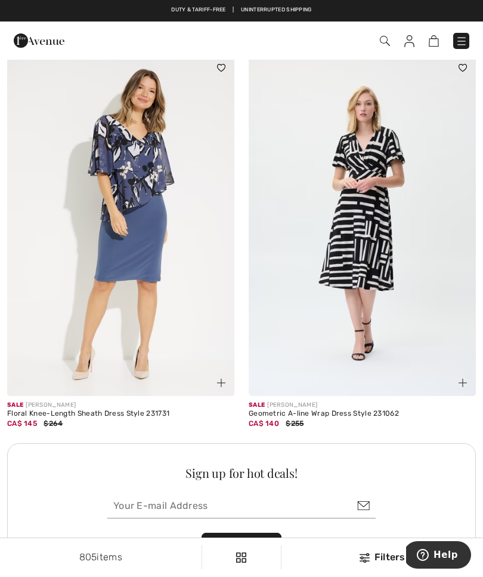
scroll to position [4543, 0]
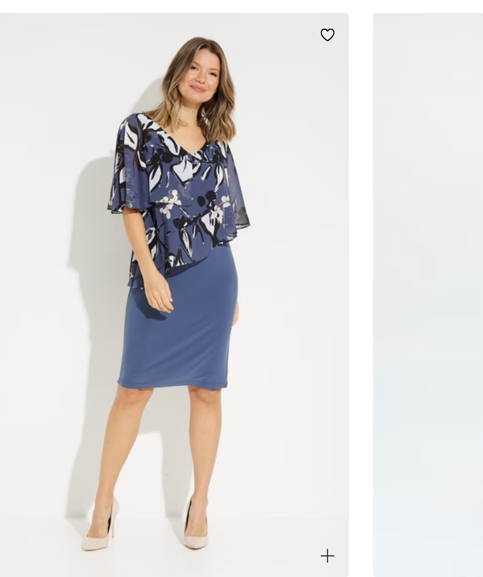
click at [106, 122] on img at bounding box center [120, 231] width 227 height 341
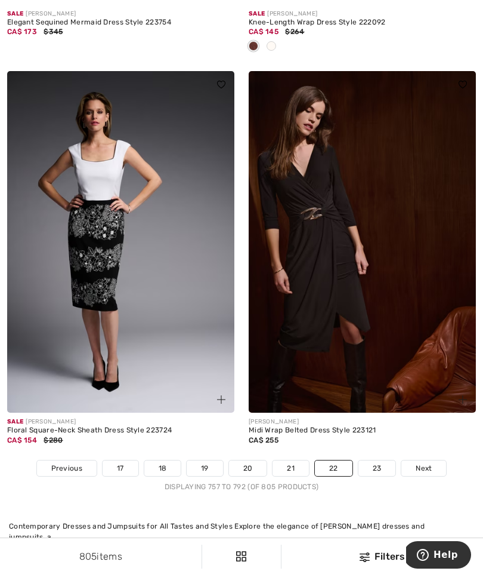
scroll to position [7138, 0]
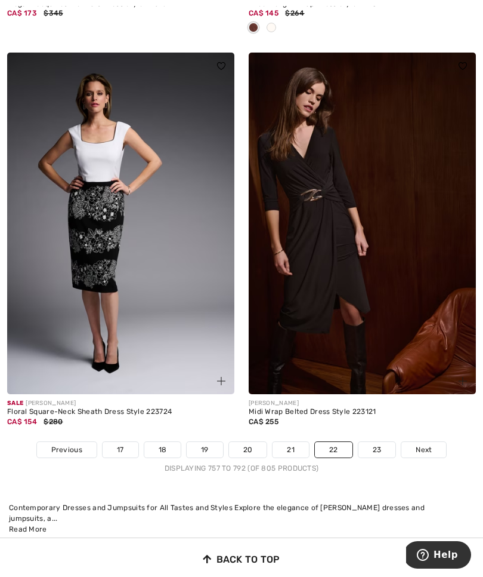
click at [374, 442] on link "23" at bounding box center [378, 450] width 38 height 16
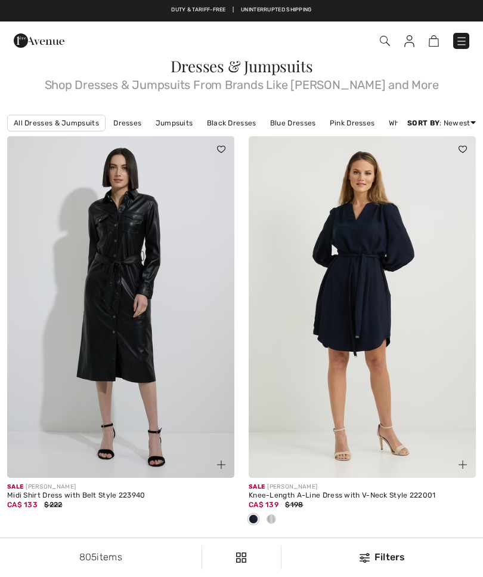
checkbox input "true"
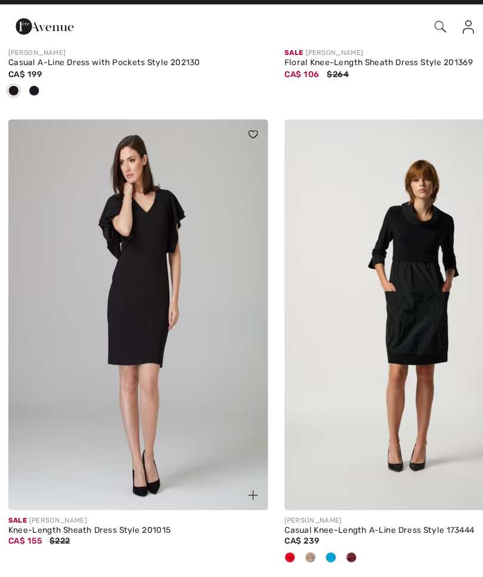
scroll to position [1640, 0]
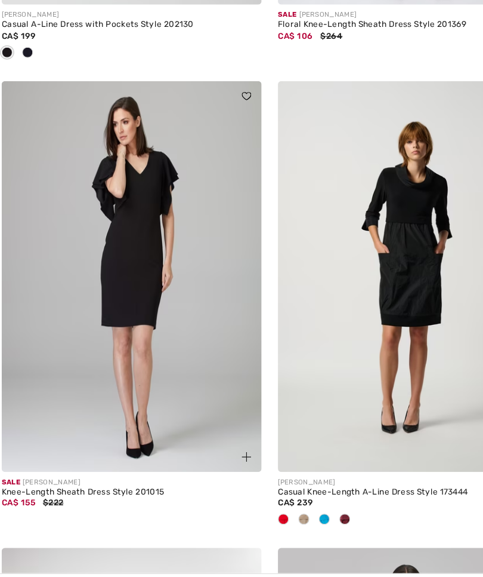
click at [86, 263] on img at bounding box center [120, 277] width 227 height 341
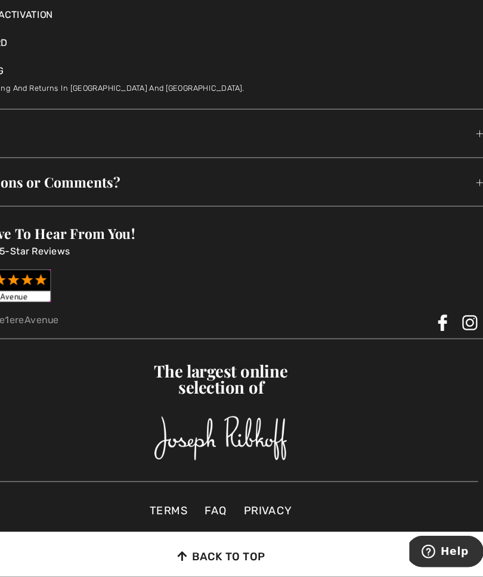
scroll to position [3584, 0]
